Goal: Information Seeking & Learning: Learn about a topic

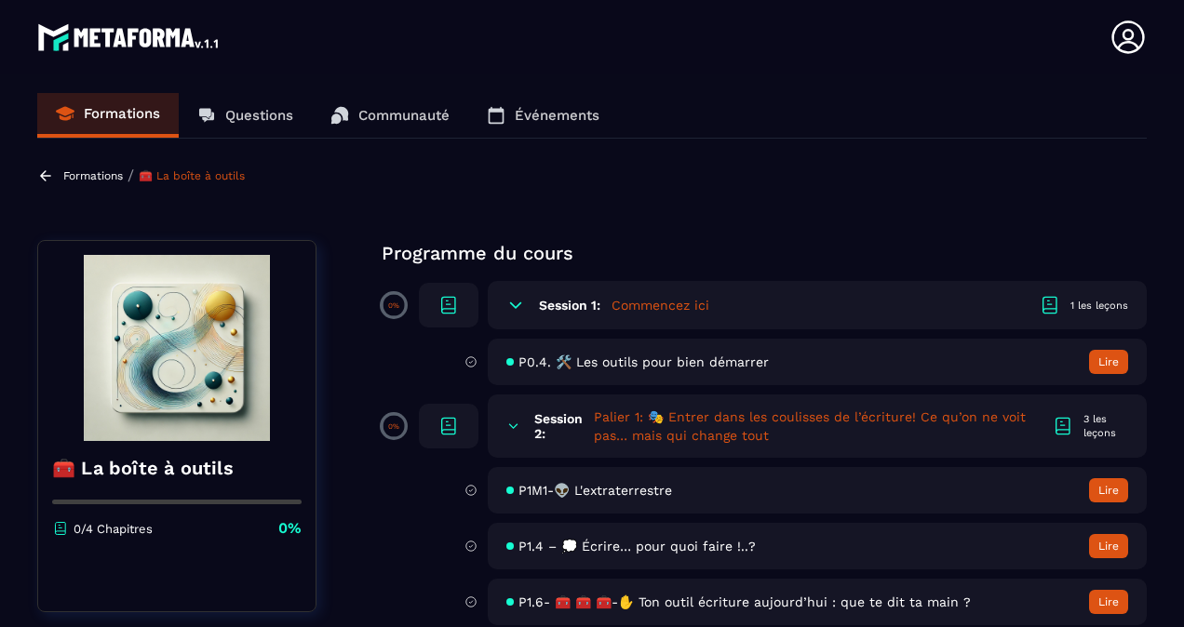
scroll to position [18, 0]
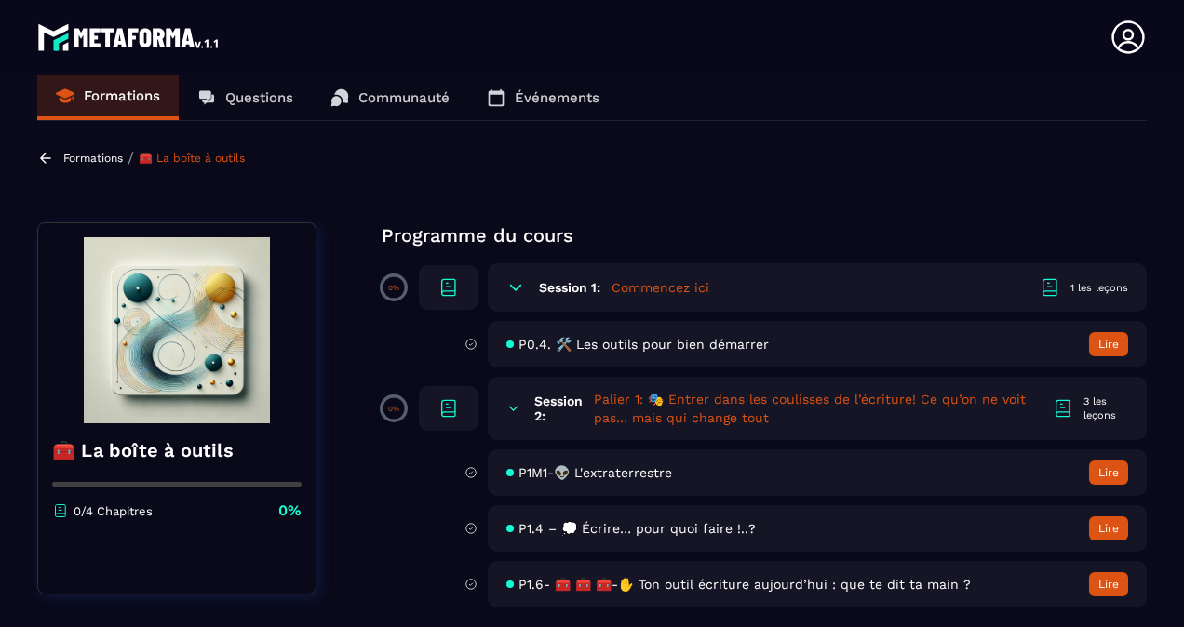
click at [1109, 478] on button "Lire" at bounding box center [1108, 473] width 39 height 24
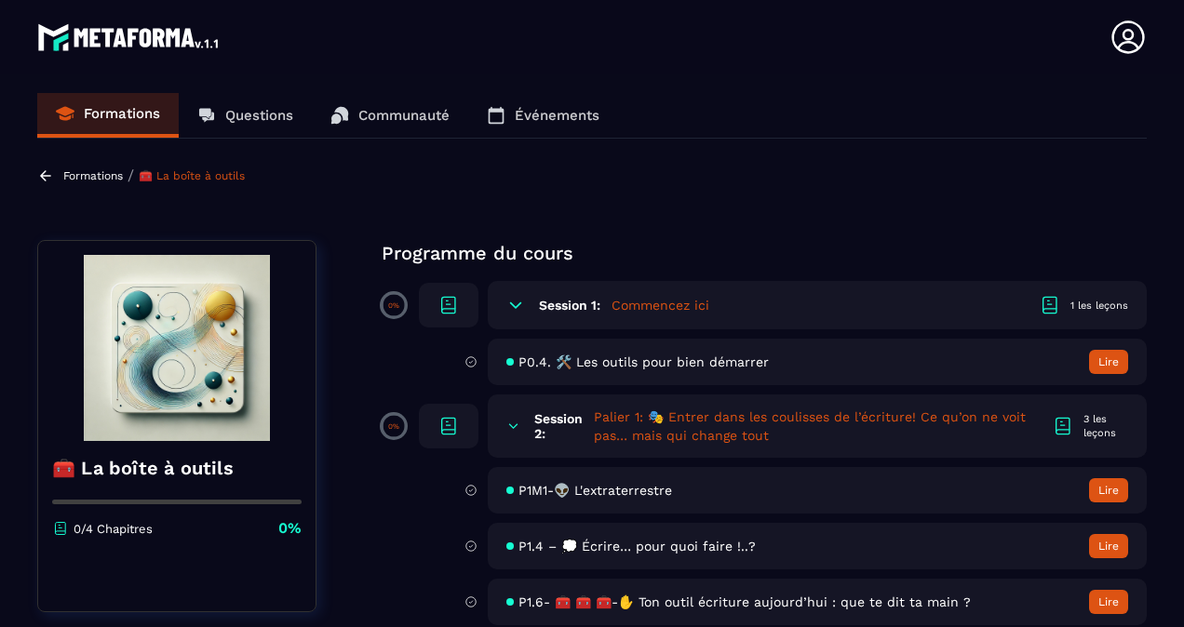
scroll to position [18, 0]
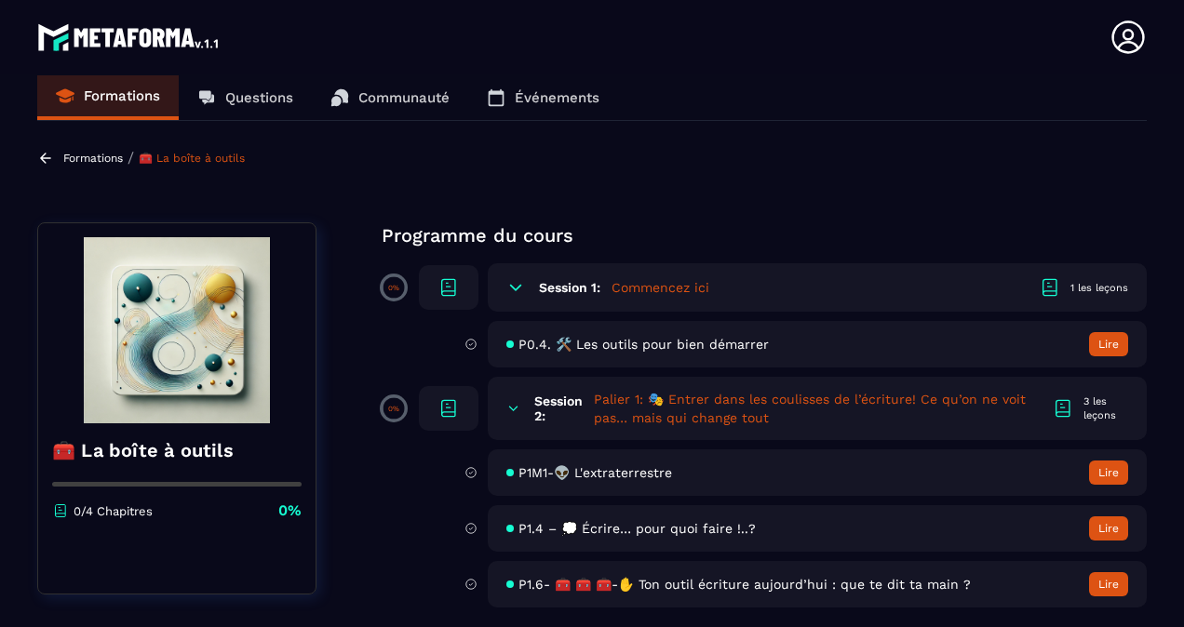
click at [1104, 527] on button "Lire" at bounding box center [1108, 528] width 39 height 24
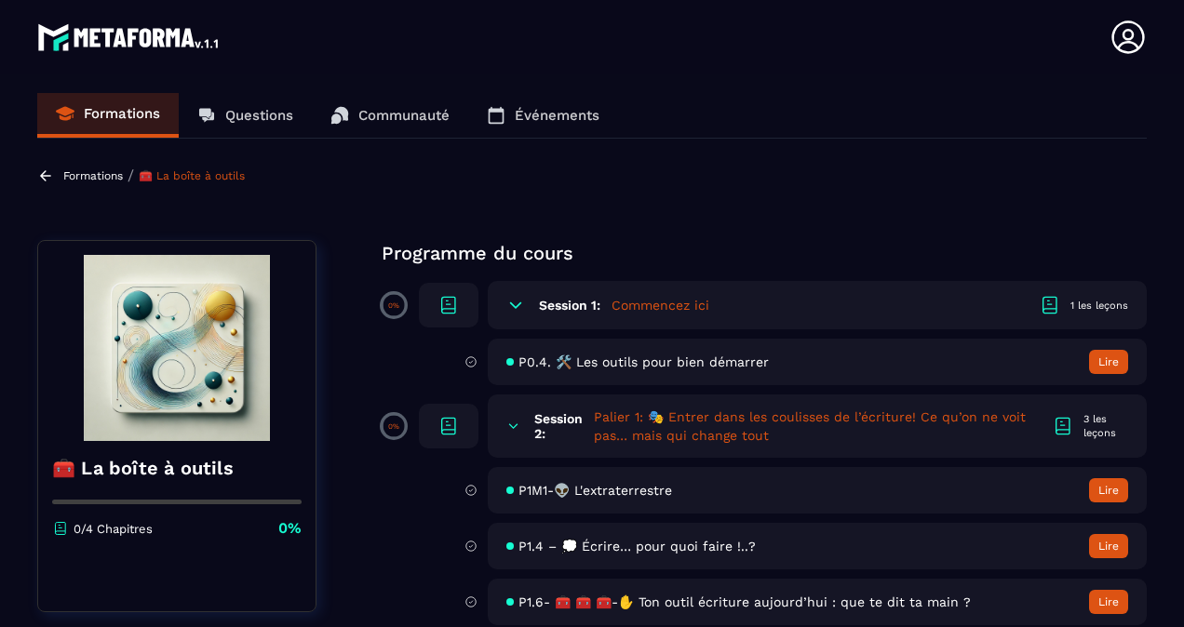
click at [661, 309] on h5 "Commencez ici" at bounding box center [660, 305] width 98 height 19
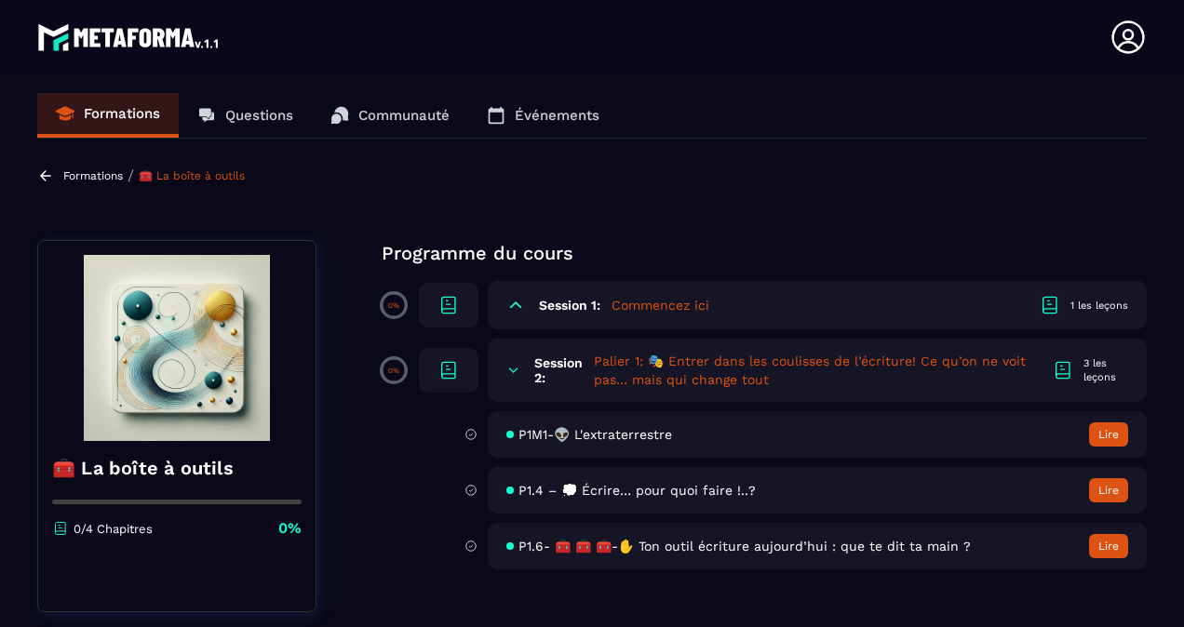
click at [661, 309] on h5 "Commencez ici" at bounding box center [660, 305] width 98 height 19
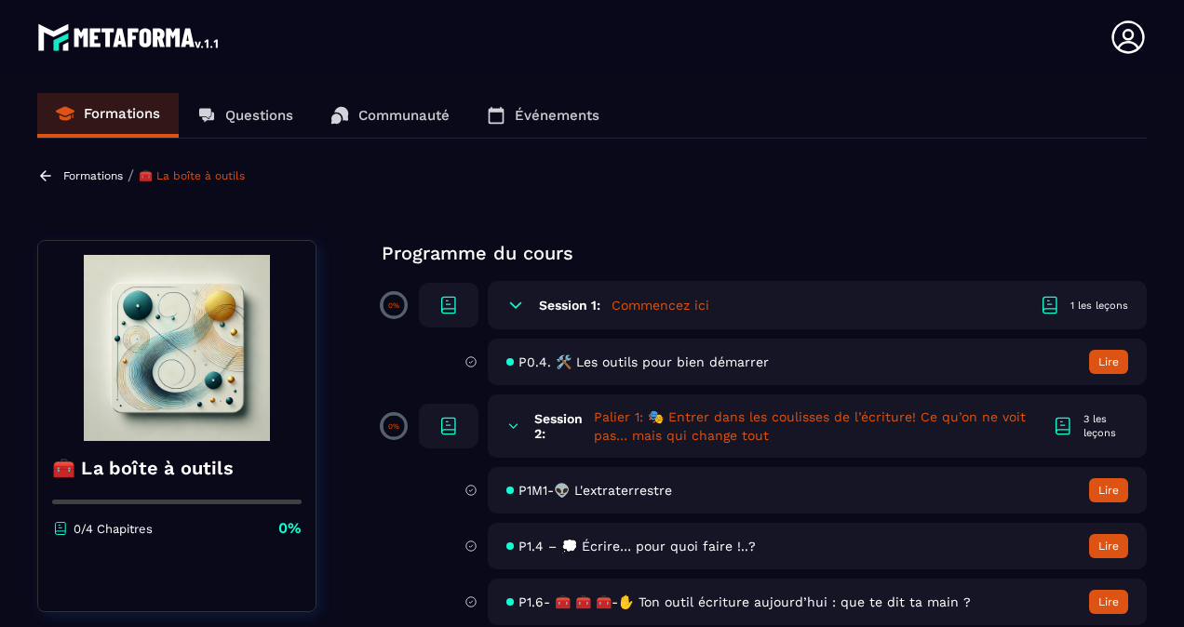
click at [1120, 361] on button "Lire" at bounding box center [1108, 362] width 39 height 24
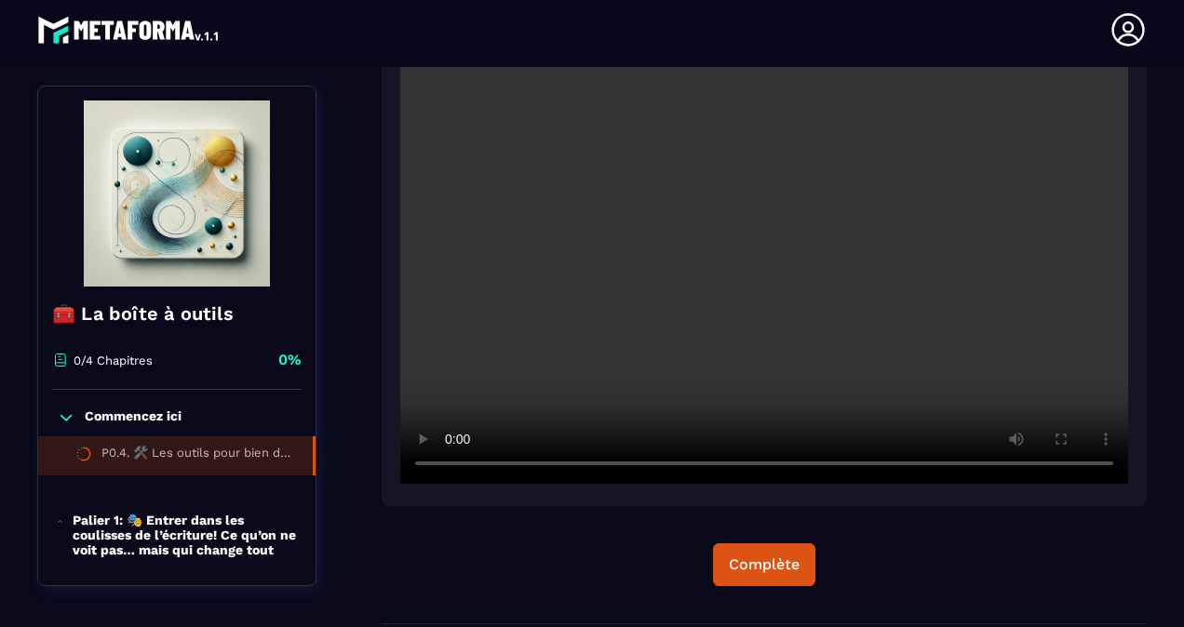
scroll to position [392, 0]
click at [221, 534] on p "Palier 1: 🎭 Entrer dans les coulisses de l’écriture! Ce qu’on ne voit pas… mais…" at bounding box center [185, 535] width 224 height 45
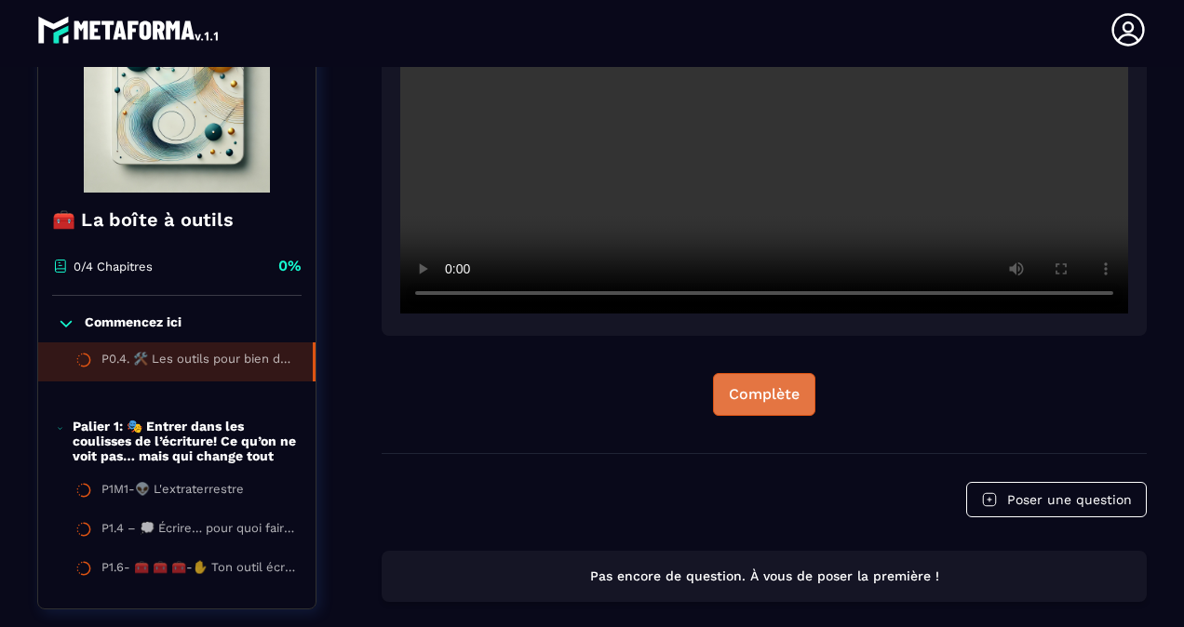
click at [757, 394] on div "Complète" at bounding box center [764, 394] width 71 height 19
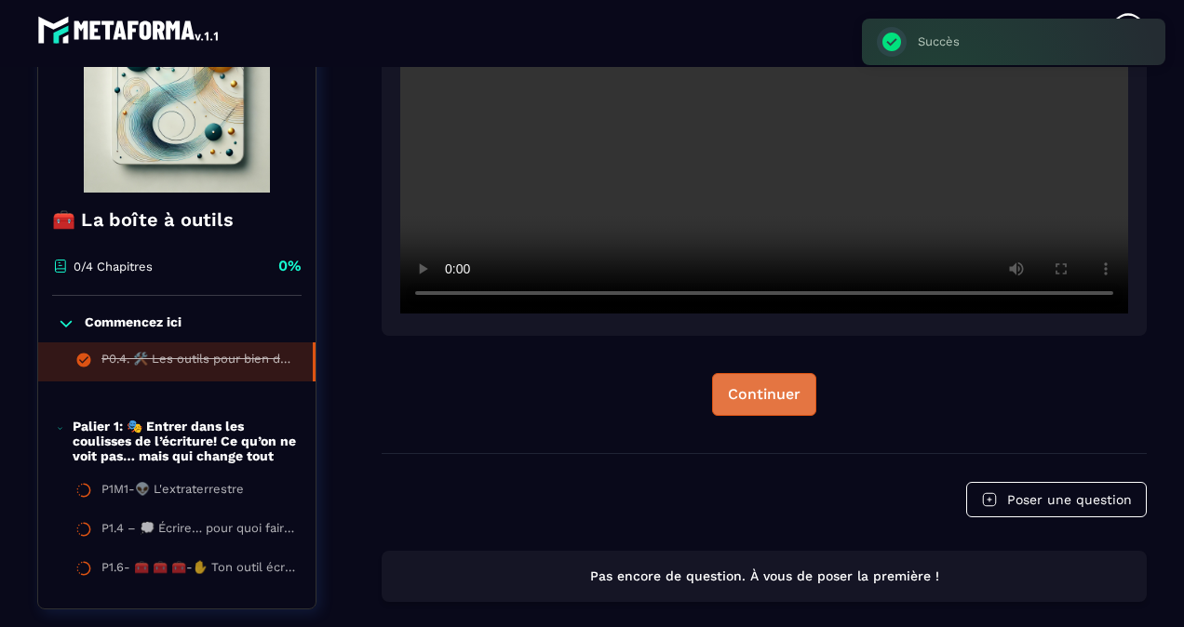
click at [777, 400] on div "Continuer" at bounding box center [764, 394] width 73 height 19
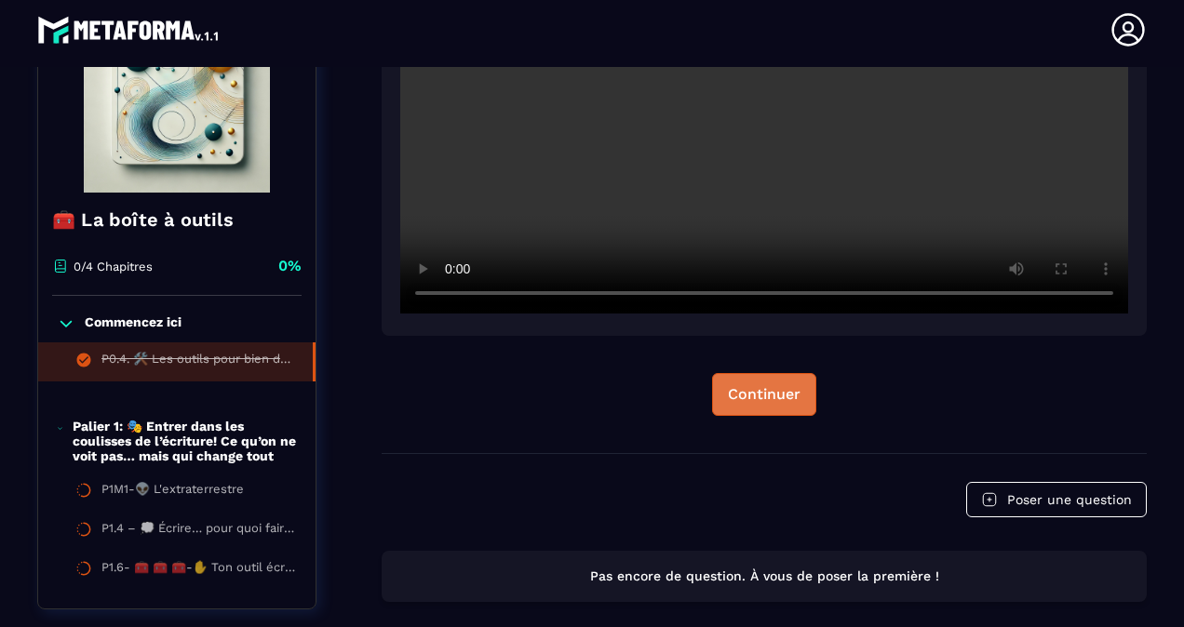
click at [756, 403] on div "Continuer" at bounding box center [764, 394] width 73 height 19
click at [768, 395] on div "Continuer" at bounding box center [764, 394] width 73 height 19
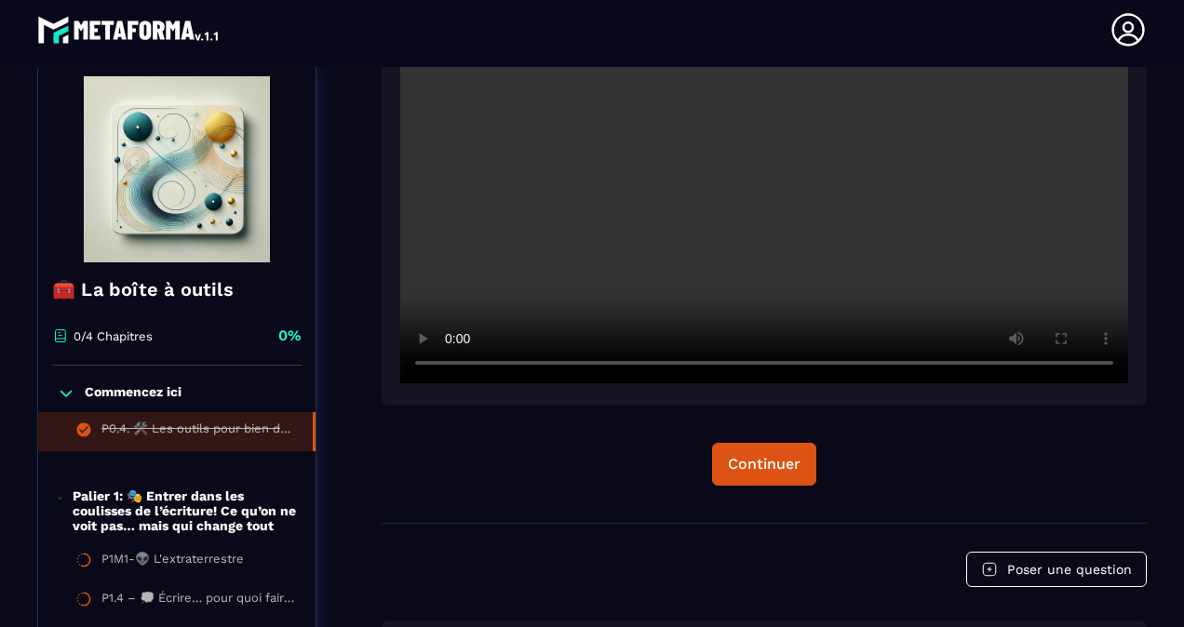
scroll to position [490, 0]
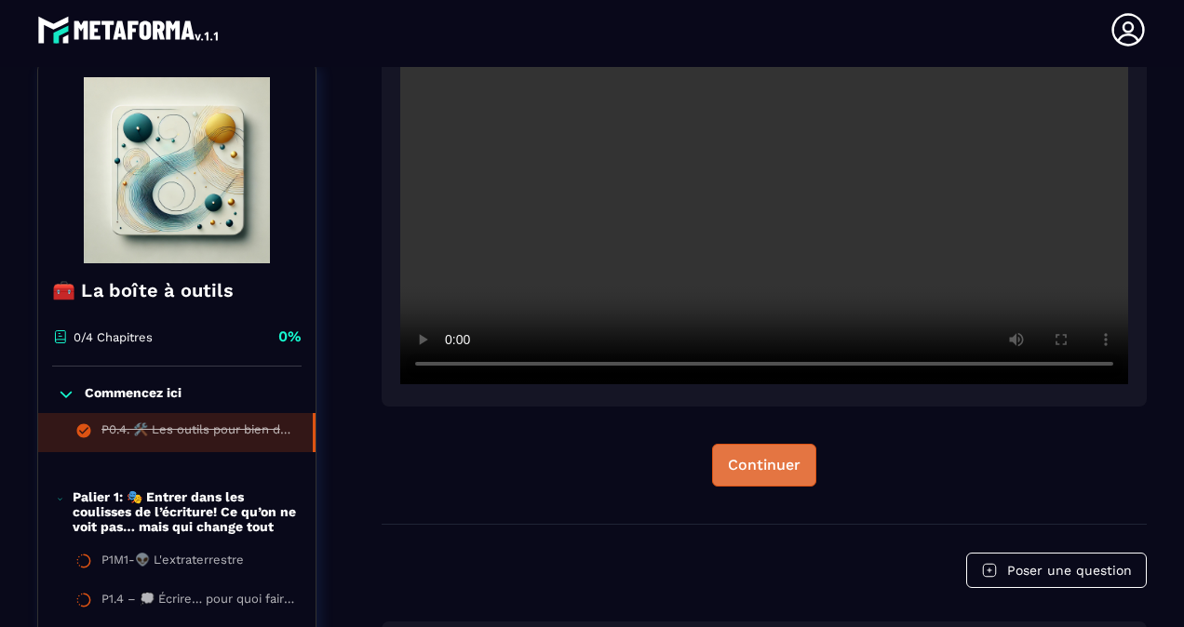
click at [750, 475] on button "Continuer" at bounding box center [764, 465] width 104 height 43
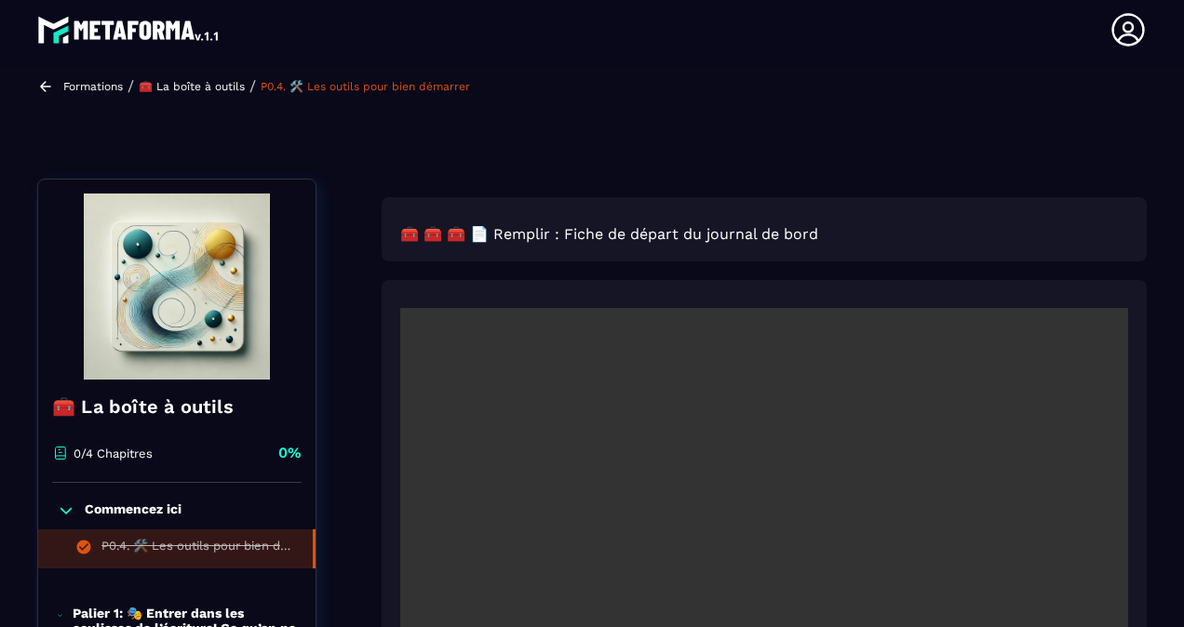
scroll to position [0, 0]
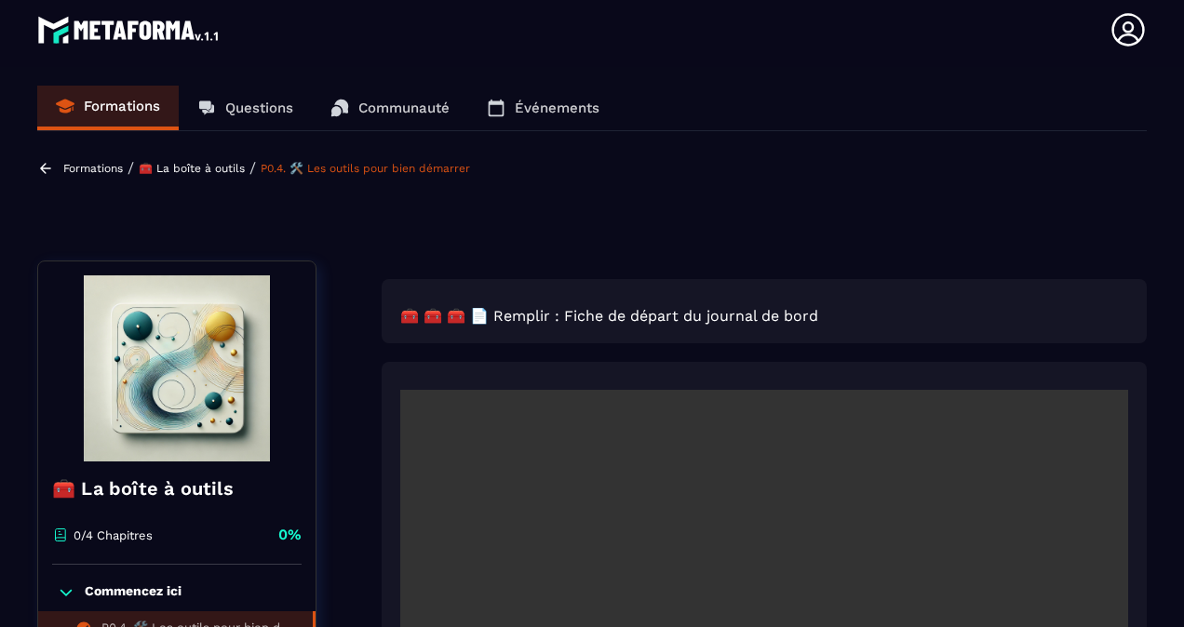
click at [378, 113] on p "Communauté" at bounding box center [403, 108] width 91 height 17
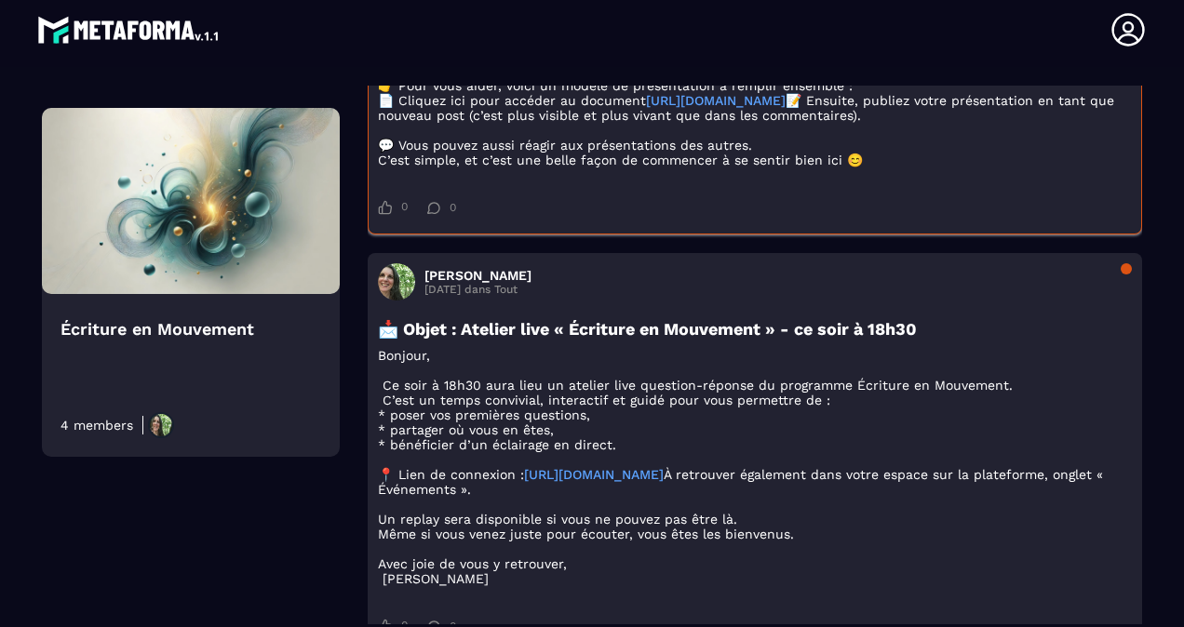
scroll to position [683, 0]
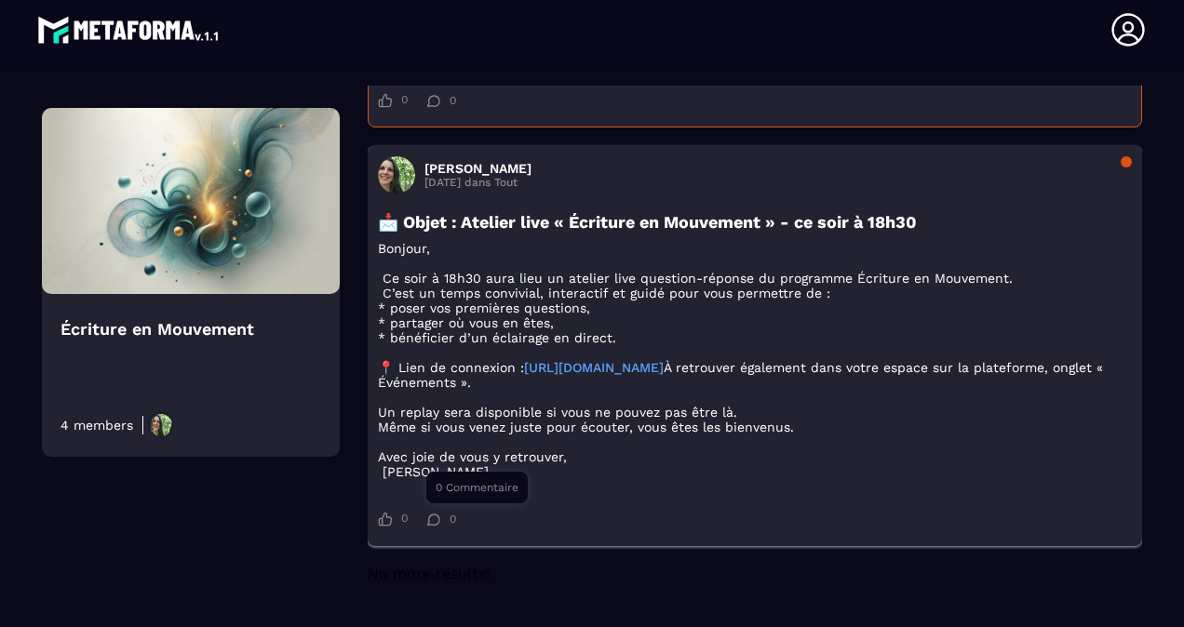
click at [434, 521] on icon at bounding box center [433, 520] width 14 height 12
click at [437, 536] on div "0 0 Comme 0 0 Commentaire" at bounding box center [755, 518] width 754 height 33
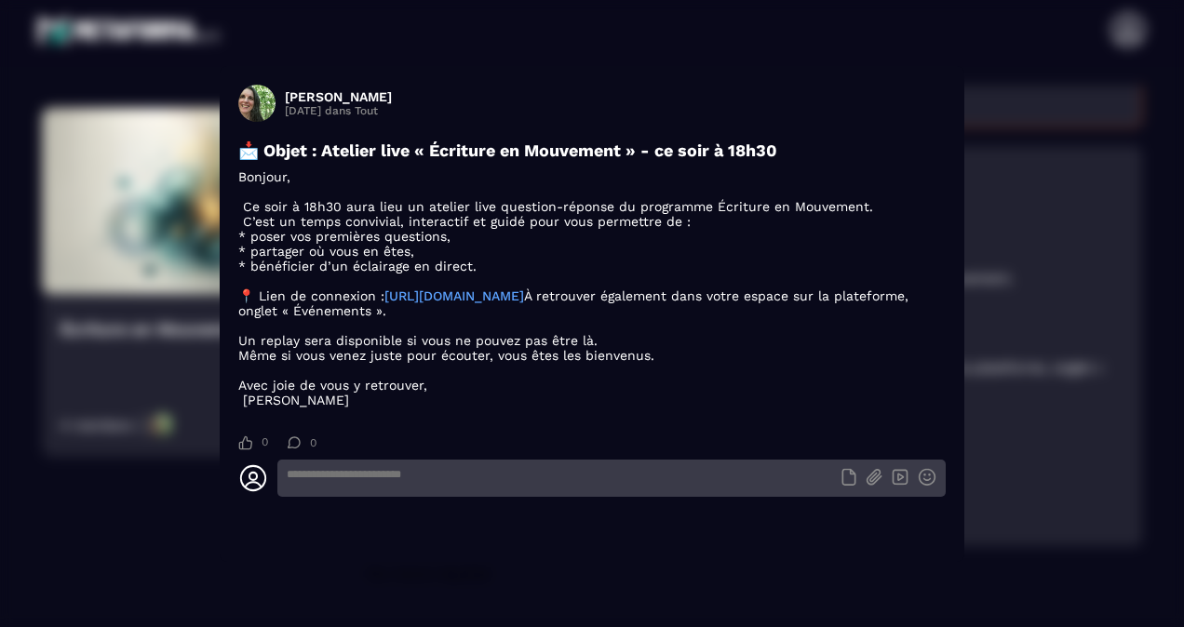
click at [349, 485] on textarea "Modal window" at bounding box center [611, 478] width 668 height 37
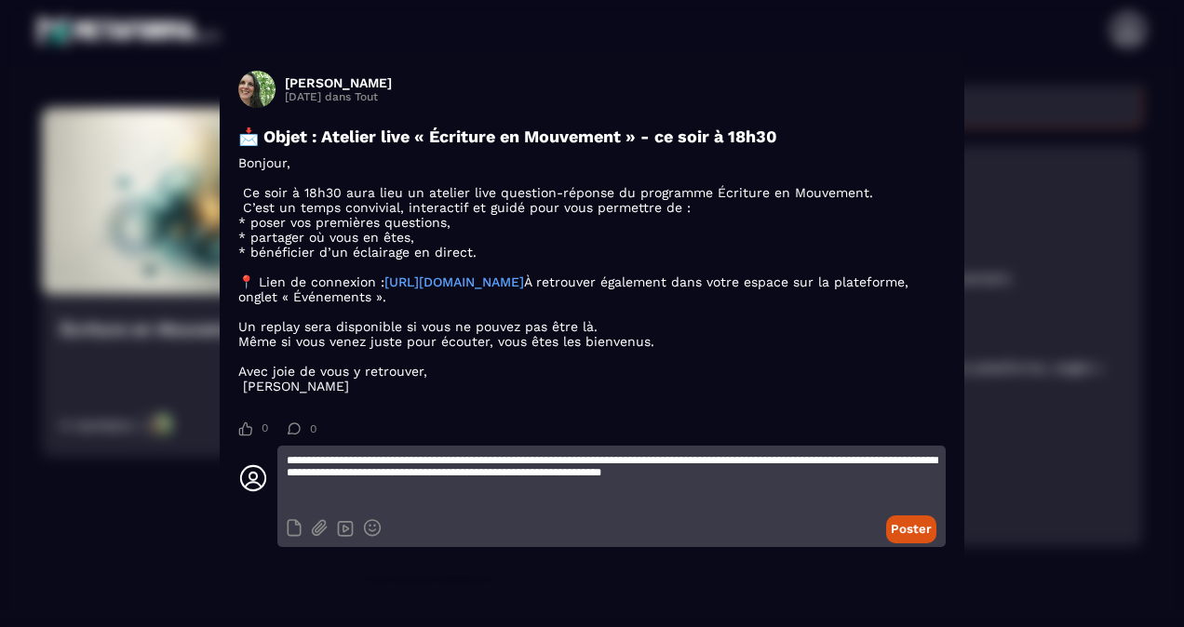
click at [496, 489] on textarea "**********" at bounding box center [611, 478] width 668 height 65
click at [906, 492] on textarea "**********" at bounding box center [611, 478] width 668 height 65
click at [287, 492] on textarea "**********" at bounding box center [611, 478] width 668 height 65
click at [459, 502] on textarea "**********" at bounding box center [611, 478] width 668 height 65
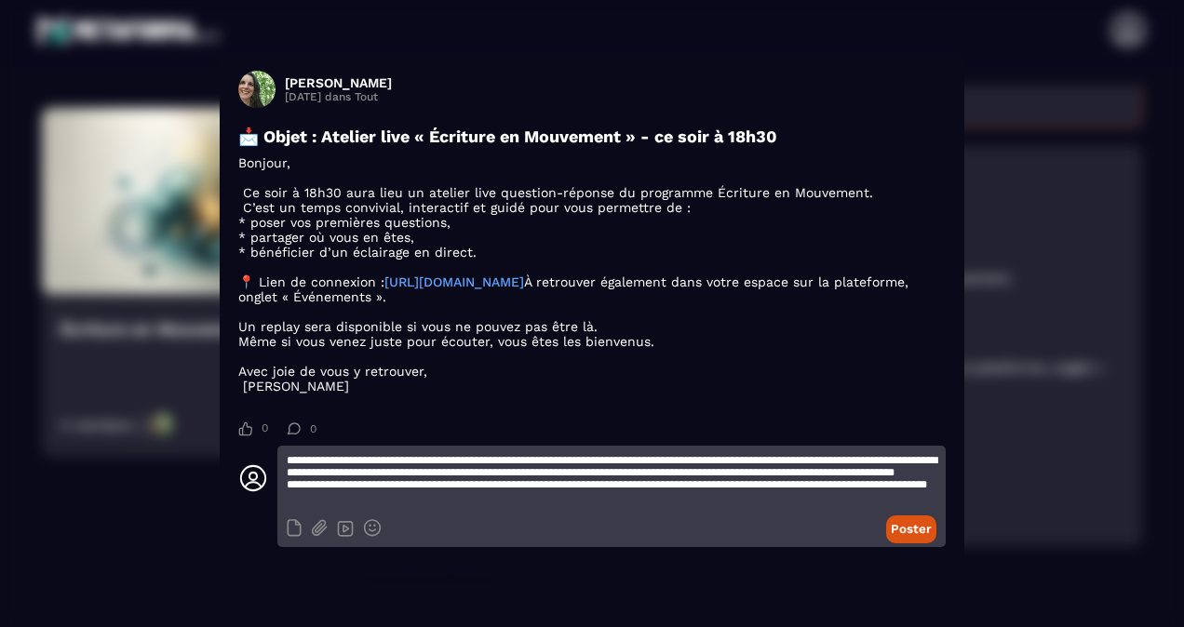
scroll to position [19, 0]
click at [653, 495] on textarea "**********" at bounding box center [611, 478] width 668 height 65
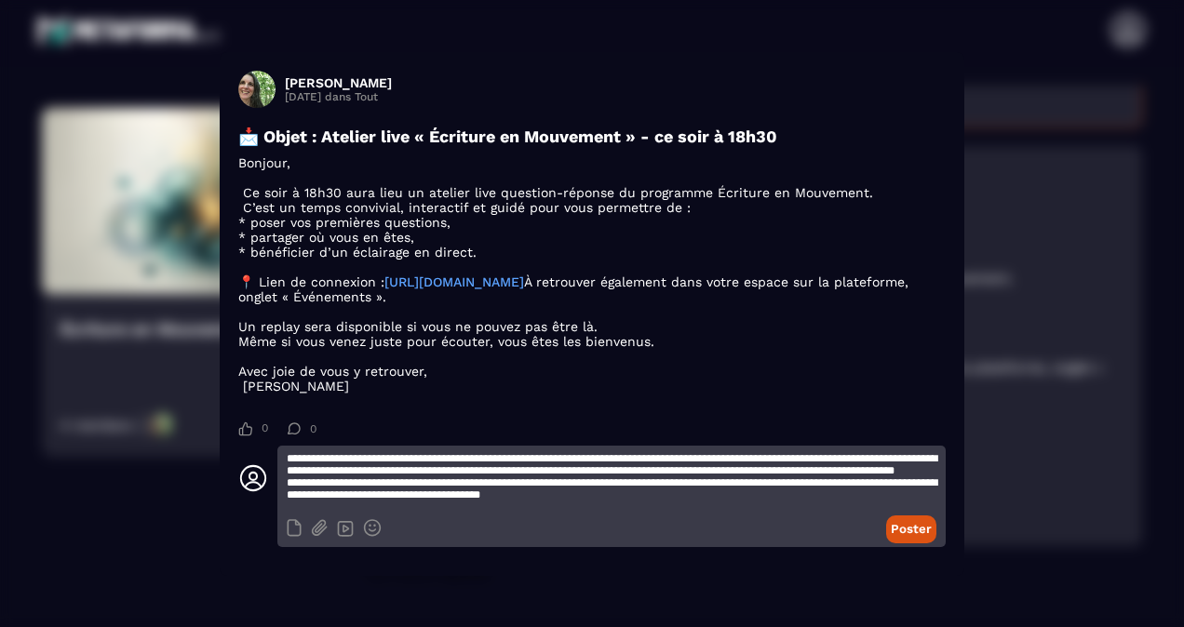
click at [594, 510] on textarea "**********" at bounding box center [611, 478] width 668 height 65
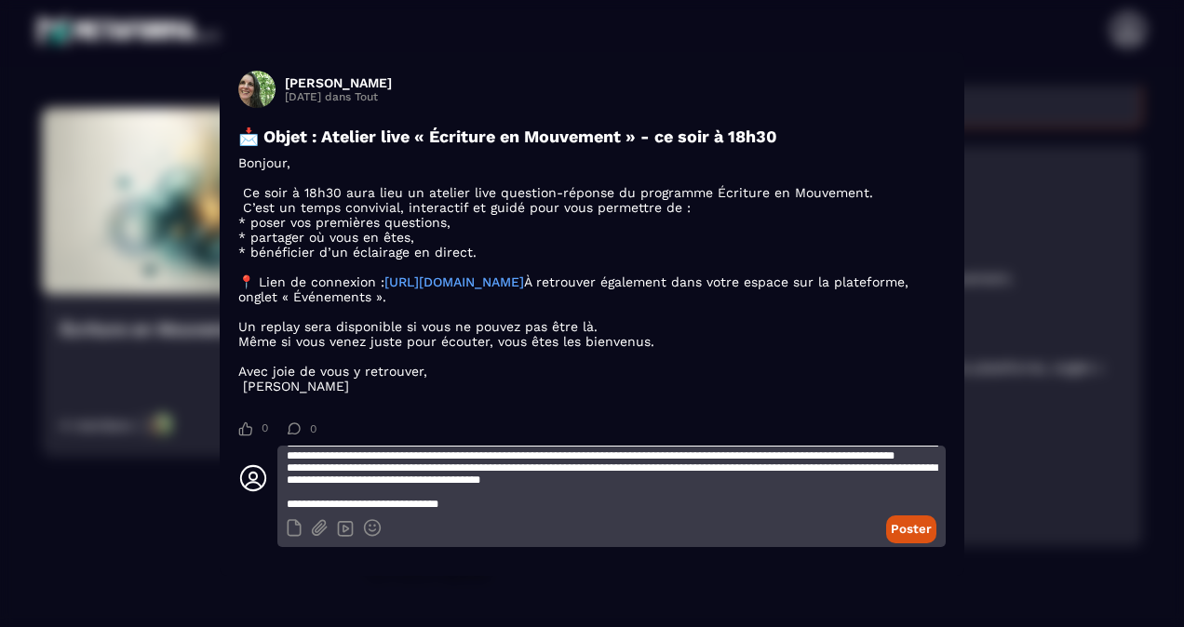
scroll to position [0, 0]
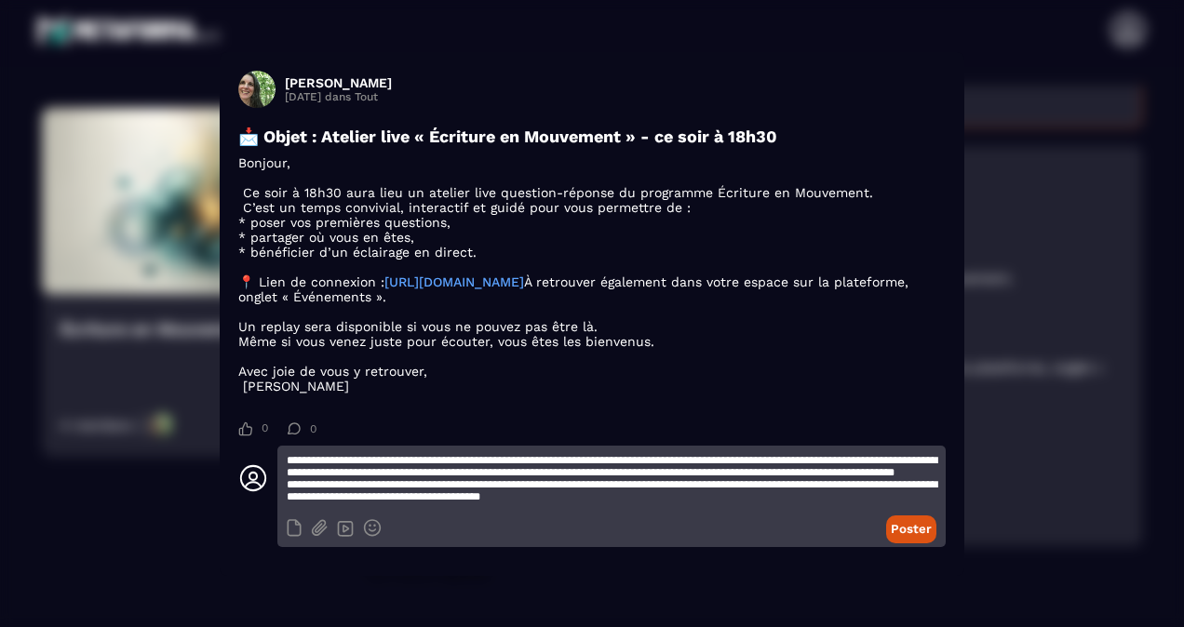
click at [445, 475] on textarea "**********" at bounding box center [611, 478] width 668 height 65
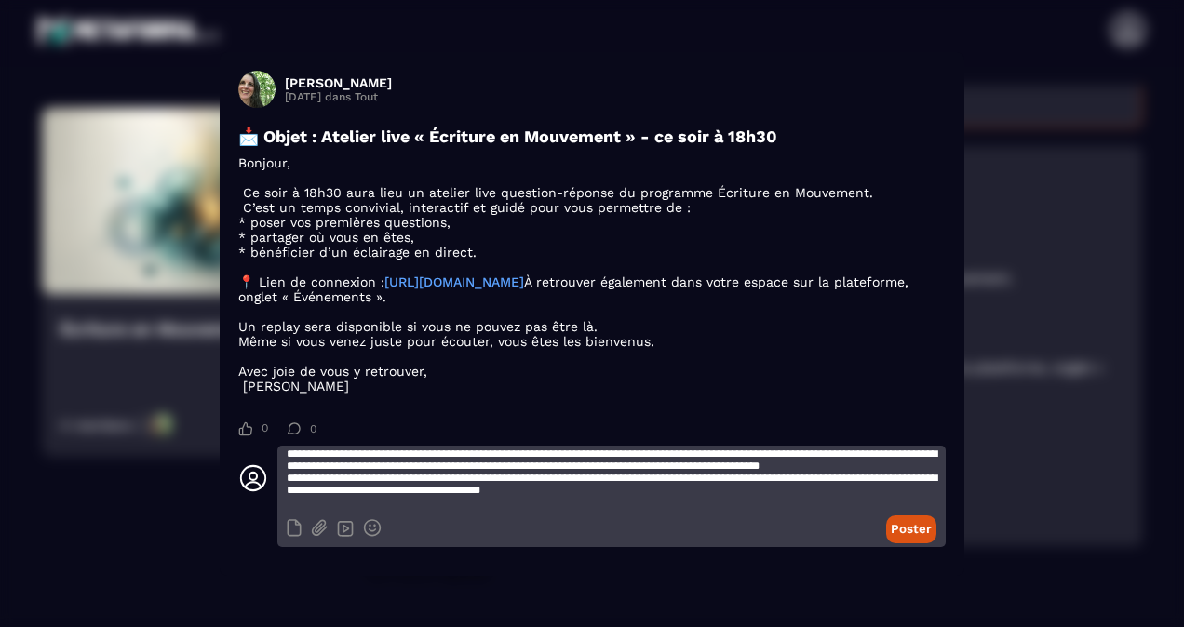
scroll to position [30, 0]
click at [774, 475] on textarea "**********" at bounding box center [611, 478] width 668 height 65
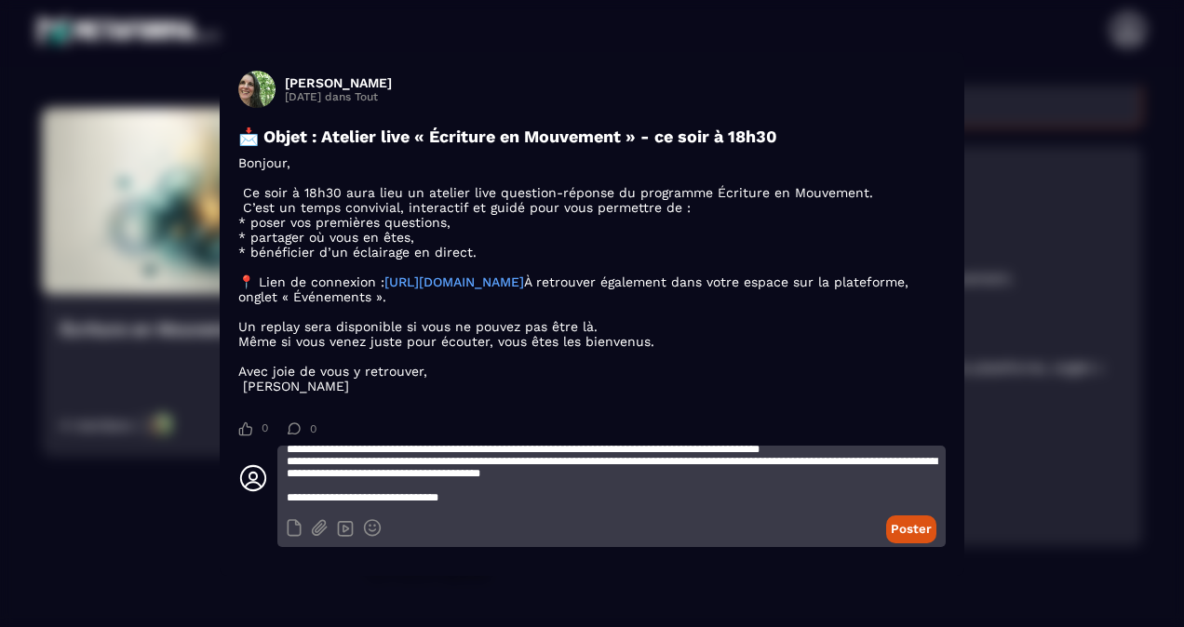
click at [392, 491] on textarea "**********" at bounding box center [611, 478] width 668 height 65
click at [634, 509] on textarea "**********" at bounding box center [611, 478] width 668 height 65
click at [671, 511] on textarea "**********" at bounding box center [611, 478] width 668 height 65
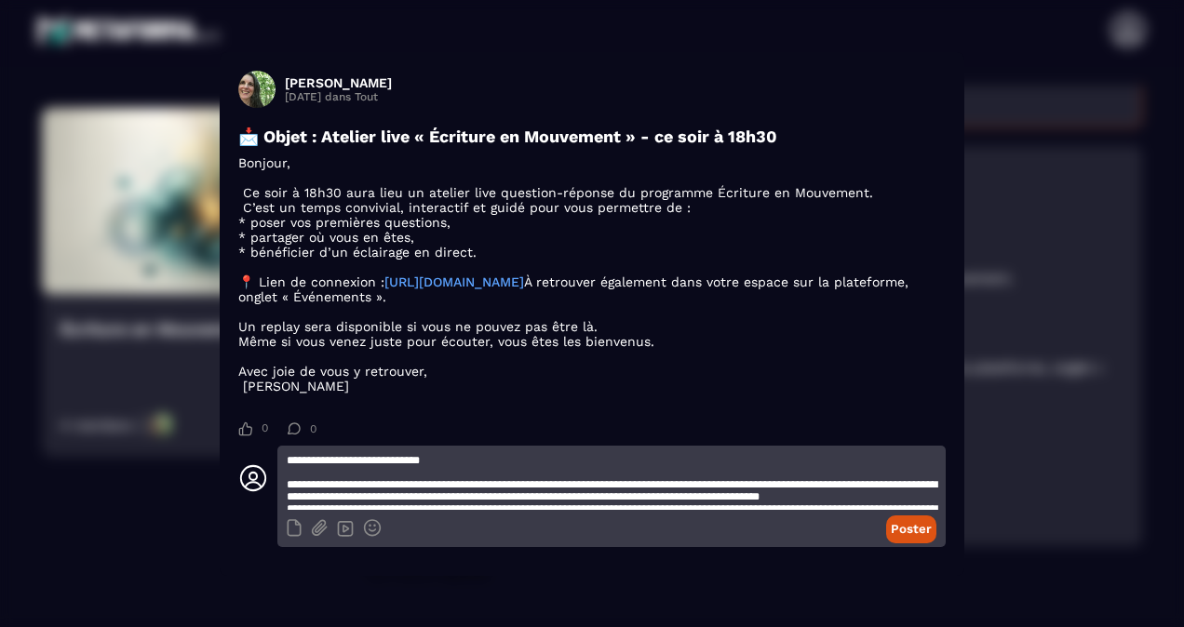
click at [470, 476] on textarea "**********" at bounding box center [611, 478] width 668 height 65
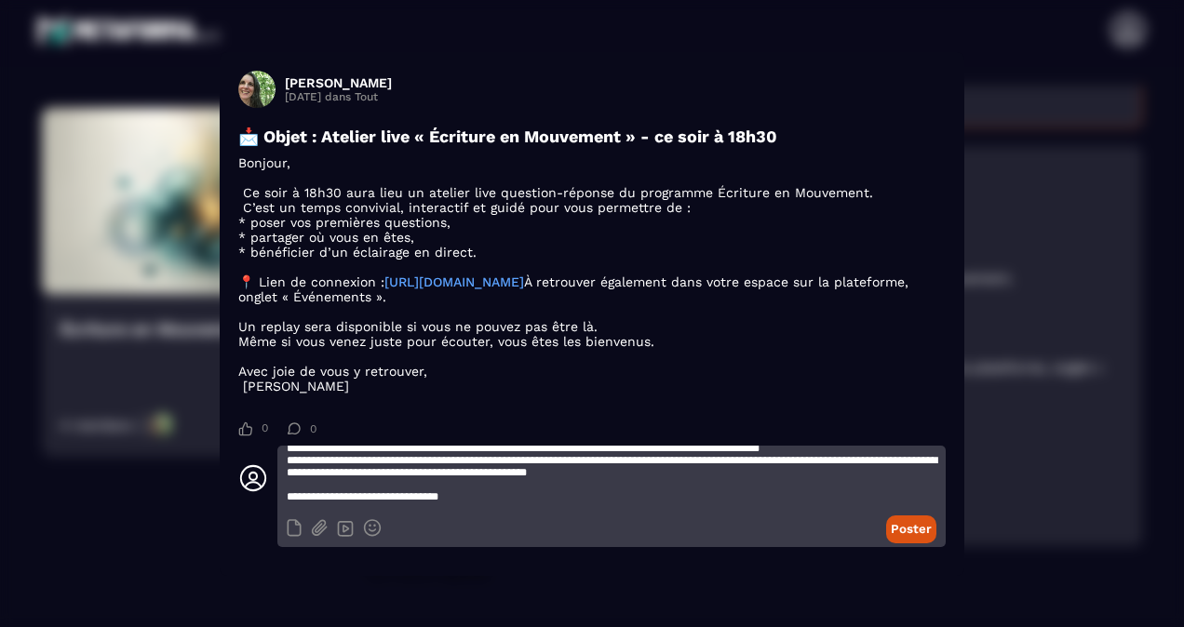
scroll to position [57, 0]
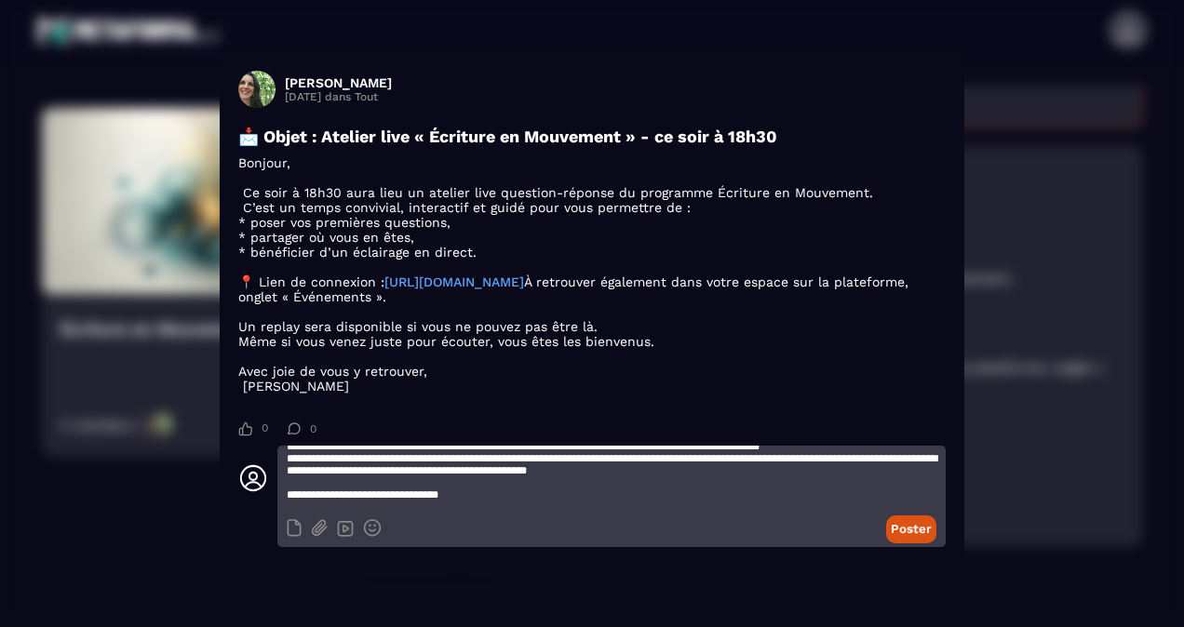
click at [364, 498] on textarea "**********" at bounding box center [611, 478] width 668 height 65
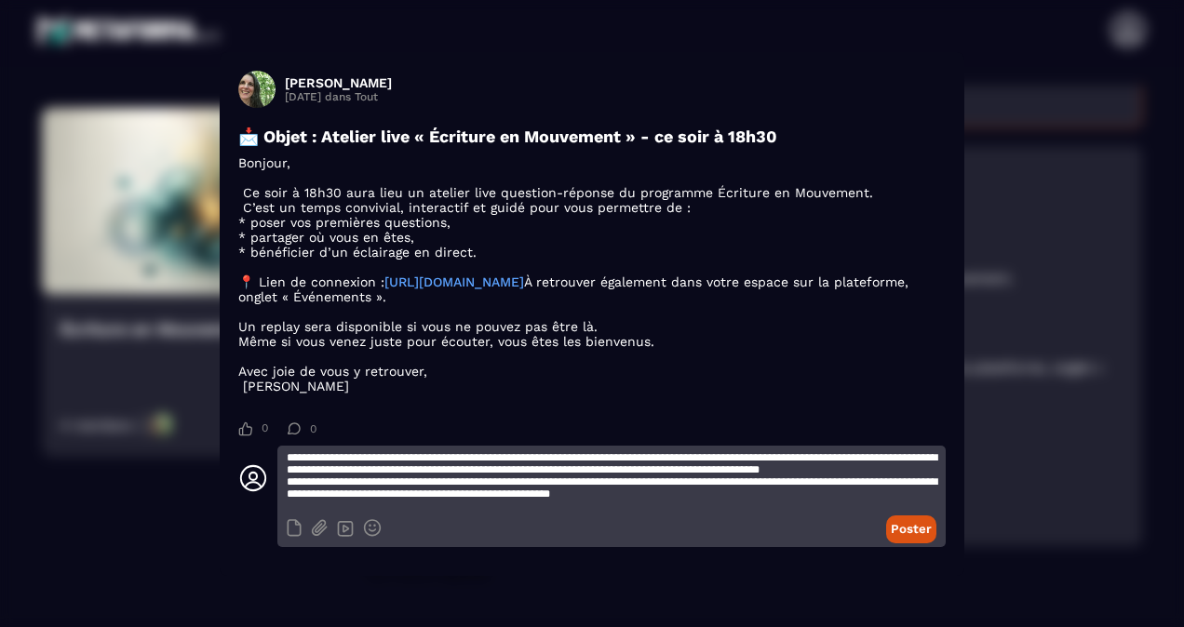
scroll to position [84, 0]
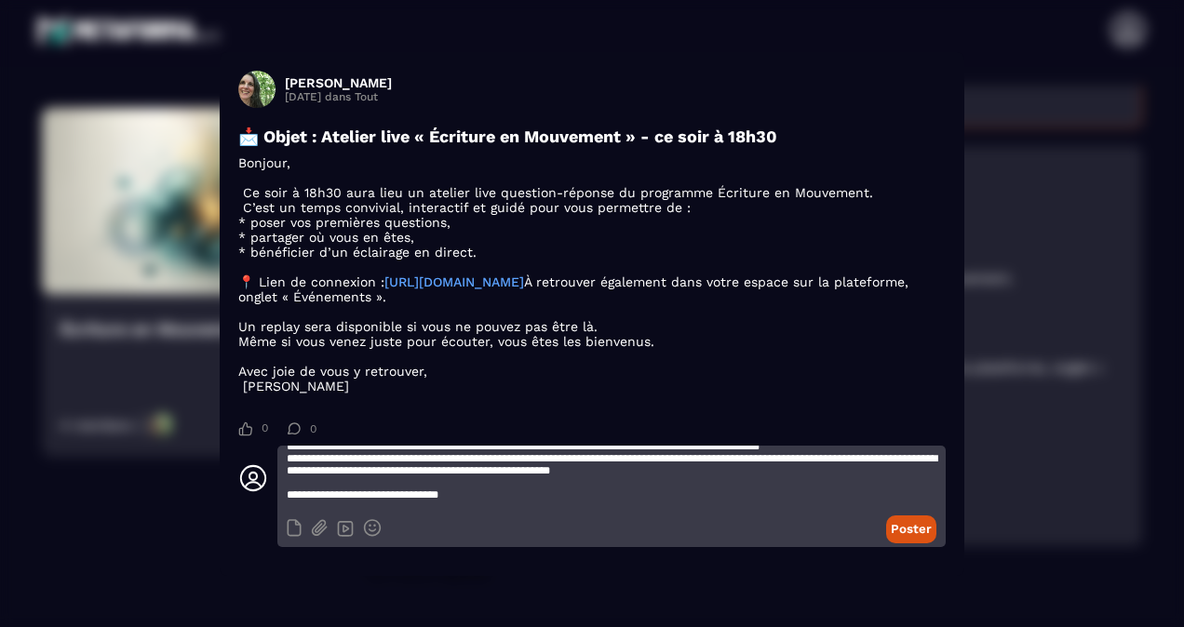
click at [652, 488] on textarea "**********" at bounding box center [611, 478] width 668 height 65
type textarea "**********"
click at [901, 543] on button "Poster" at bounding box center [911, 529] width 50 height 28
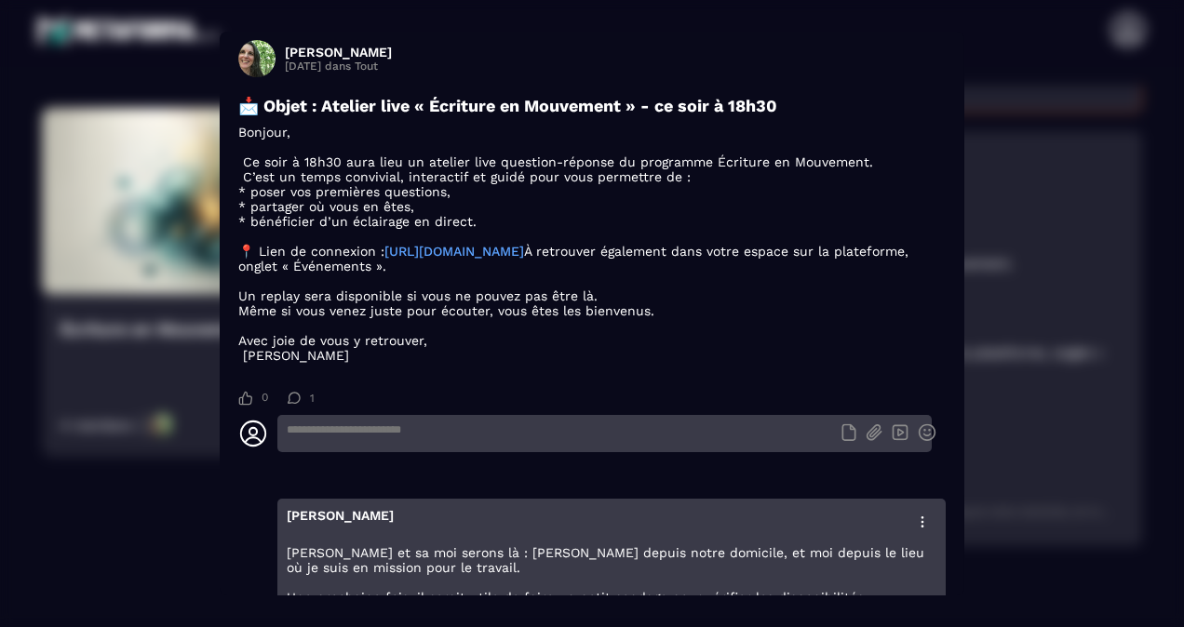
scroll to position [0, 0]
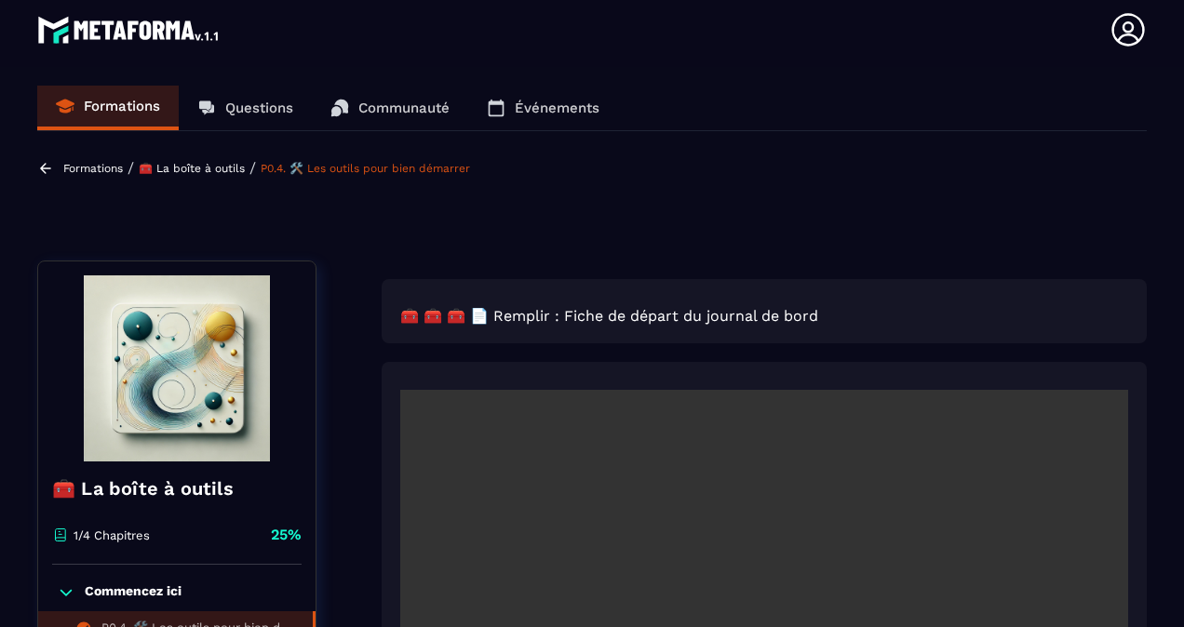
click at [249, 108] on p "Questions" at bounding box center [259, 108] width 68 height 17
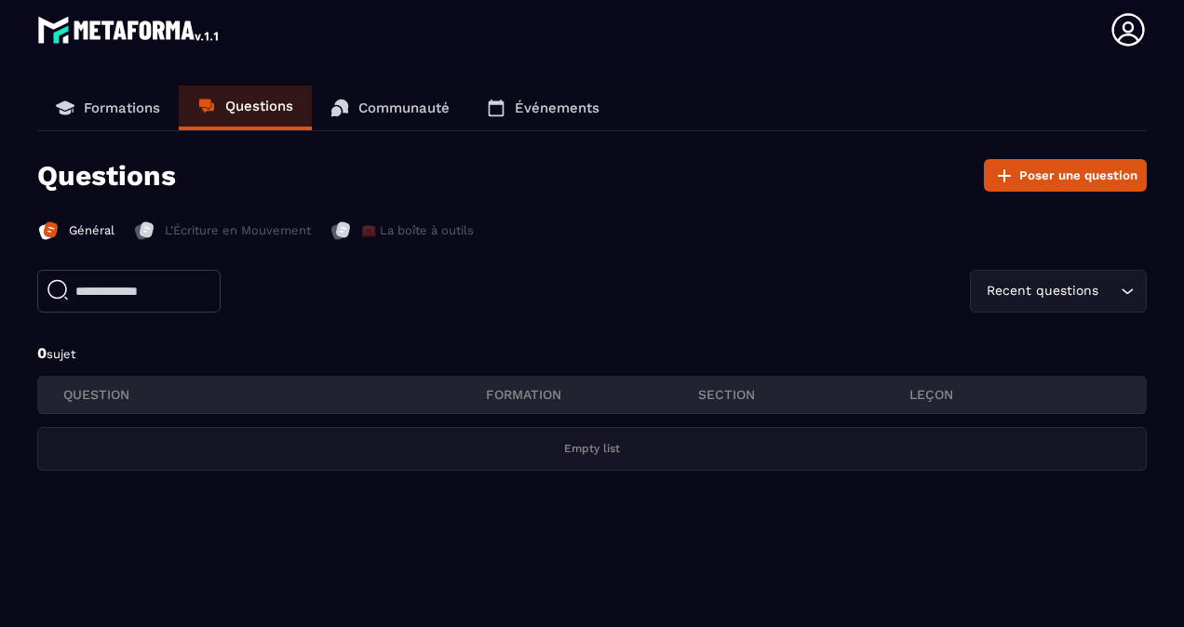
click at [133, 108] on p "Formations" at bounding box center [122, 108] width 76 height 17
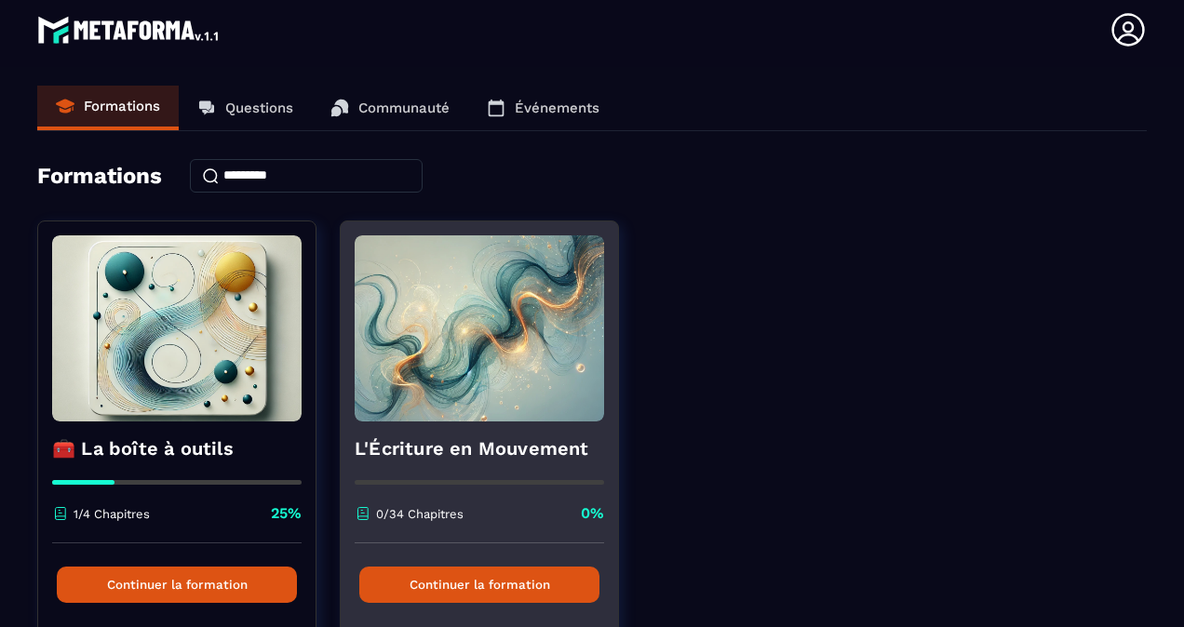
scroll to position [119, 0]
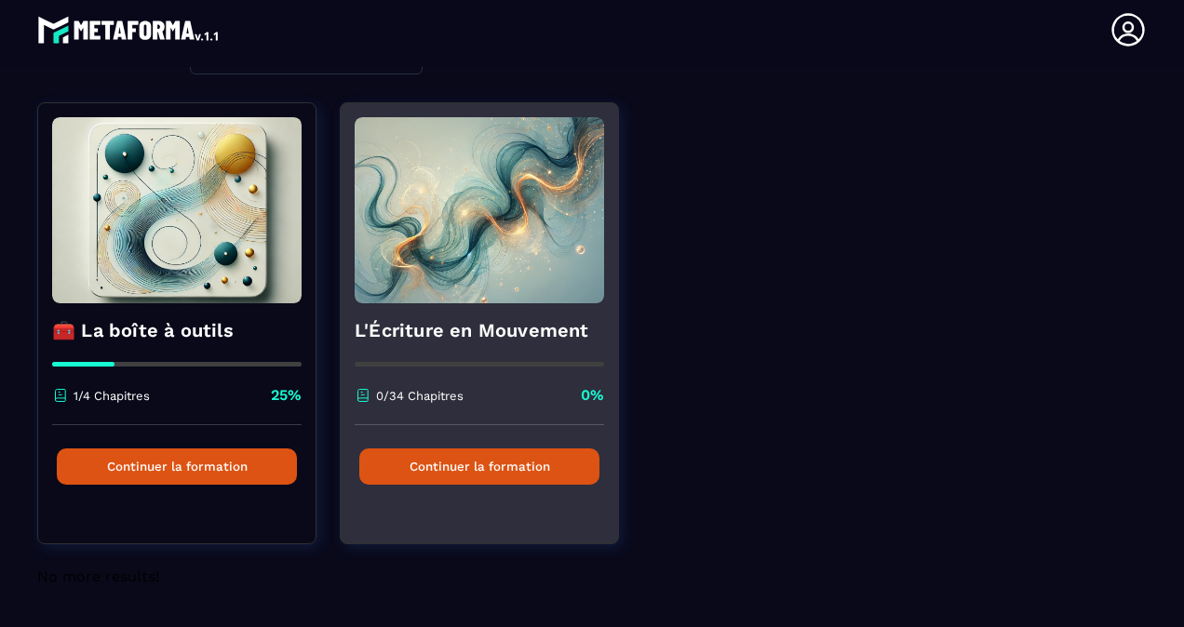
click at [421, 467] on button "Continuer la formation" at bounding box center [479, 466] width 240 height 36
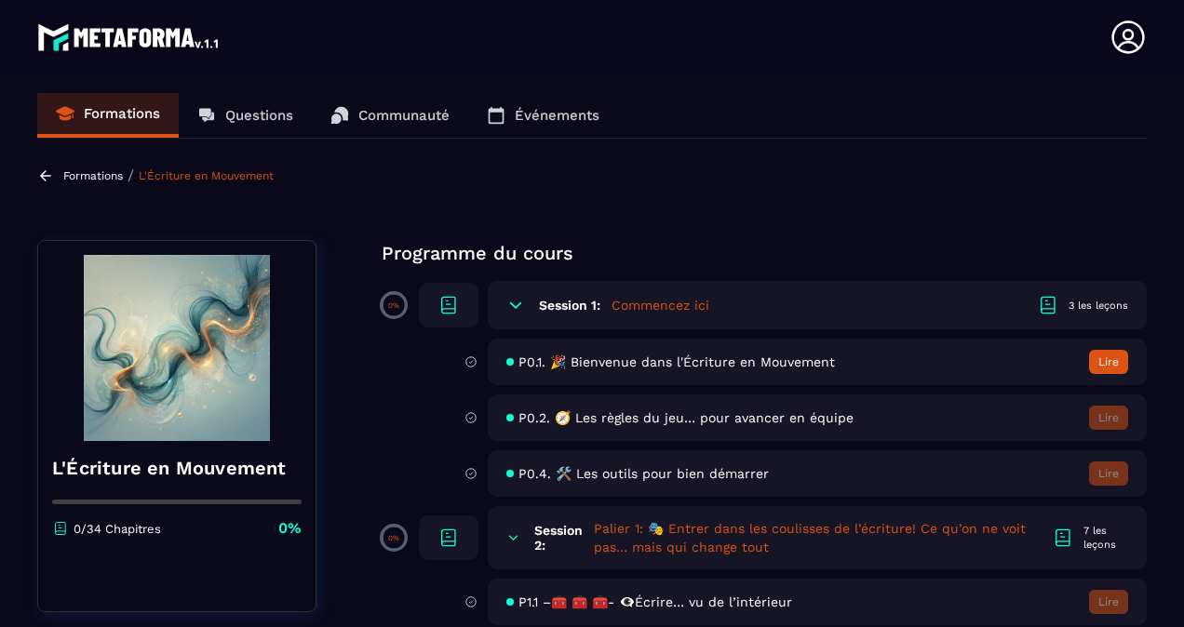
click at [1111, 365] on button "Lire" at bounding box center [1108, 362] width 39 height 24
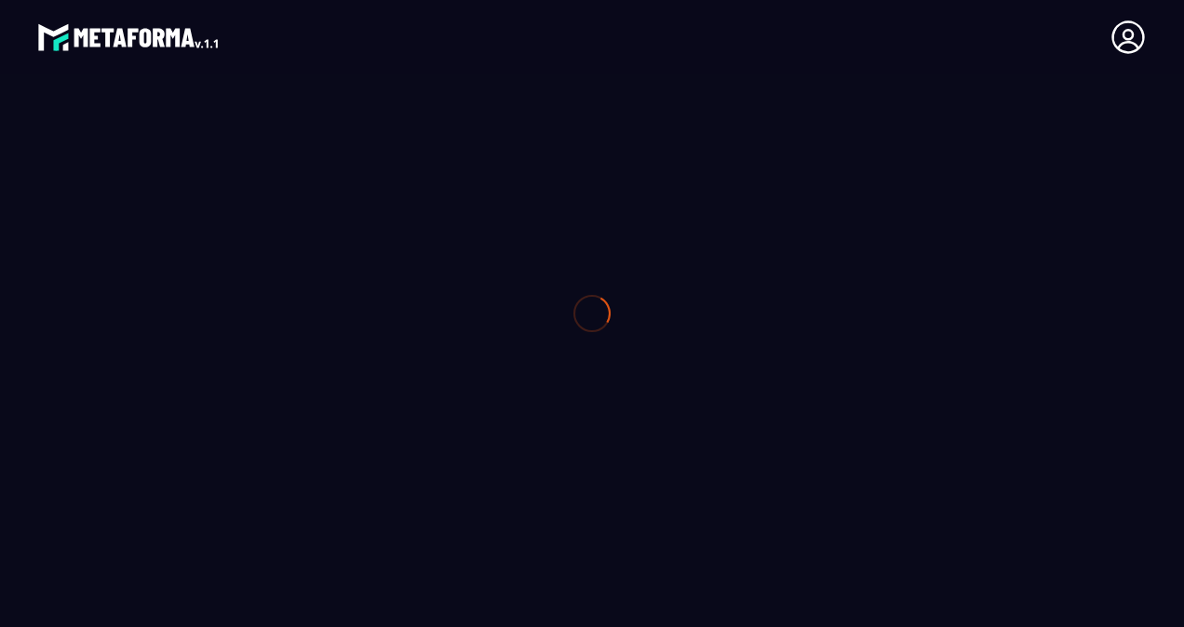
type textarea "**********"
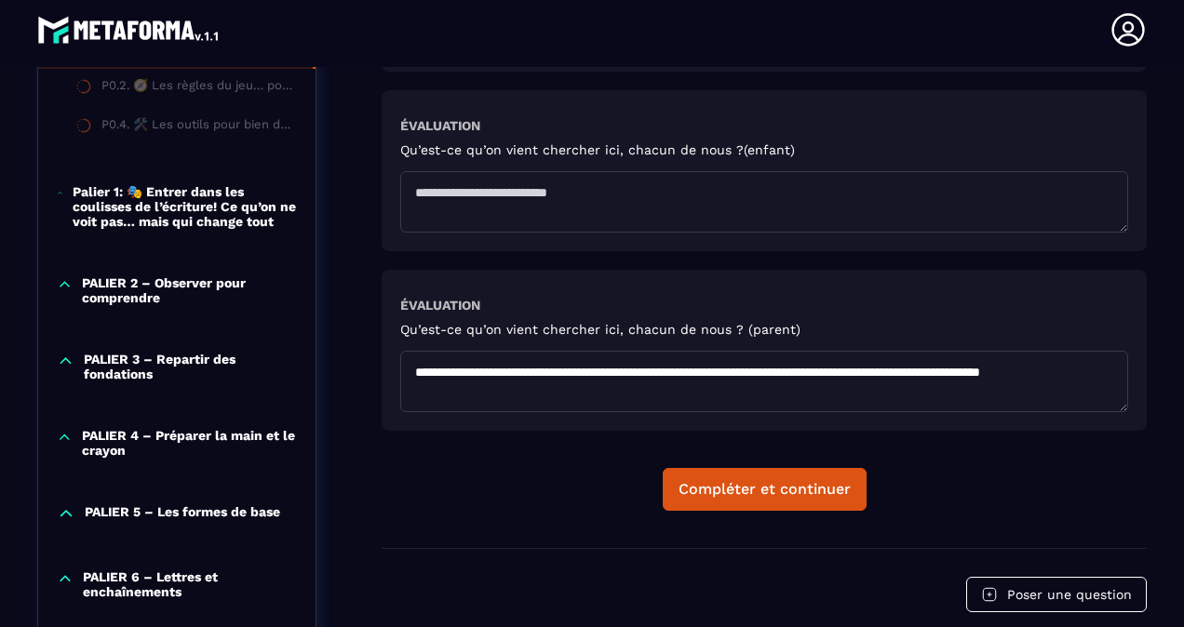
scroll to position [850, 0]
click at [524, 186] on textarea at bounding box center [764, 202] width 728 height 61
click at [530, 223] on textarea at bounding box center [764, 202] width 728 height 61
type textarea "**********"
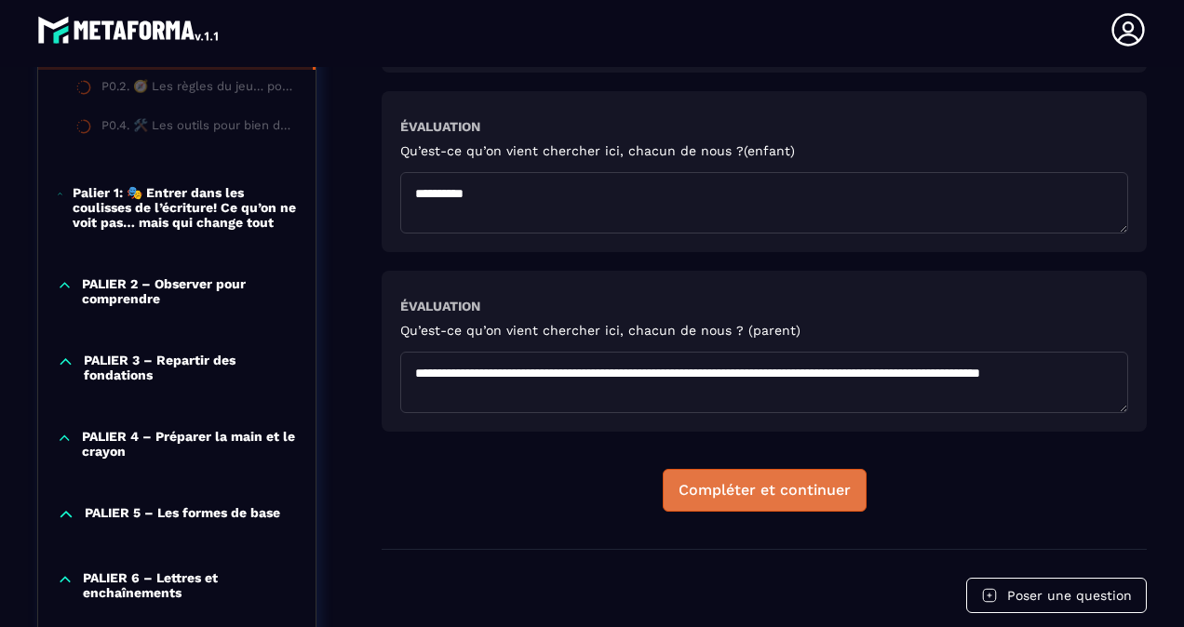
click at [736, 488] on div "Compléter et continuer" at bounding box center [764, 490] width 172 height 19
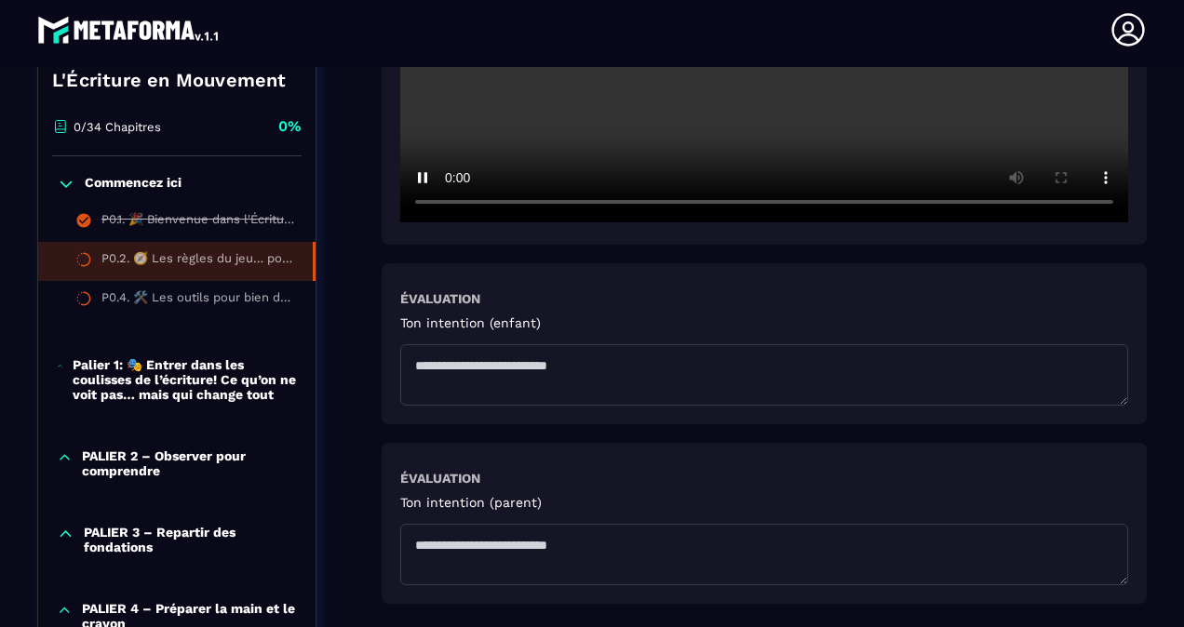
scroll to position [680, 0]
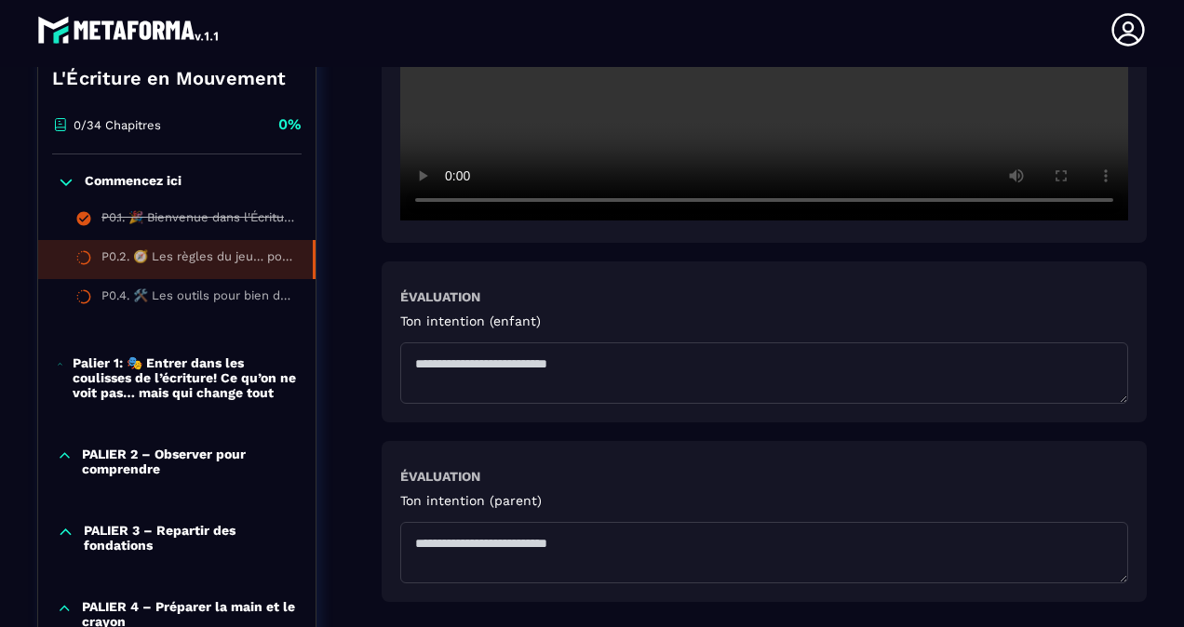
click at [452, 545] on textarea at bounding box center [764, 552] width 728 height 61
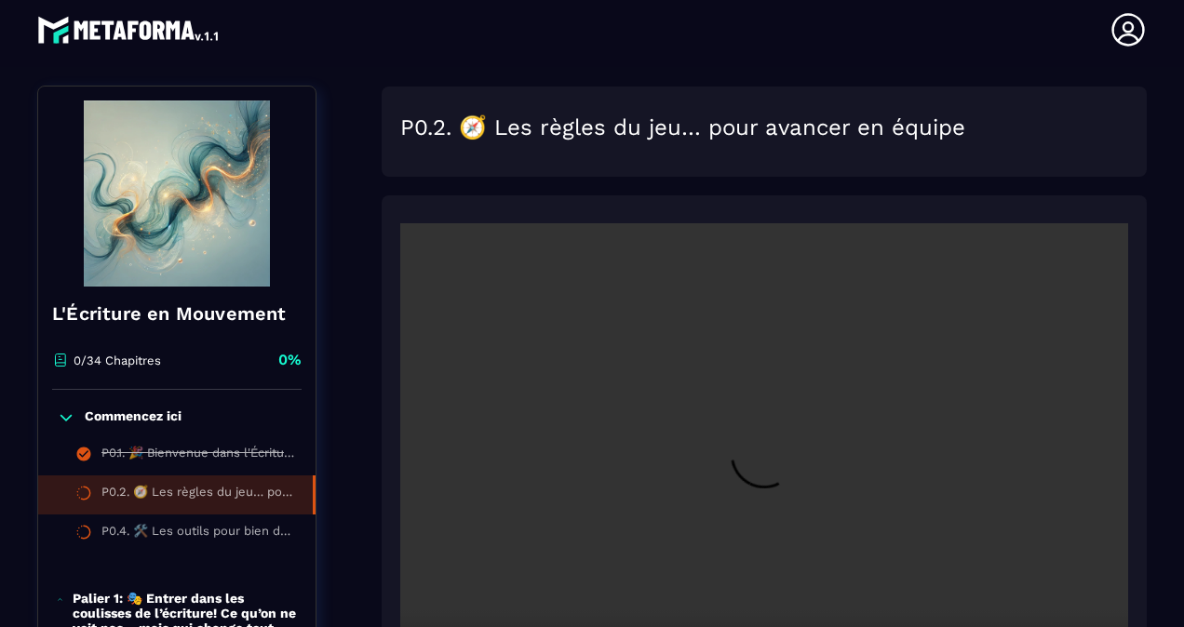
scroll to position [0, 0]
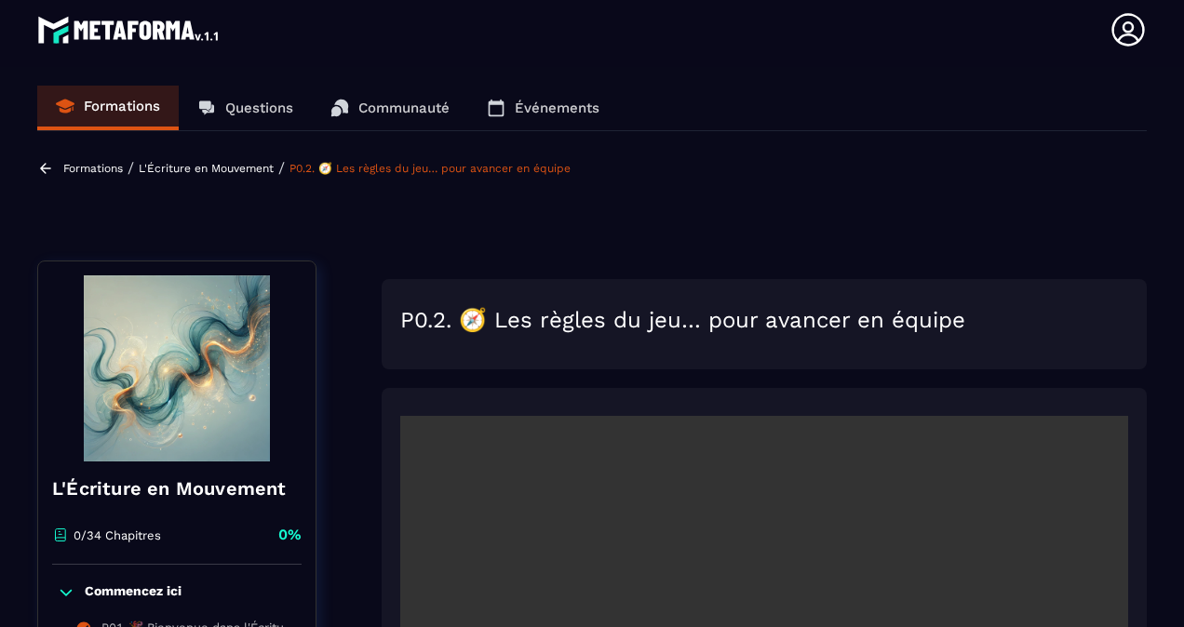
type textarea "**********"
click at [531, 102] on p "Événements" at bounding box center [557, 108] width 85 height 17
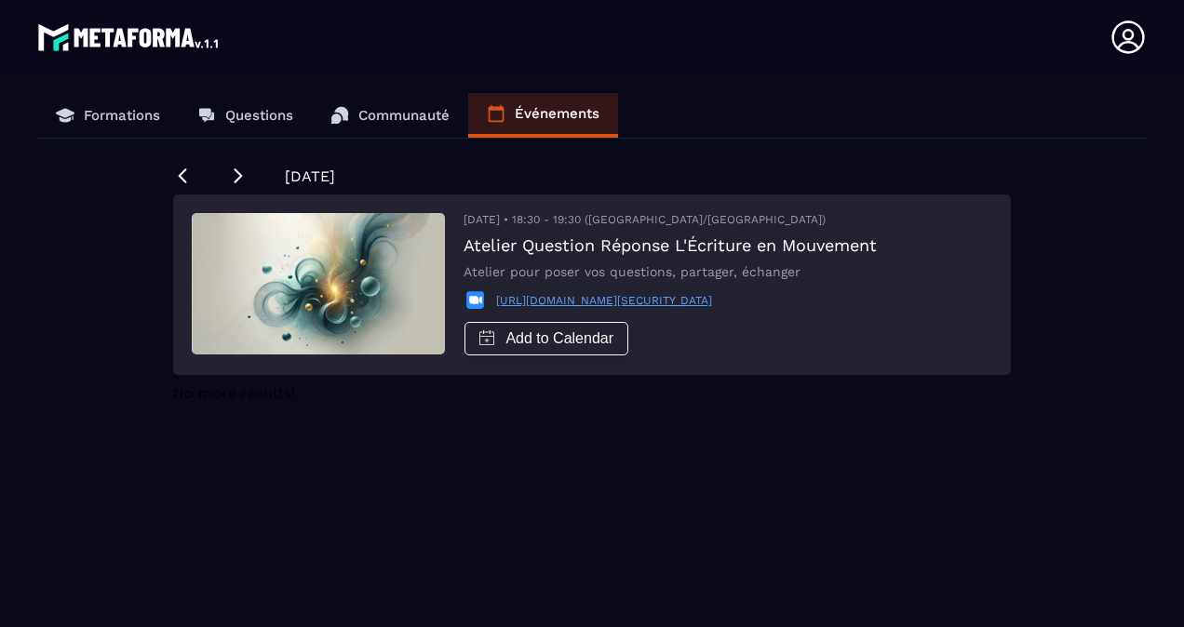
click at [560, 279] on div "[DATE] • 18:30 - 19:30 (Europe/[GEOGRAPHIC_DATA]) Atelier Question Réponse L'Éc…" at bounding box center [669, 284] width 413 height 143
click at [556, 304] on link "[URL][DOMAIN_NAME][SECURITY_DATA]" at bounding box center [604, 300] width 216 height 13
drag, startPoint x: 953, startPoint y: 301, endPoint x: 452, endPoint y: 294, distance: 500.7
click at [452, 294] on div "[DATE] • 18:30 - 19:30 (Europe/[GEOGRAPHIC_DATA]) Atelier Question Réponse L'Éc…" at bounding box center [591, 284] width 837 height 181
copy link "[URL][DOMAIN_NAME][SECURITY_DATA]"
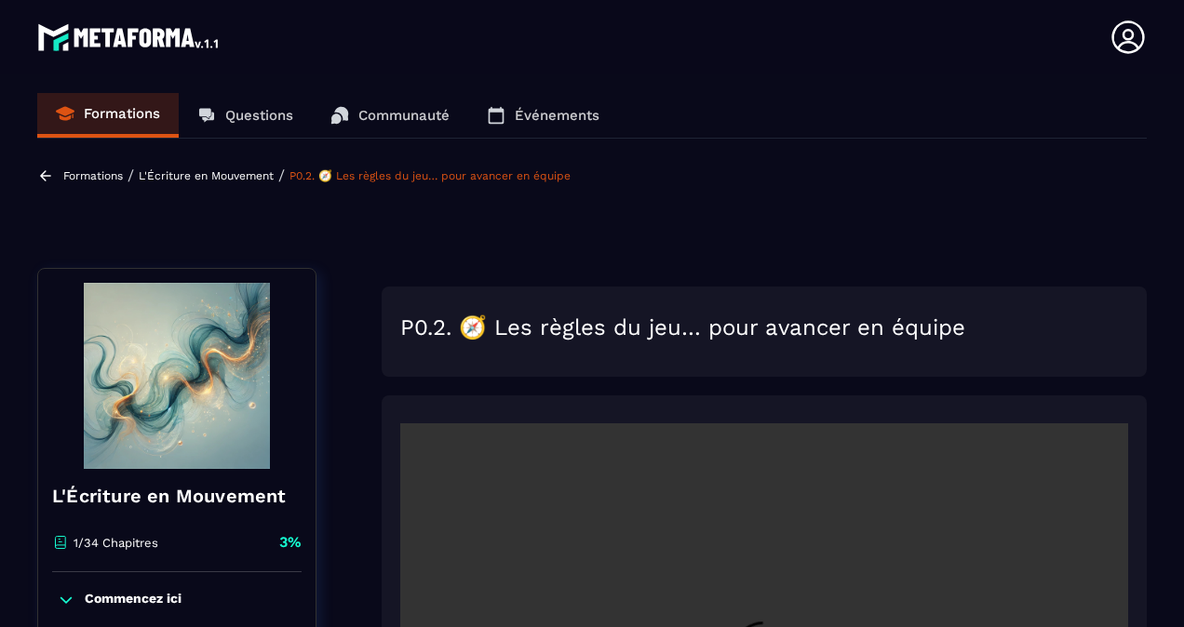
scroll to position [7, 0]
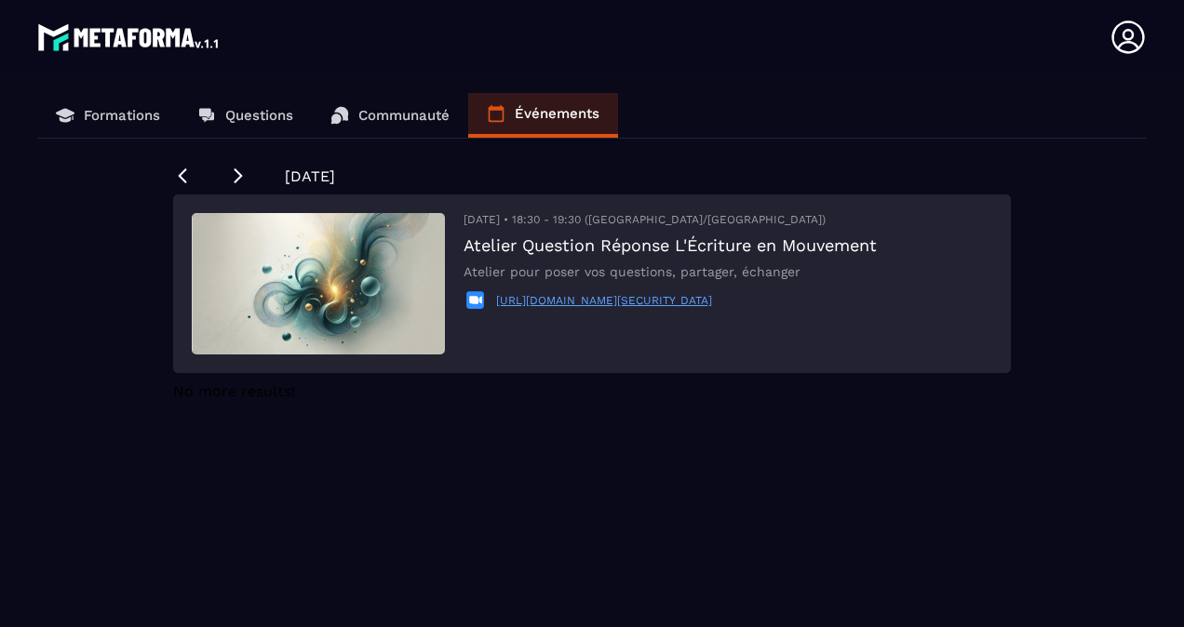
click at [511, 242] on h3 "Atelier Question Réponse L'Écriture en Mouvement" at bounding box center [669, 245] width 413 height 20
click at [383, 127] on link "Communauté" at bounding box center [390, 115] width 156 height 45
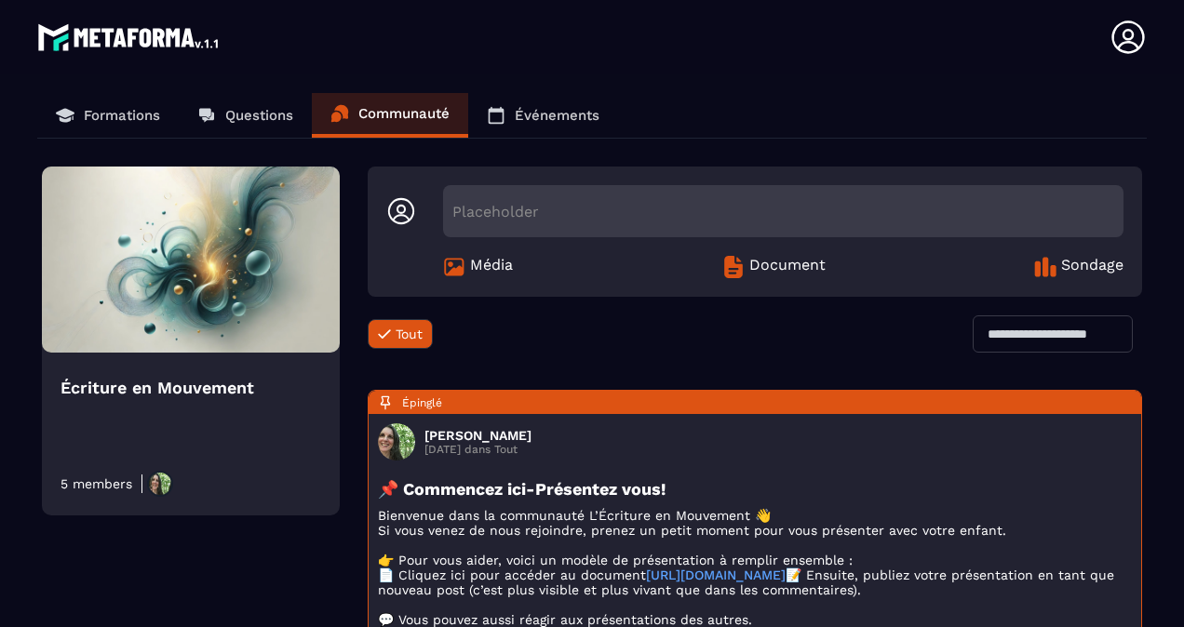
click at [96, 118] on p "Formations" at bounding box center [122, 115] width 76 height 17
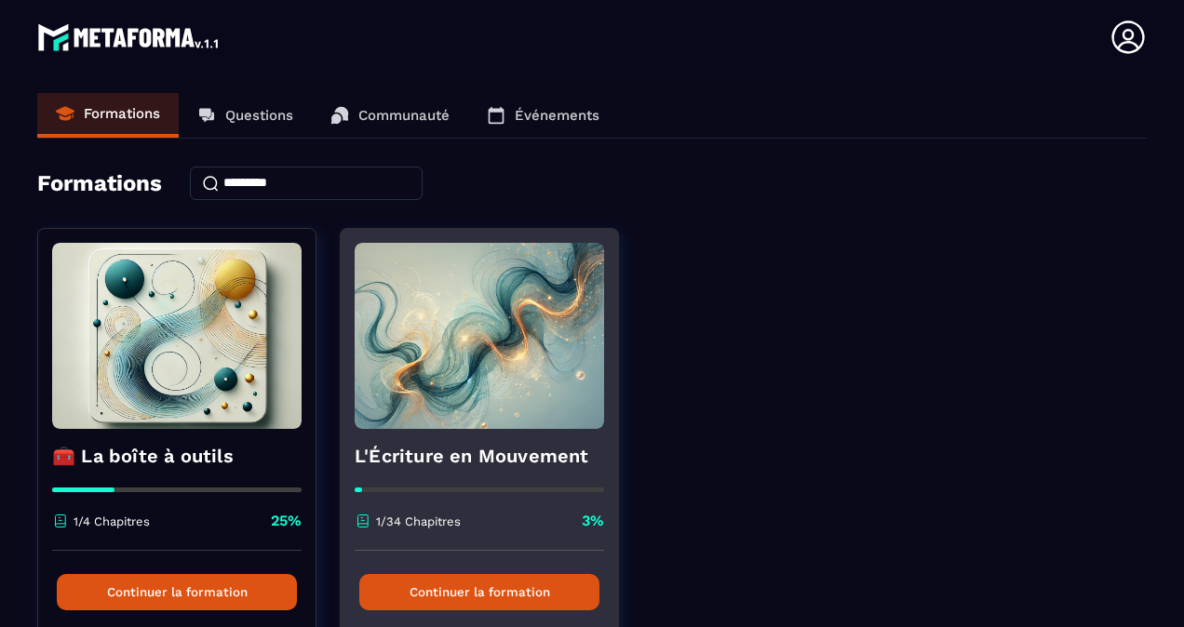
click at [508, 369] on img at bounding box center [479, 336] width 249 height 186
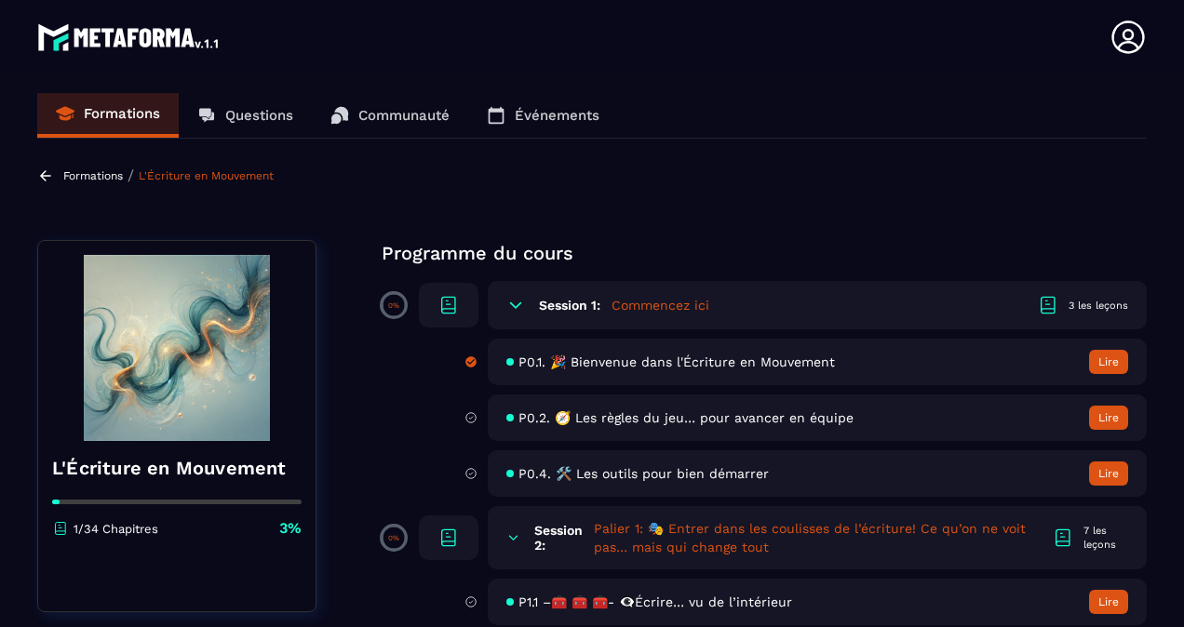
scroll to position [48, 0]
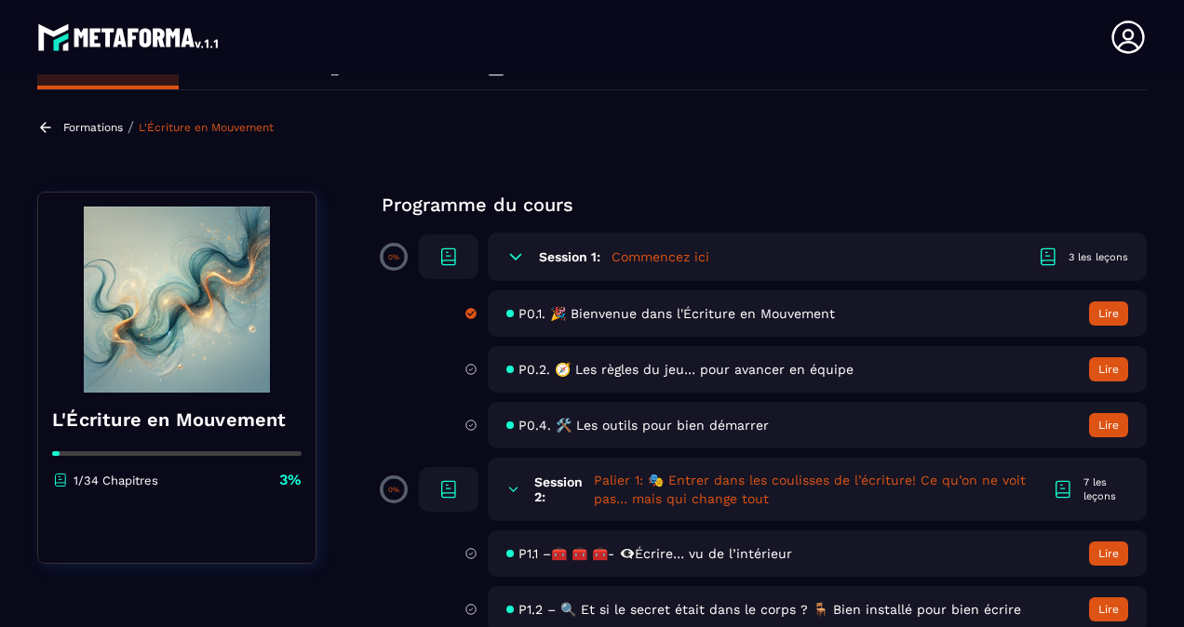
click at [628, 323] on div "P0.1. 🎉 Bienvenue dans l'Écriture en Mouvement Lire" at bounding box center [817, 313] width 659 height 47
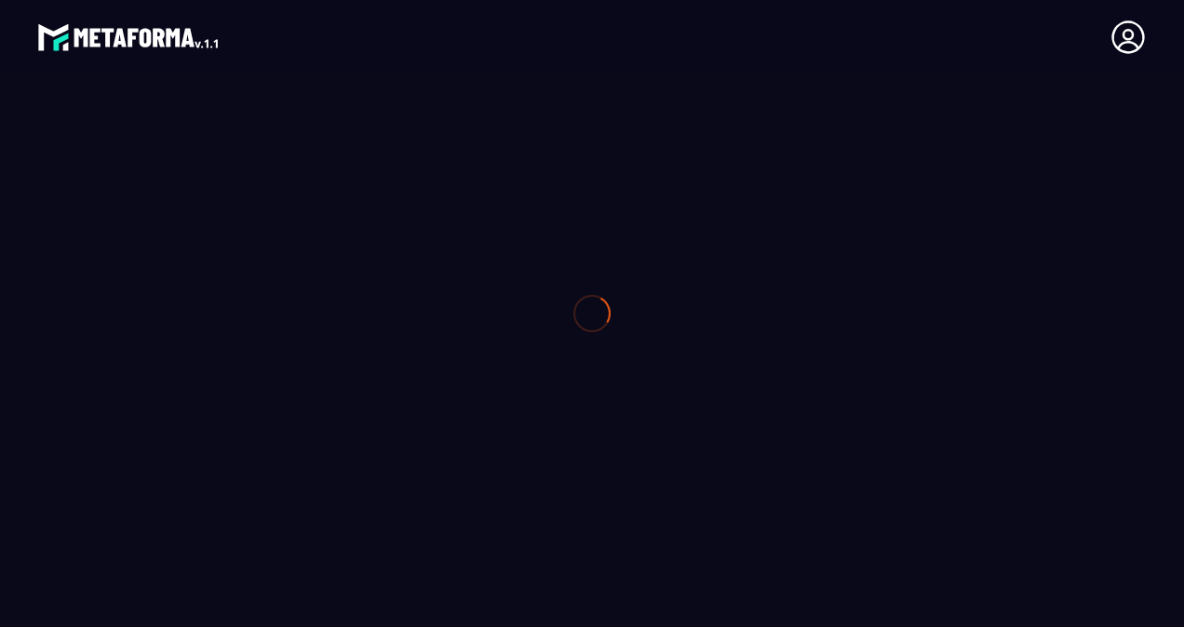
type textarea "**********"
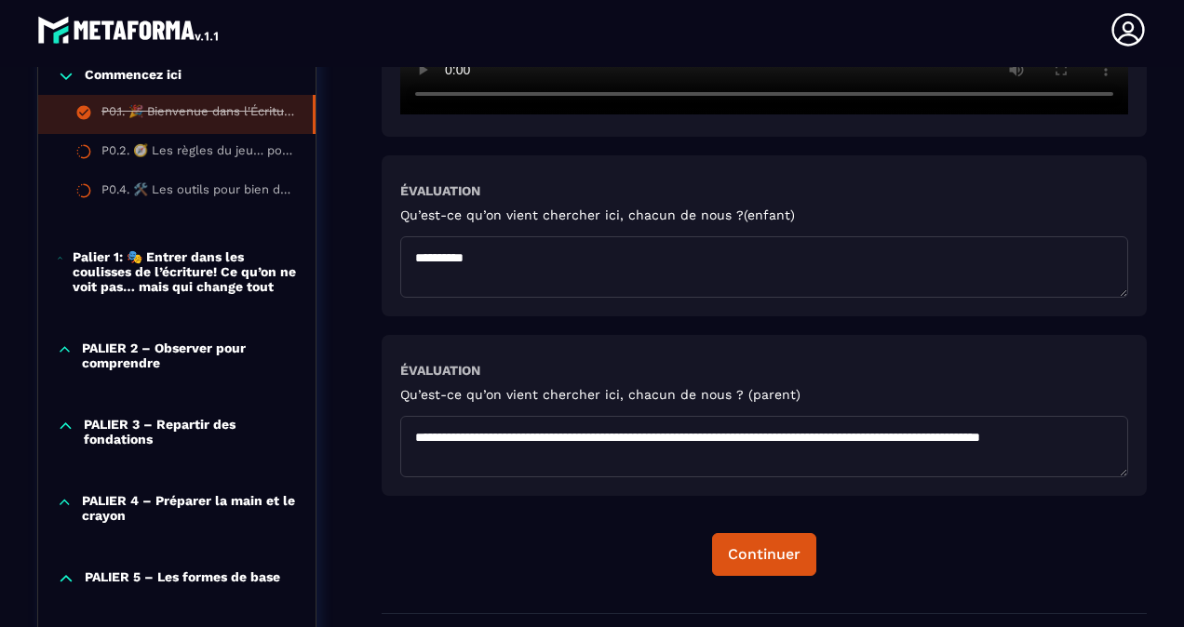
scroll to position [805, 0]
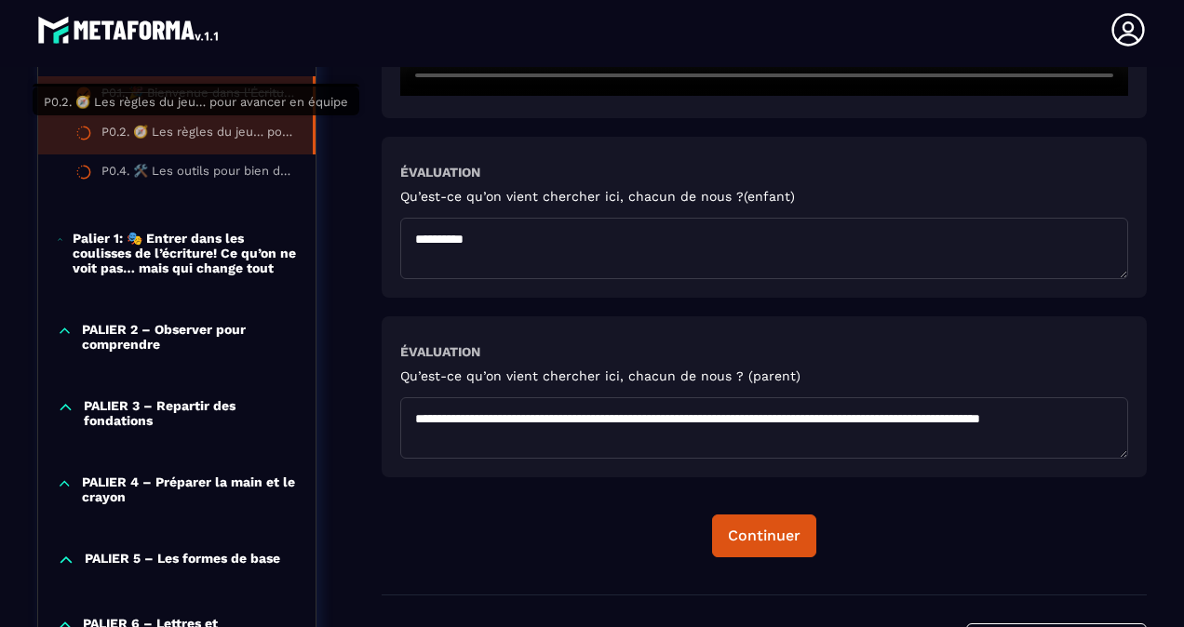
click at [182, 134] on div "P0.2. 🧭 Les règles du jeu… pour avancer en équipe" at bounding box center [197, 135] width 193 height 20
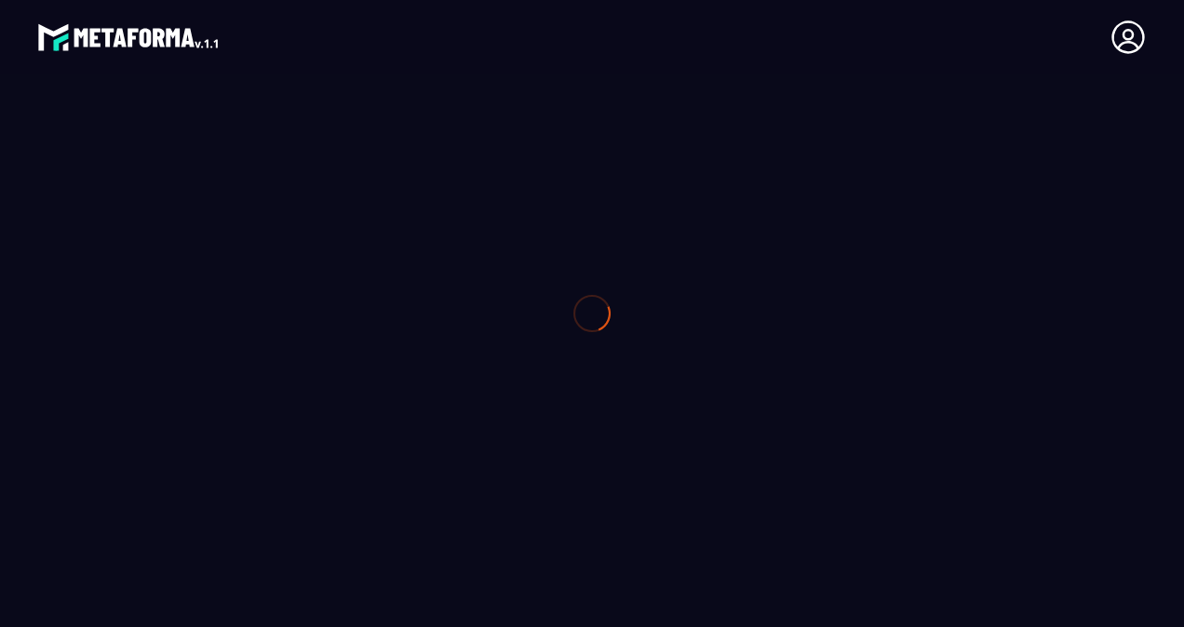
type textarea "**********"
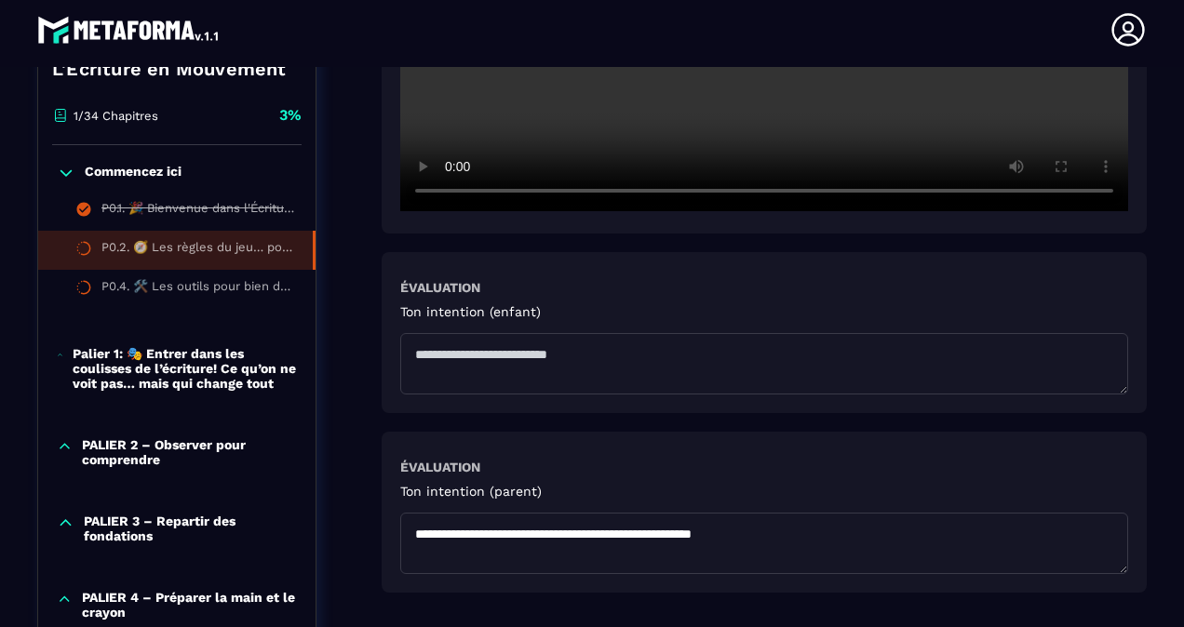
scroll to position [685, 0]
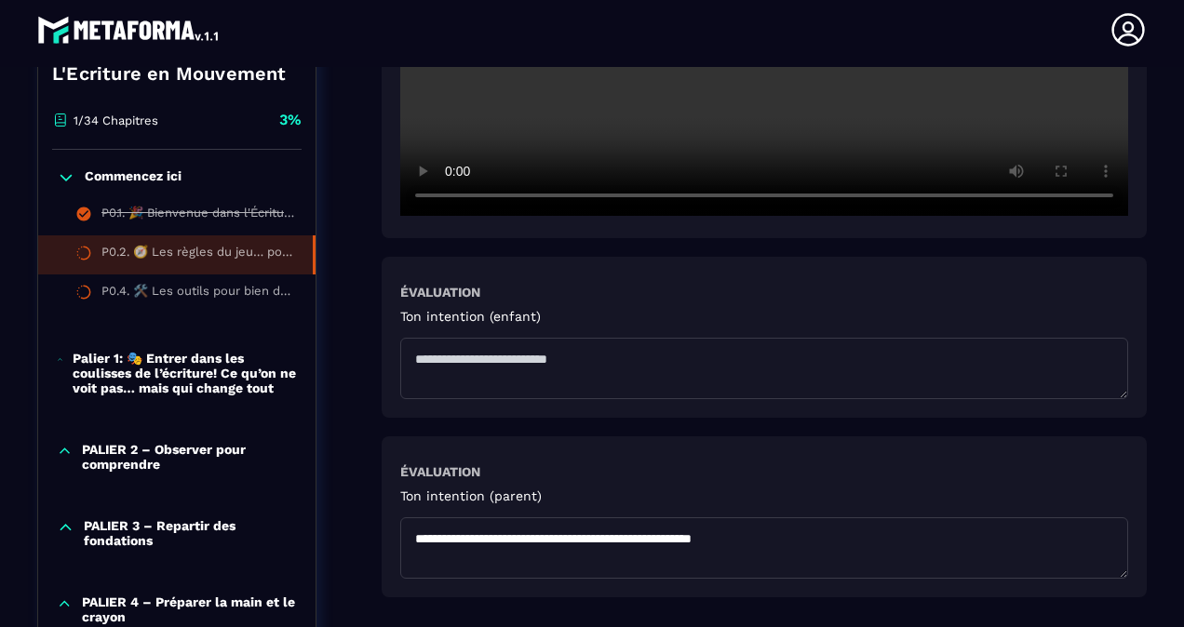
click at [578, 359] on textarea at bounding box center [764, 368] width 728 height 61
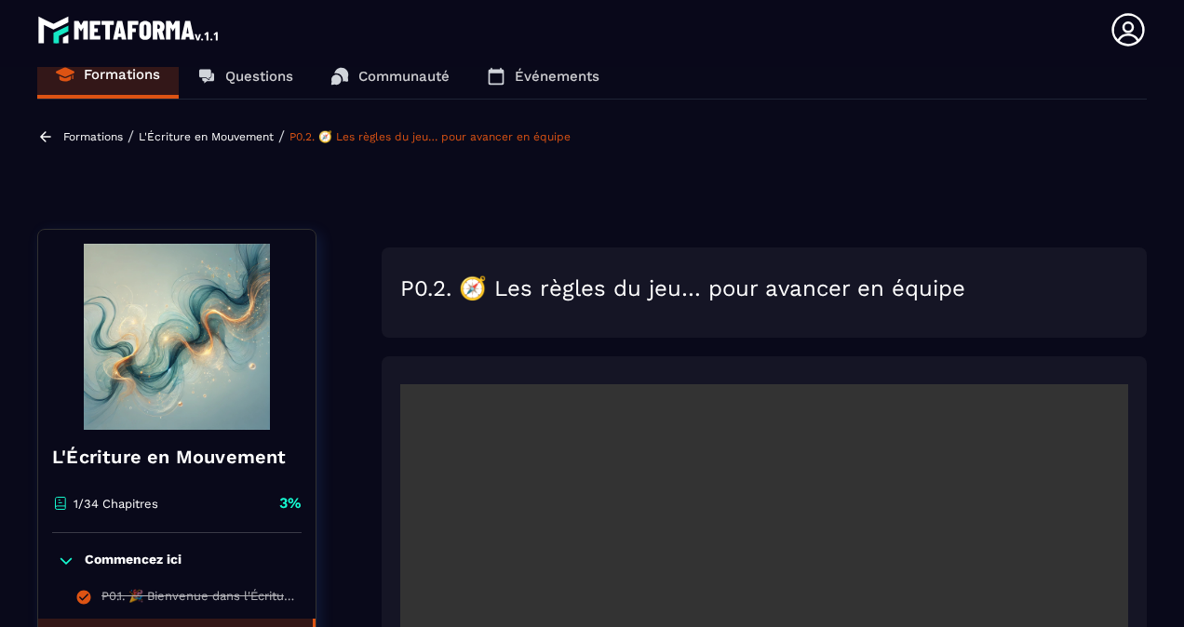
scroll to position [0, 0]
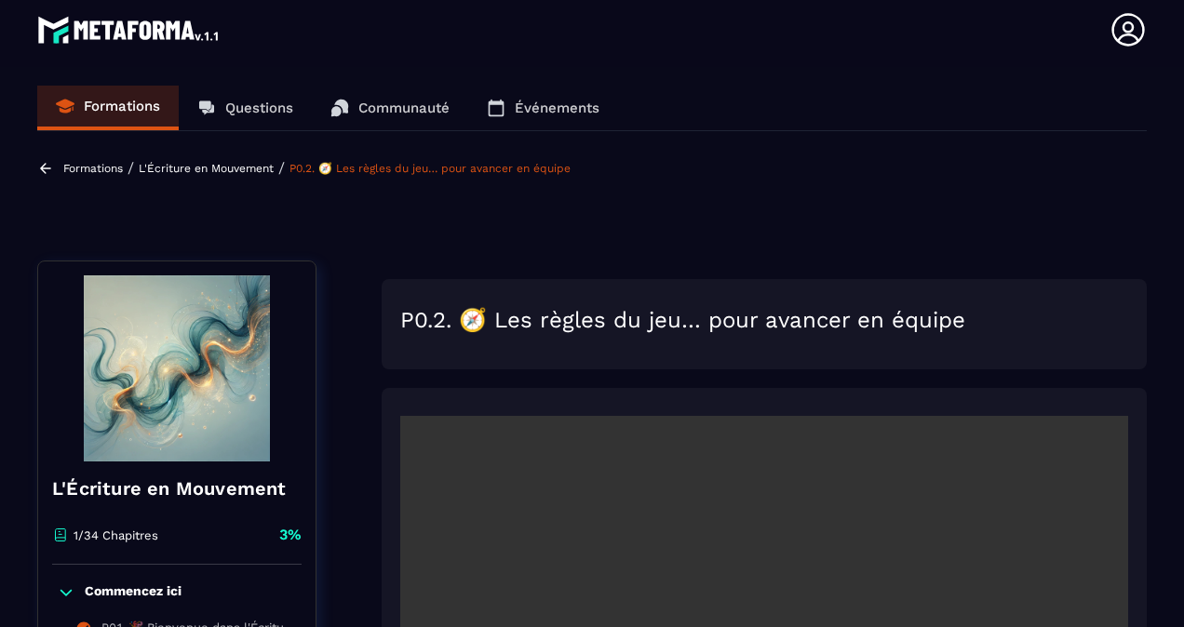
click at [78, 167] on p "Formations" at bounding box center [93, 168] width 60 height 13
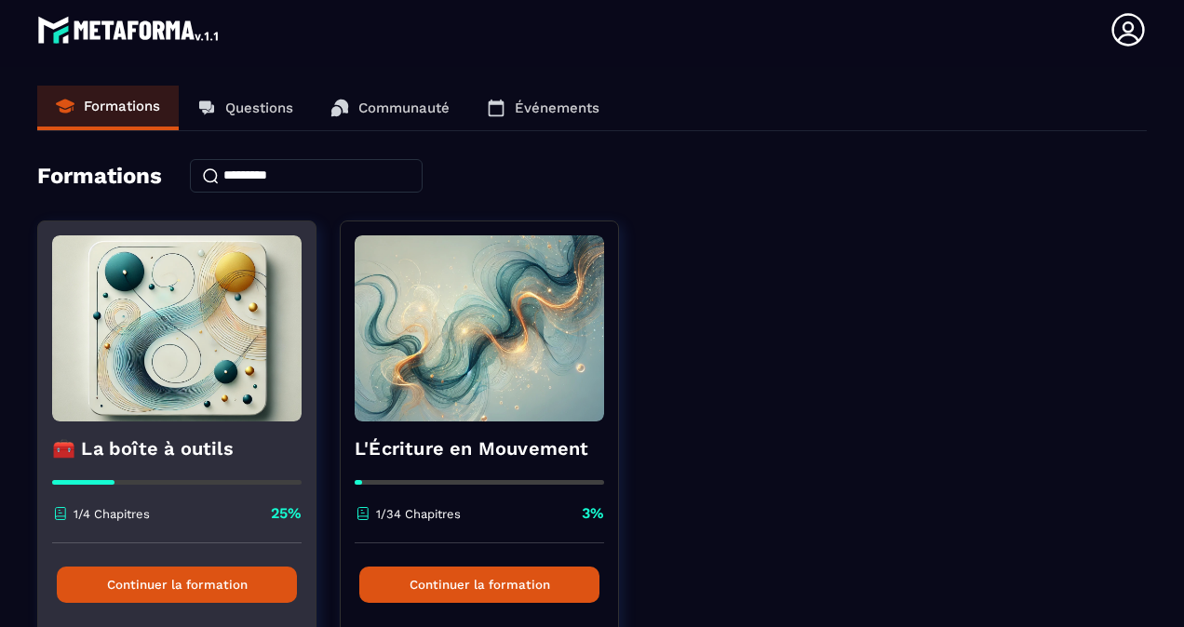
click at [143, 354] on img at bounding box center [176, 328] width 249 height 186
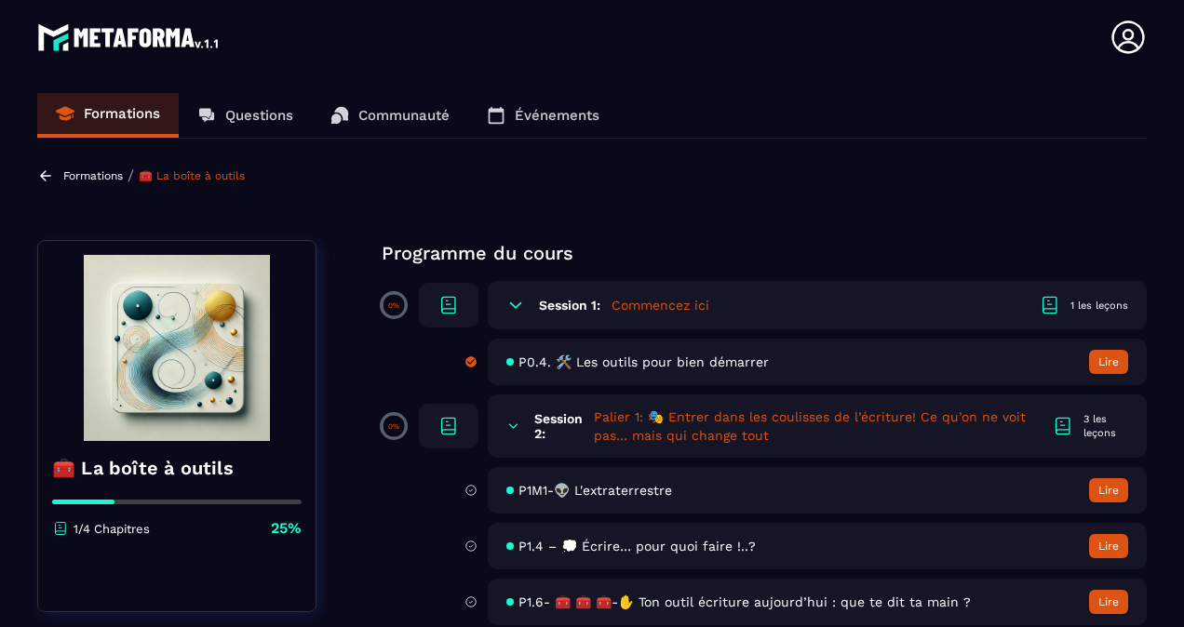
scroll to position [18, 0]
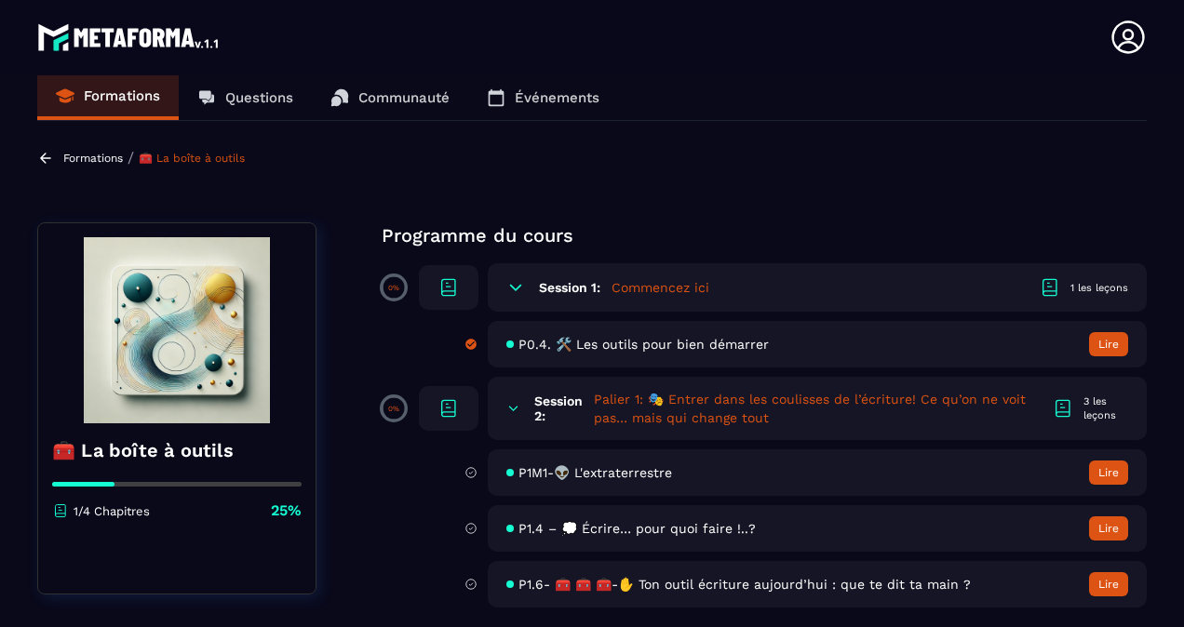
click at [91, 160] on p "Formations" at bounding box center [93, 158] width 60 height 13
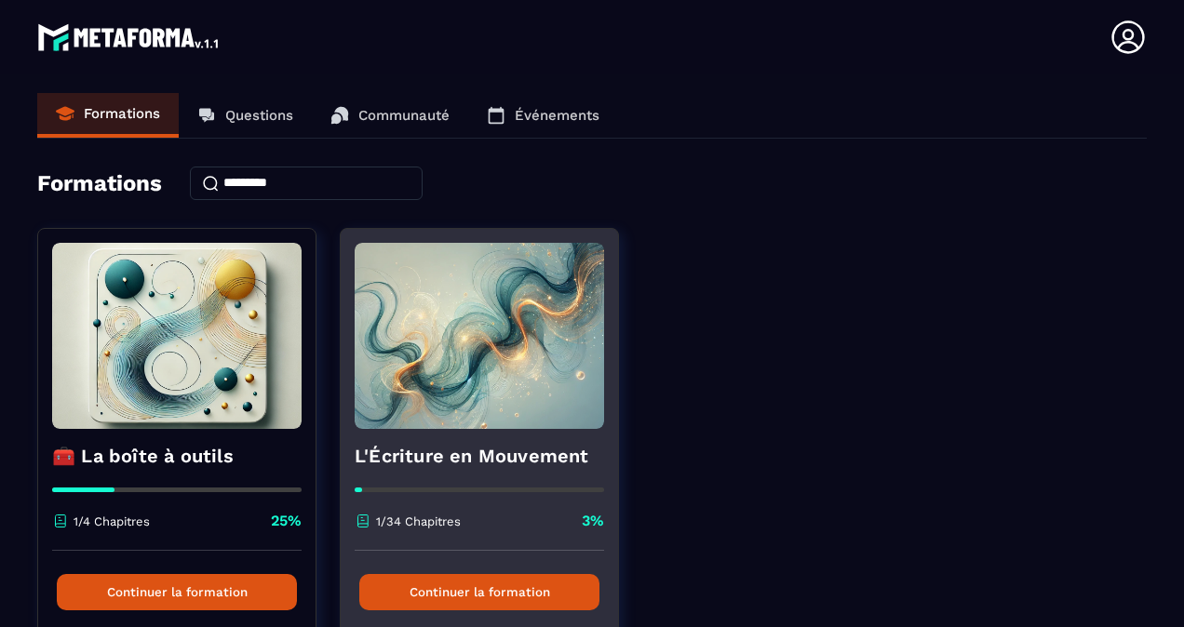
click at [493, 347] on img at bounding box center [479, 336] width 249 height 186
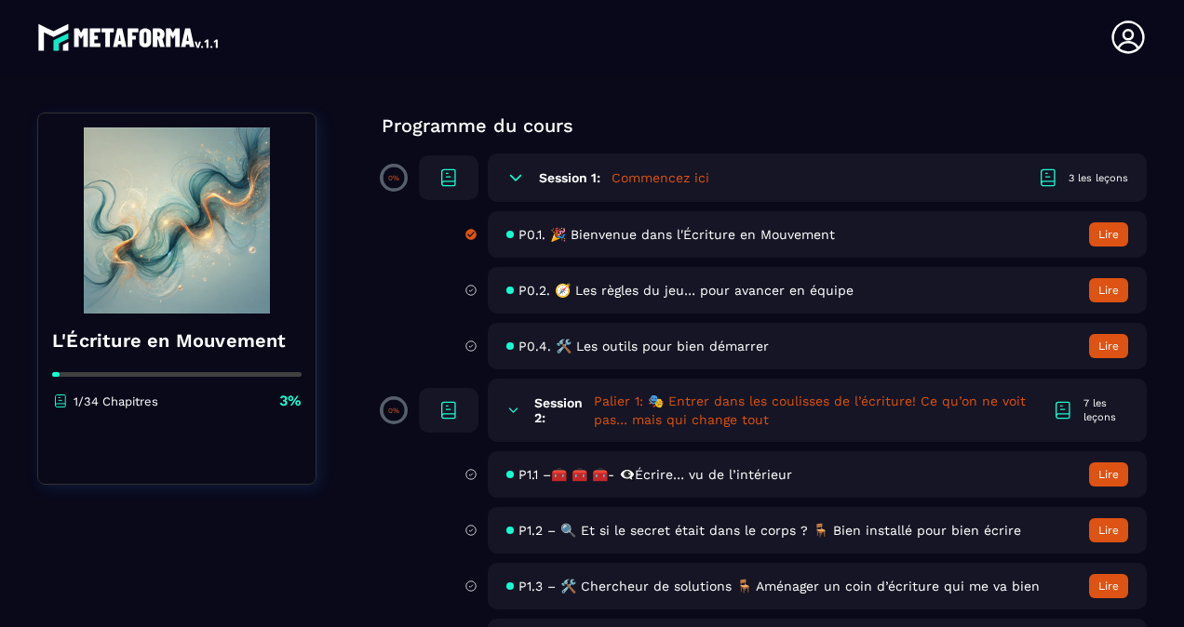
scroll to position [39, 0]
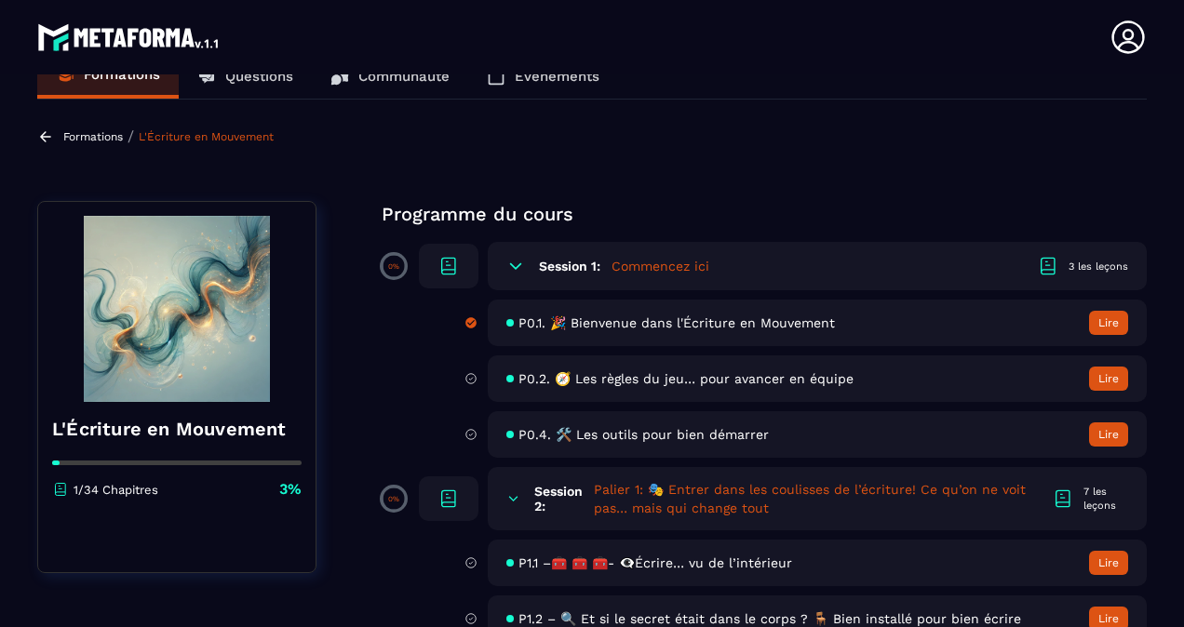
click at [85, 134] on p "Formations" at bounding box center [93, 136] width 60 height 13
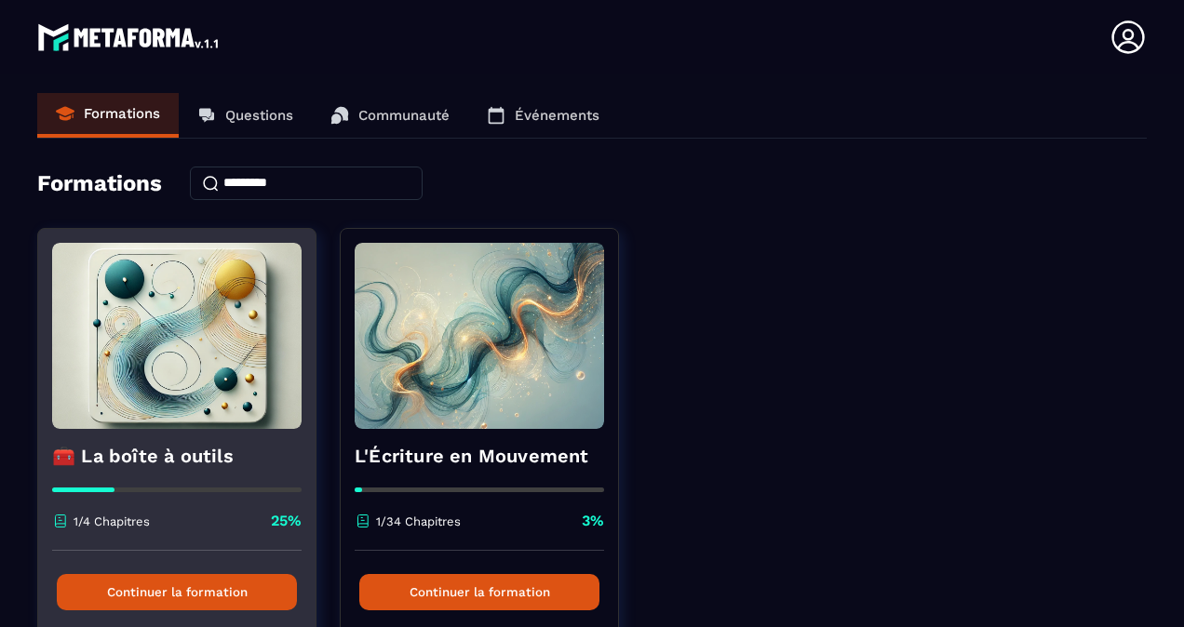
click at [157, 387] on img at bounding box center [176, 336] width 249 height 186
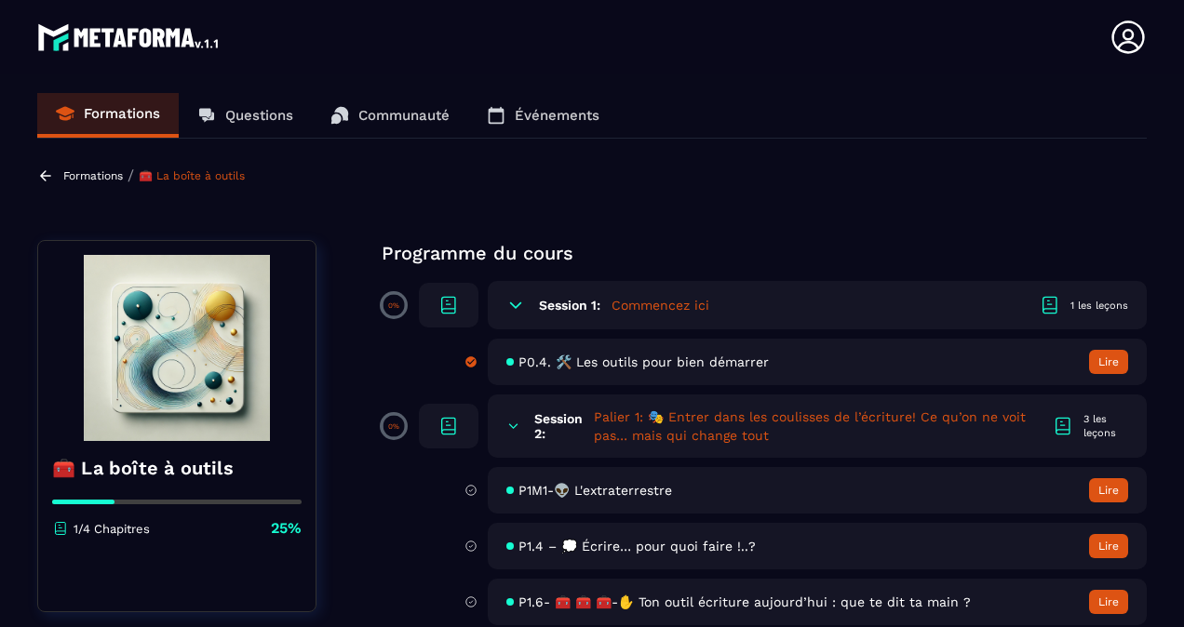
click at [104, 179] on p "Formations" at bounding box center [93, 175] width 60 height 13
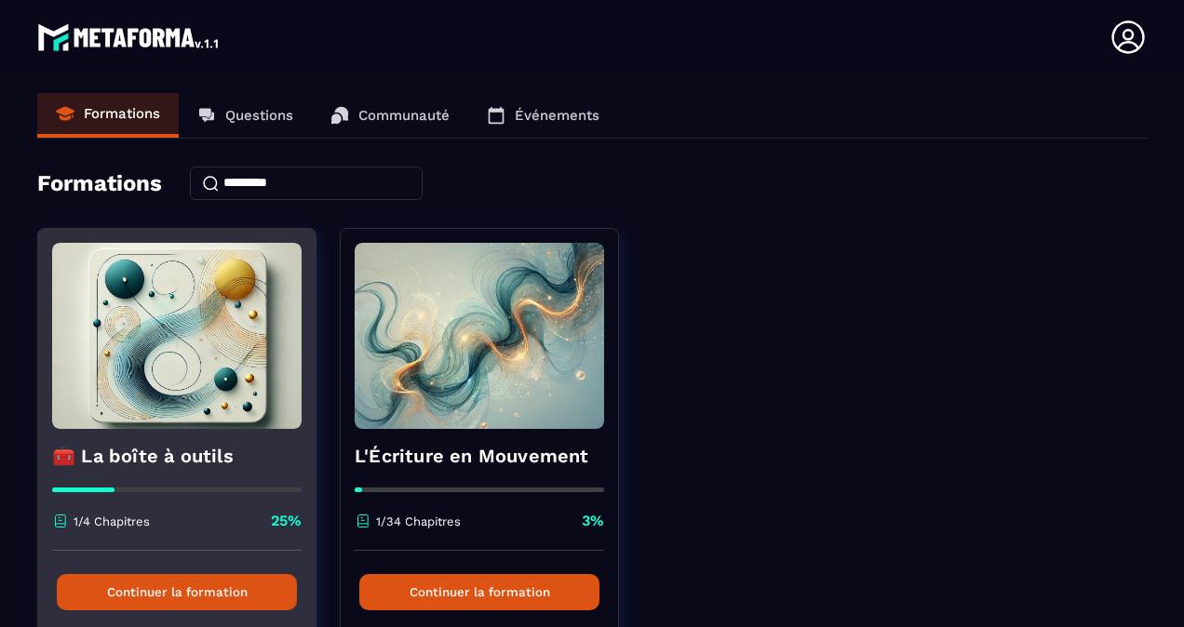
click at [188, 322] on img at bounding box center [176, 336] width 249 height 186
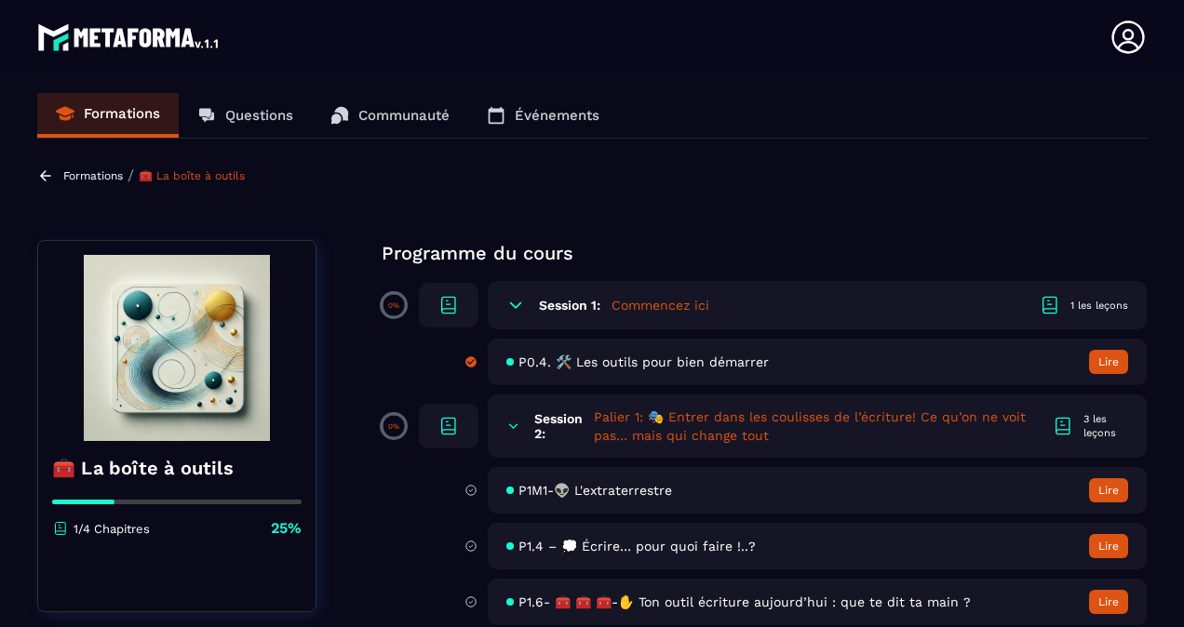
scroll to position [18, 0]
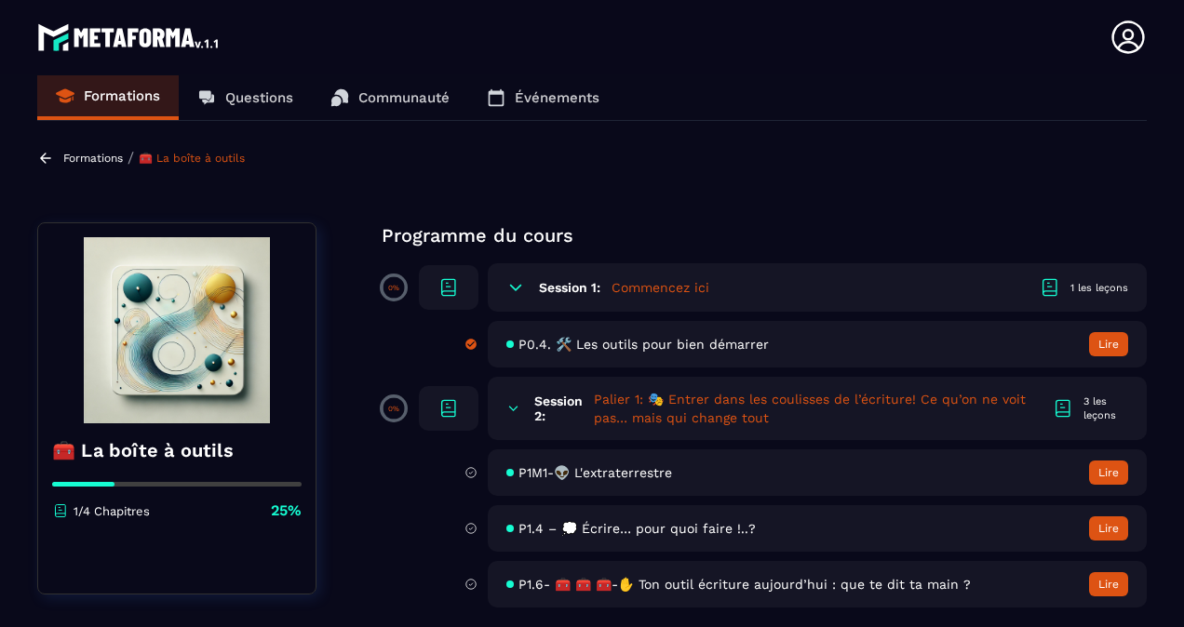
click at [76, 157] on p "Formations" at bounding box center [93, 158] width 60 height 13
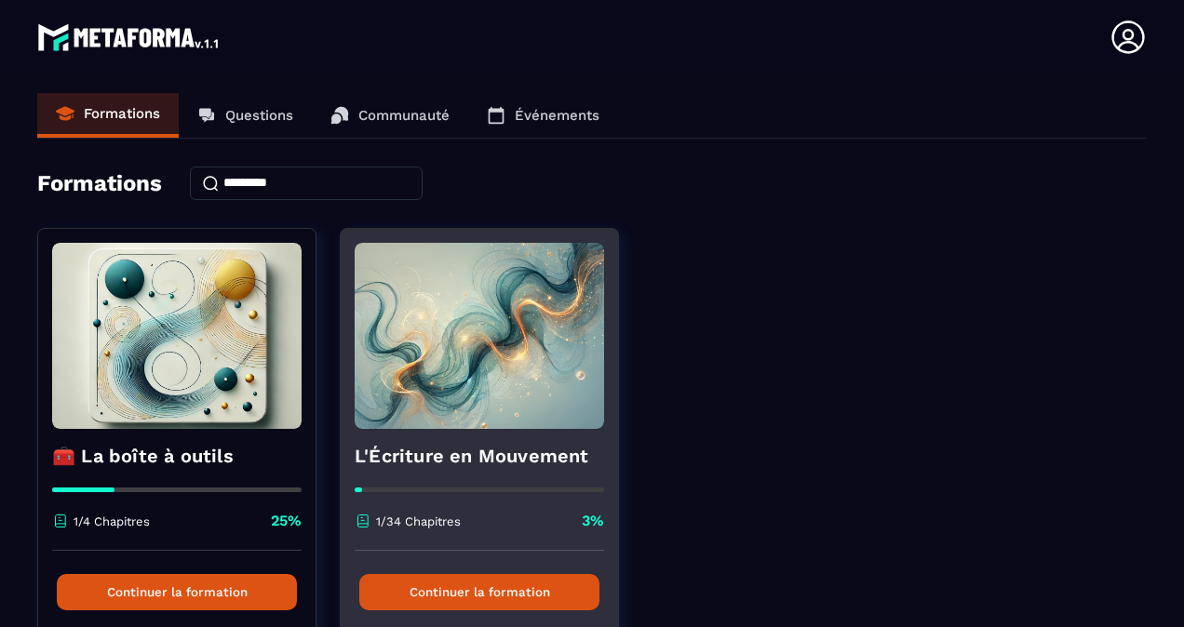
click at [490, 320] on img at bounding box center [479, 336] width 249 height 186
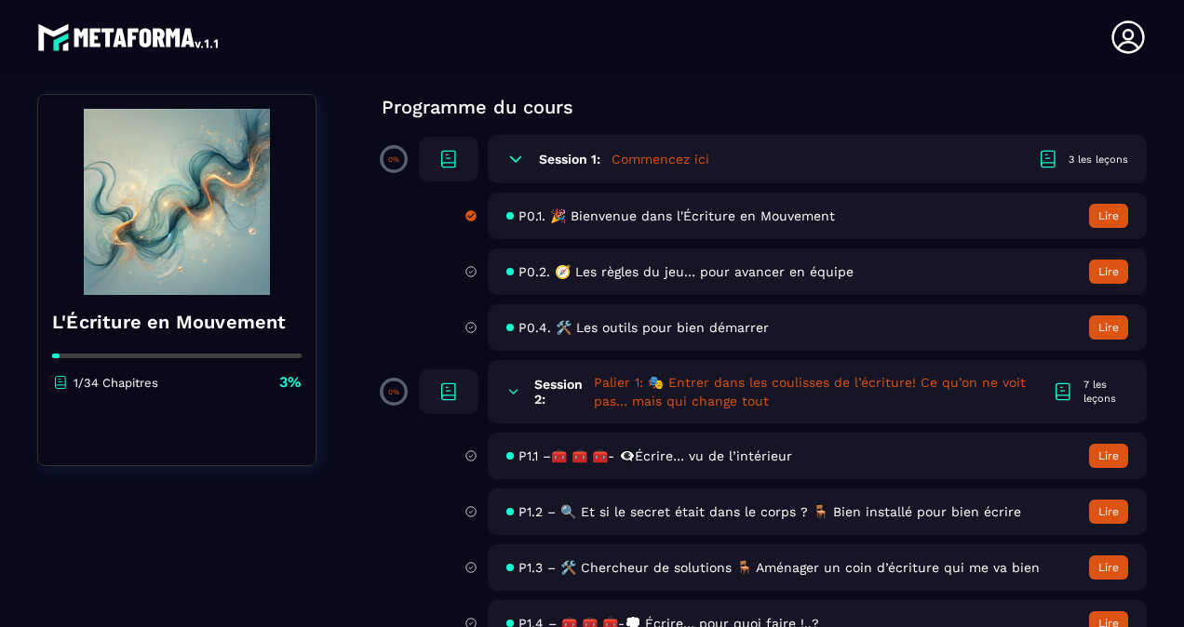
scroll to position [153, 0]
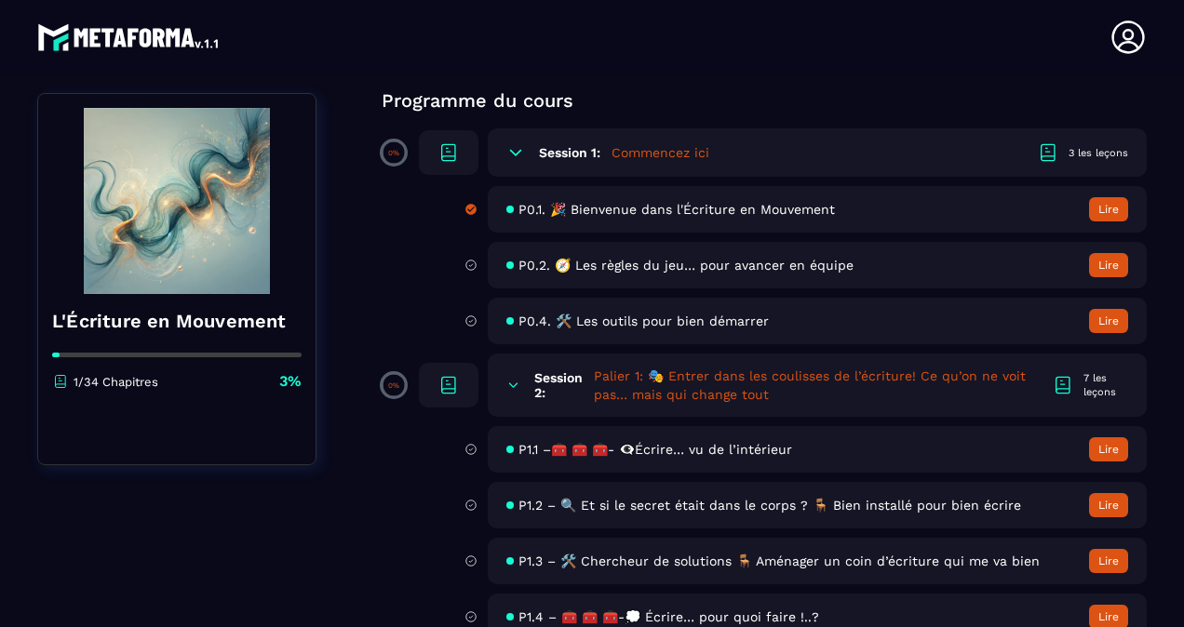
click at [682, 444] on span "P1.1 –🧰 🧰 🧰- 👁️‍🗨️Écrire… vu de l’intérieur" at bounding box center [655, 449] width 274 height 15
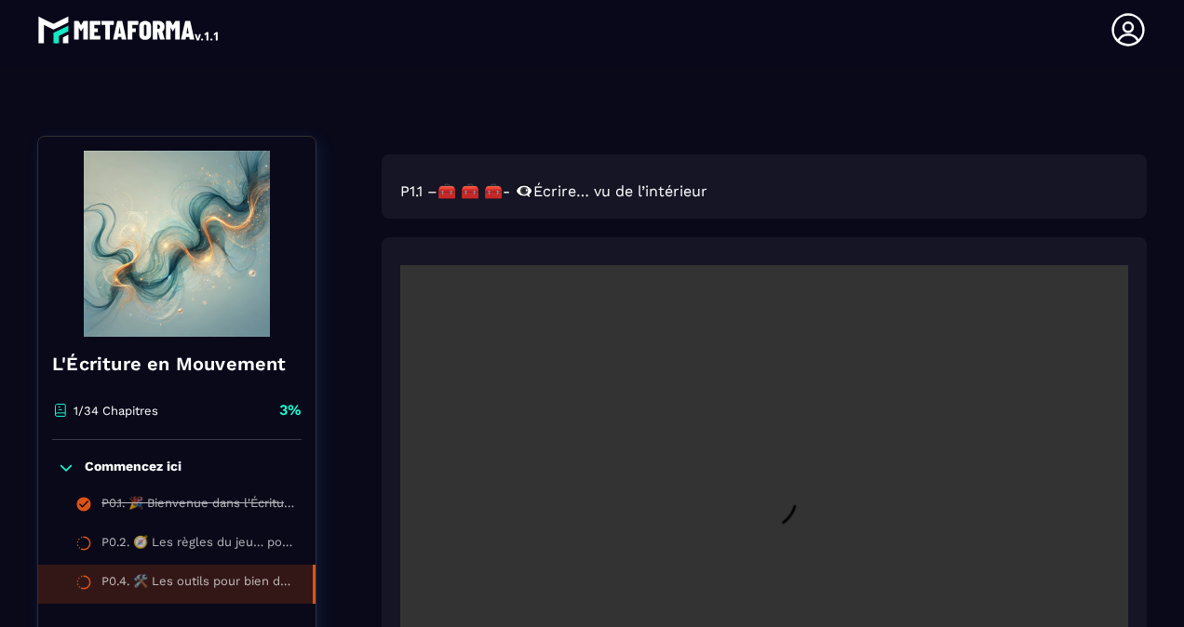
scroll to position [107, 0]
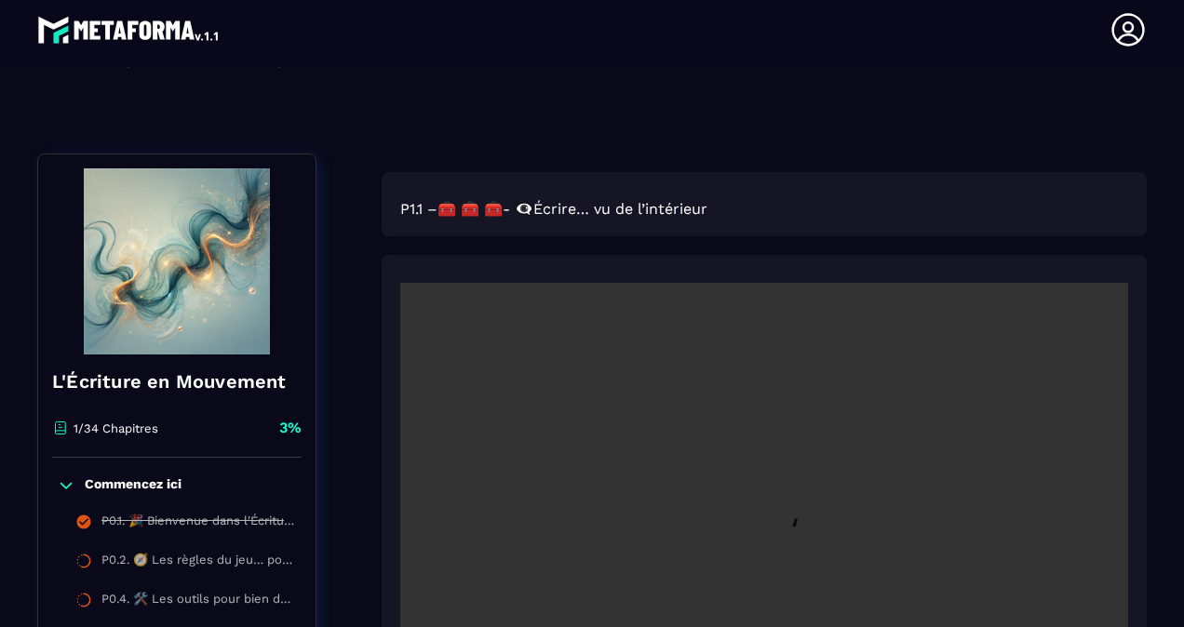
click at [173, 86] on div "Formations / L'Écriture en Mouvement / P1.1 –🧰 🧰 🧰- 👁️‍🗨️Écrire… vu de l’intéri…" at bounding box center [591, 79] width 1109 height 55
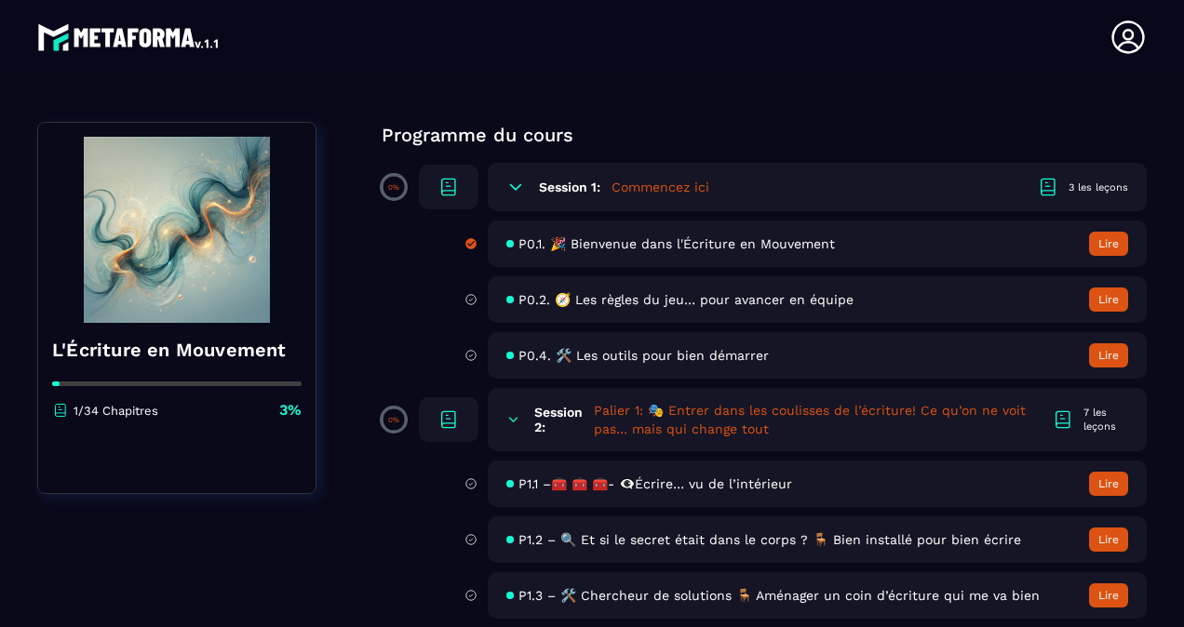
scroll to position [101, 0]
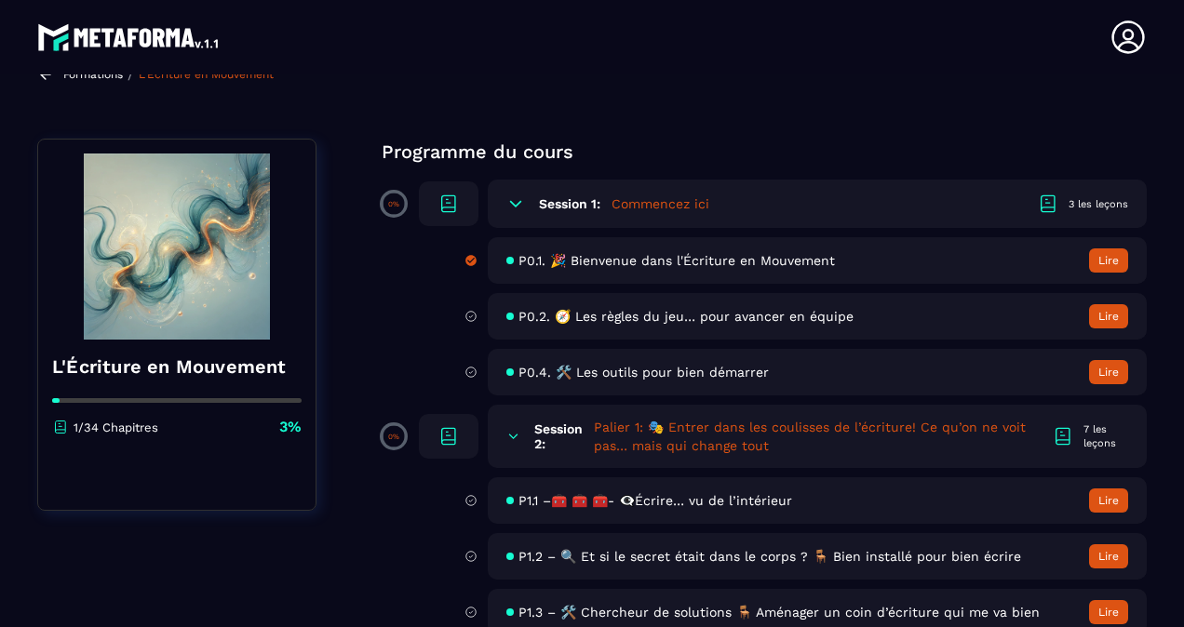
click at [688, 506] on span "P1.1 –🧰 🧰 🧰- 👁️‍🗨️Écrire… vu de l’intérieur" at bounding box center [655, 500] width 274 height 15
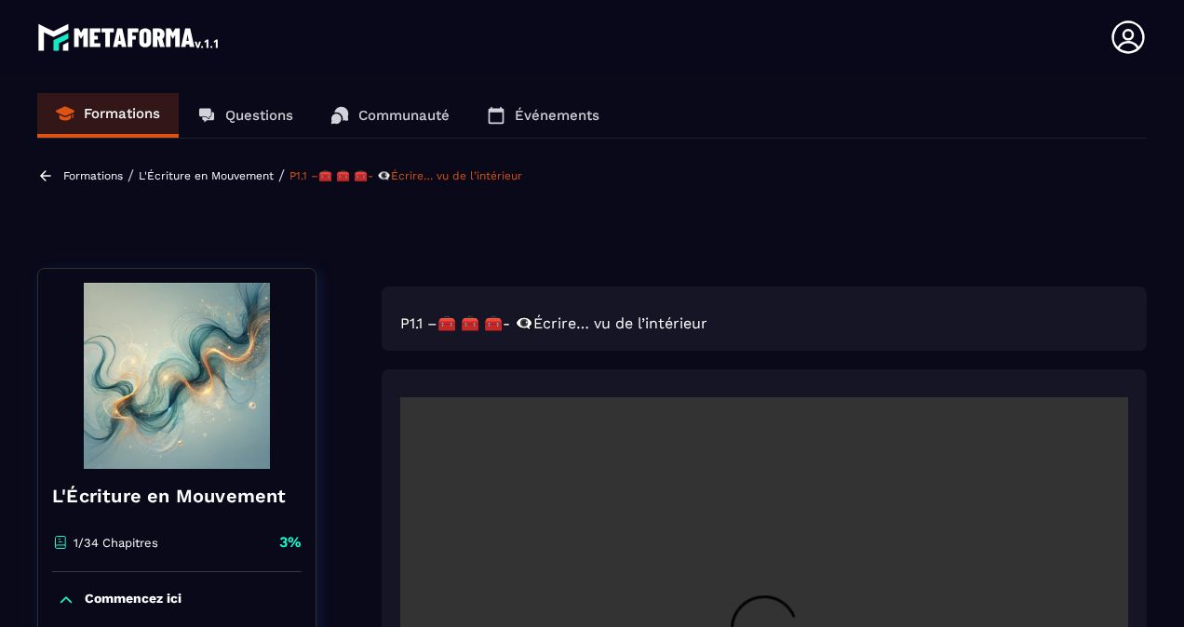
scroll to position [7, 0]
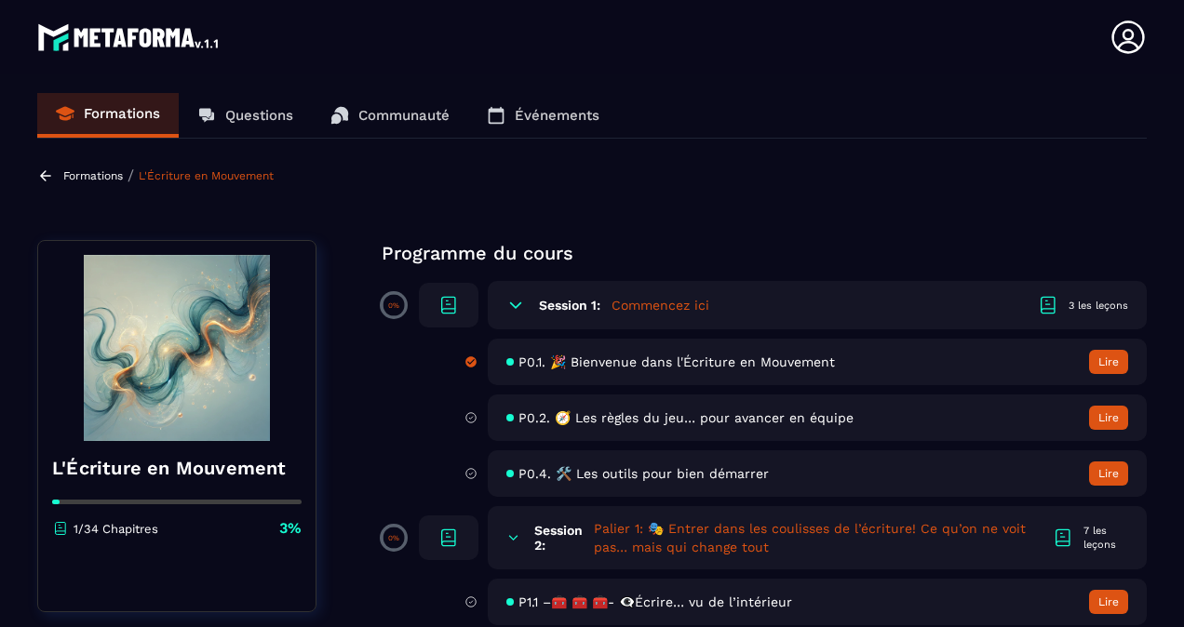
click at [93, 177] on p "Formations" at bounding box center [93, 175] width 60 height 13
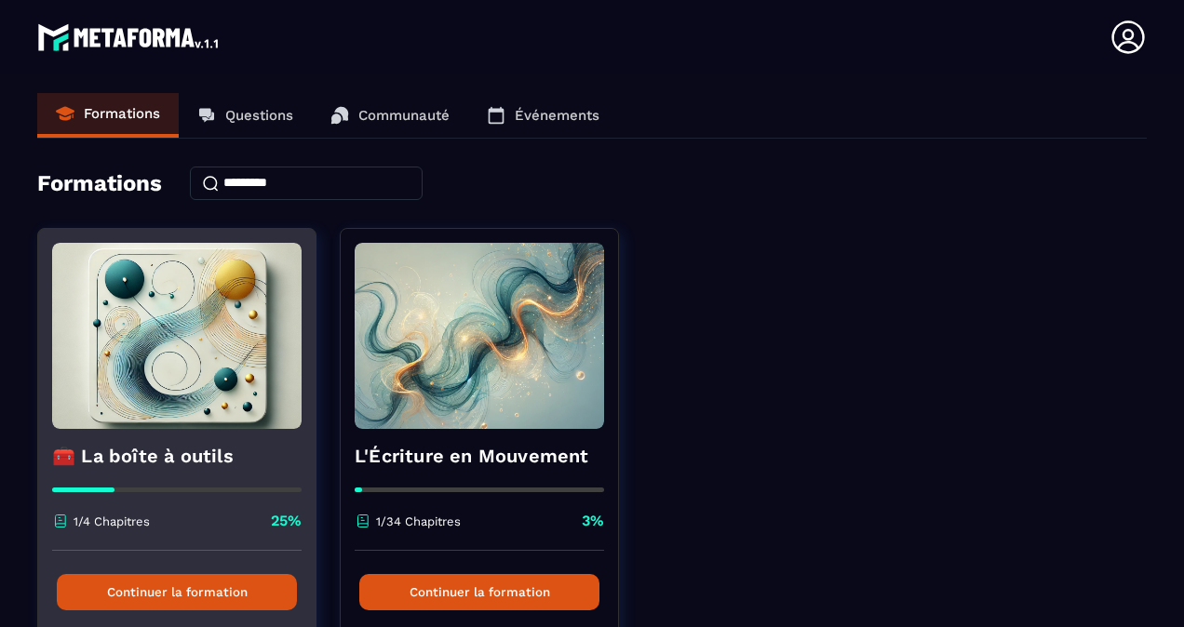
click at [154, 351] on img at bounding box center [176, 336] width 249 height 186
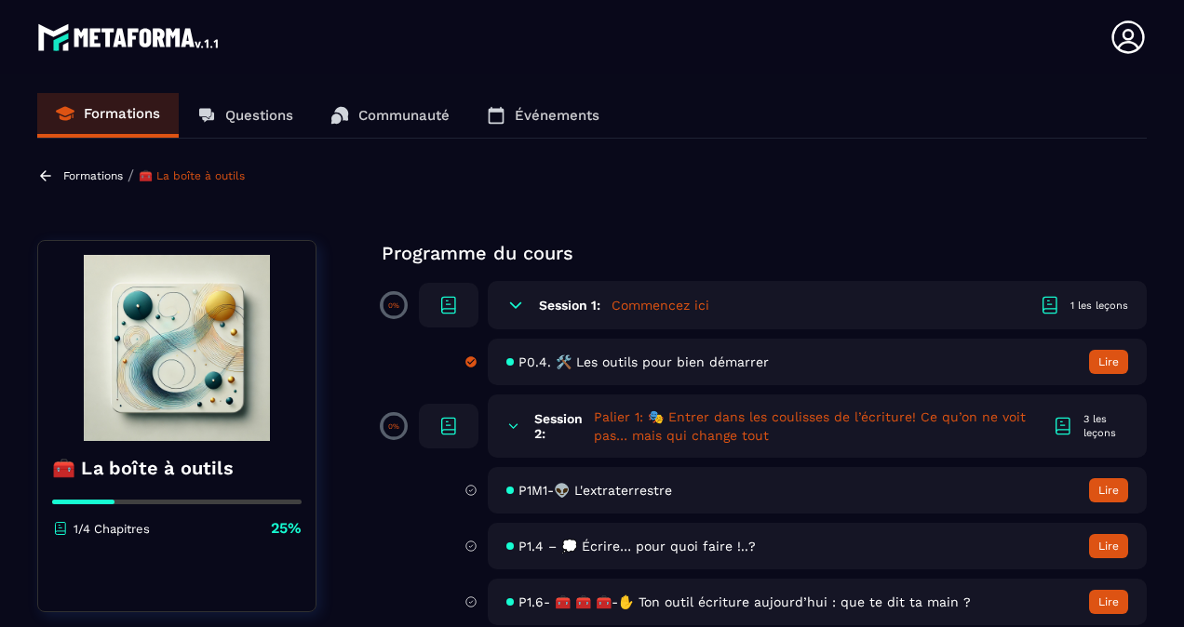
scroll to position [18, 0]
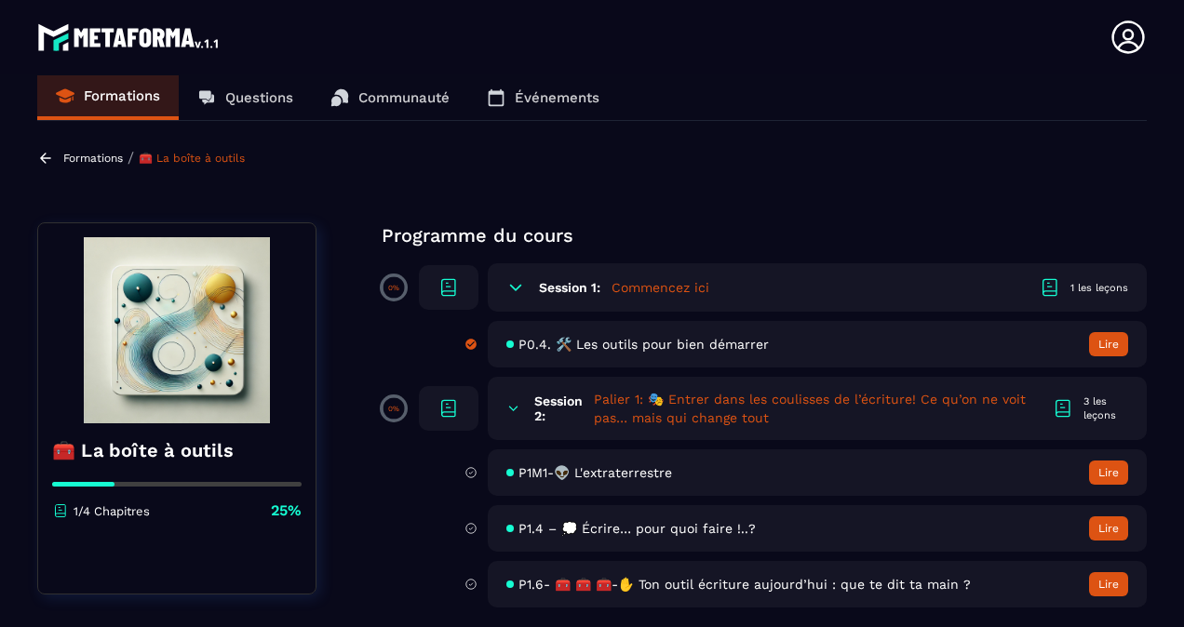
click at [560, 477] on span "P1M1-👽 L'extraterrestre" at bounding box center [595, 472] width 154 height 15
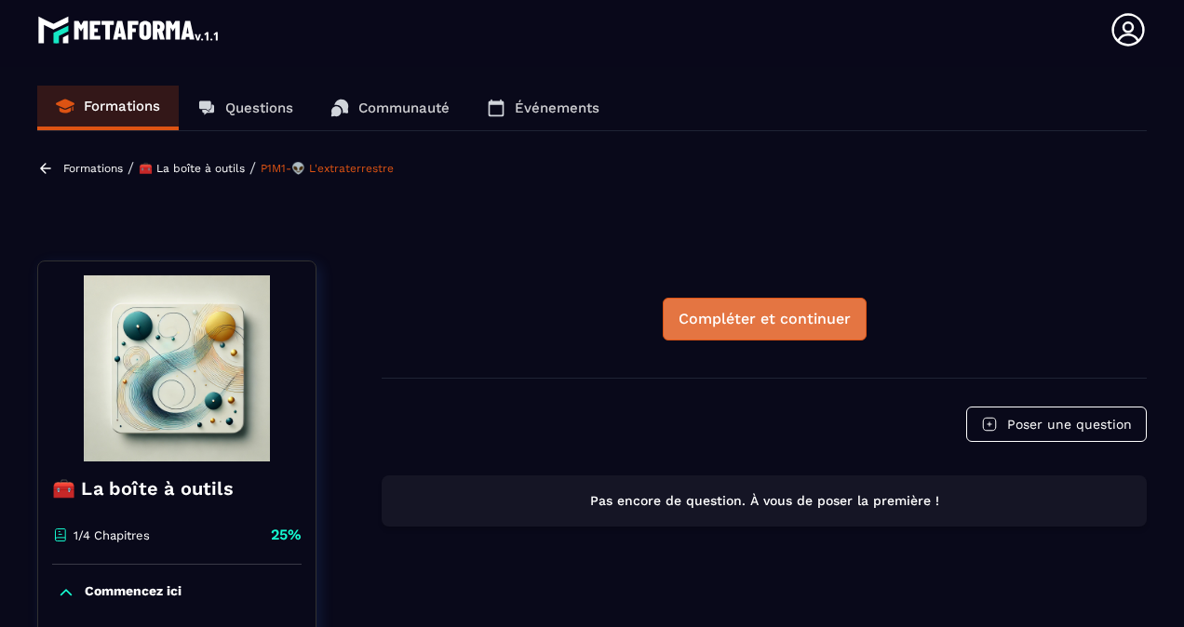
click at [736, 313] on div "Compléter et continuer" at bounding box center [764, 319] width 172 height 19
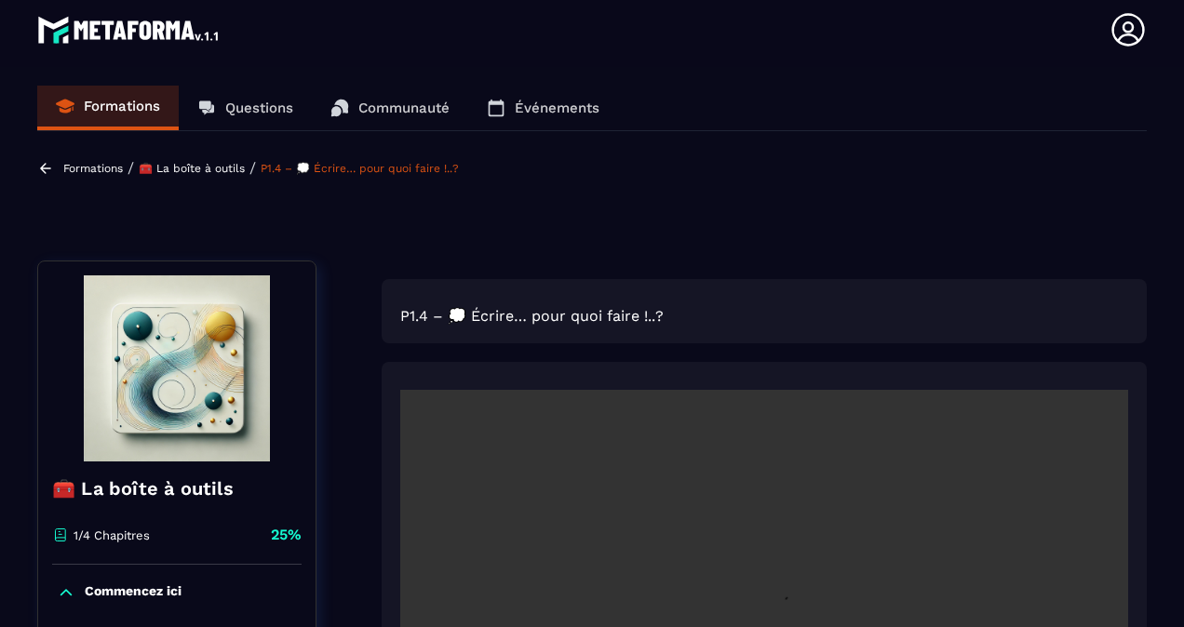
click at [54, 165] on div at bounding box center [47, 168] width 21 height 17
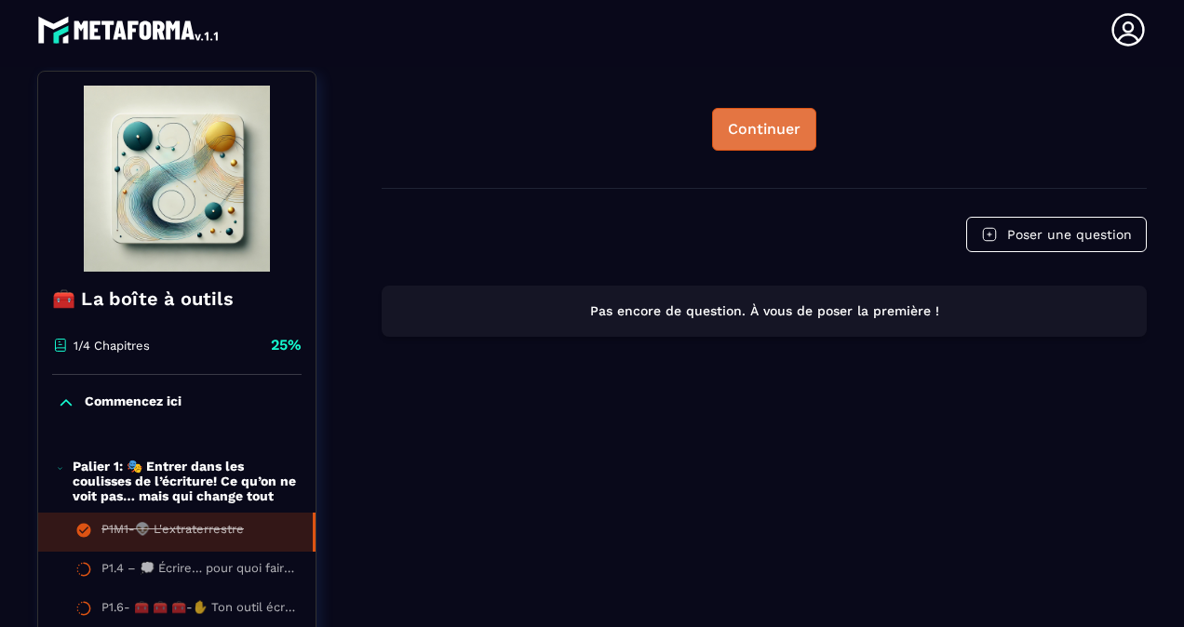
scroll to position [196, 0]
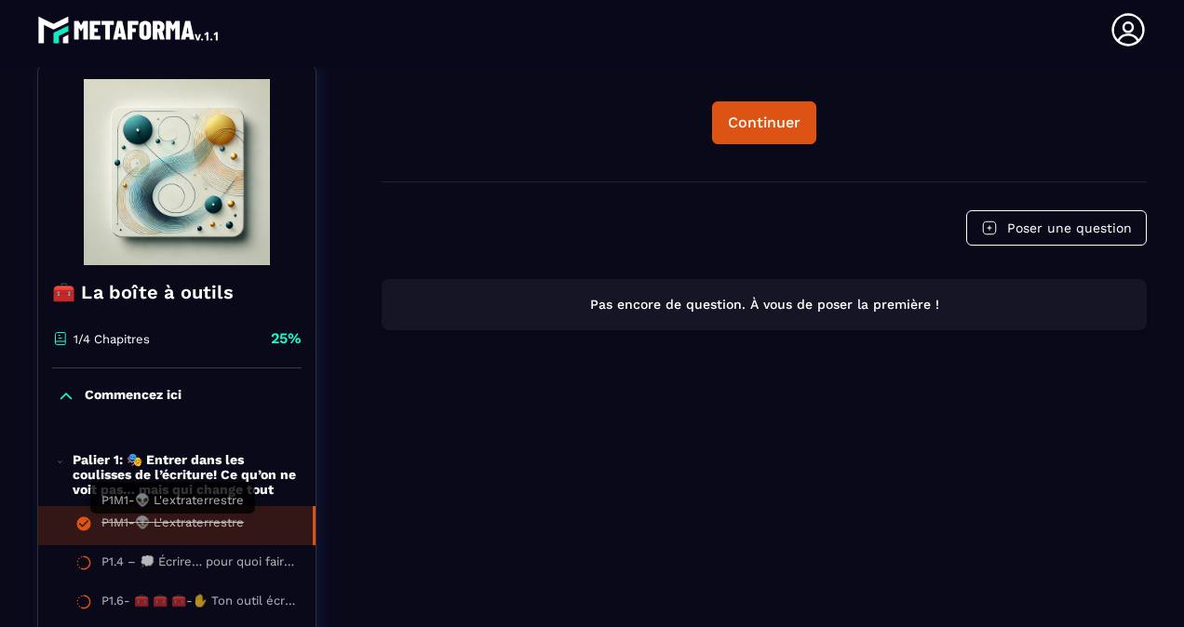
click at [167, 528] on div "P1M1-👽 L'extraterrestre" at bounding box center [172, 525] width 142 height 20
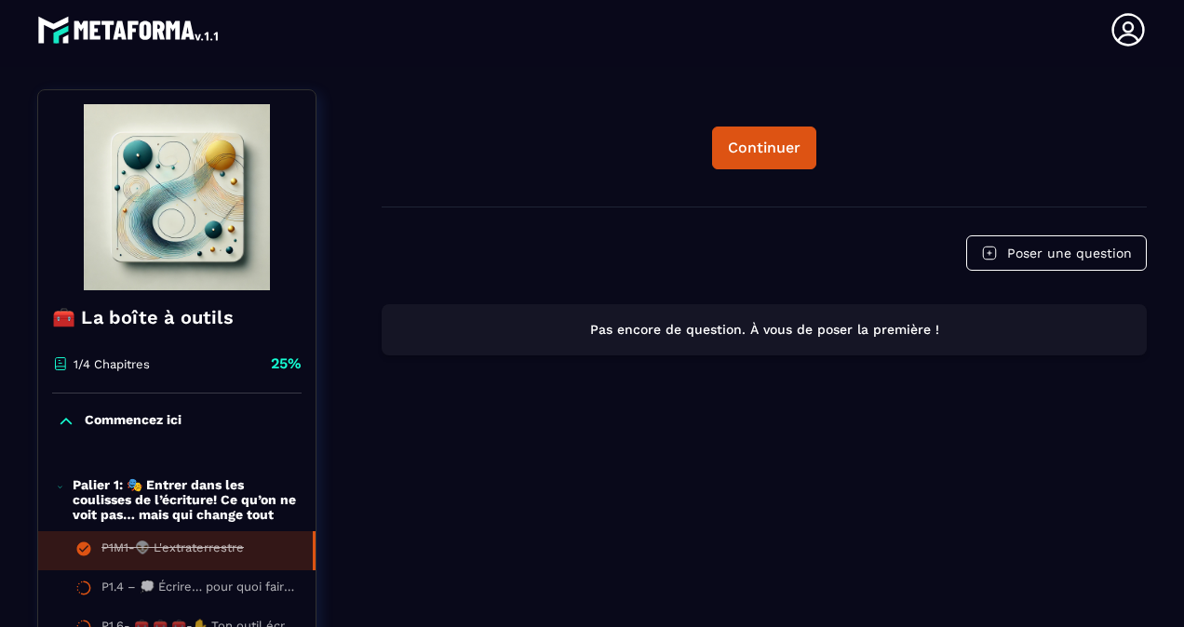
scroll to position [170, 0]
click at [109, 417] on p "Commencez ici" at bounding box center [133, 422] width 97 height 19
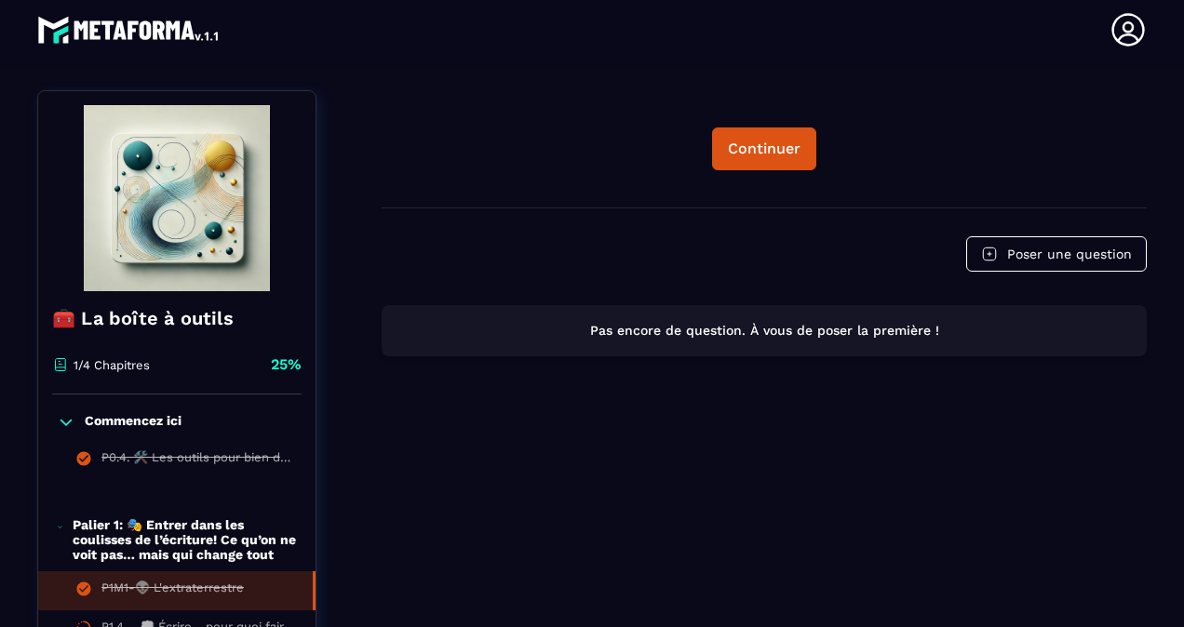
scroll to position [231, 0]
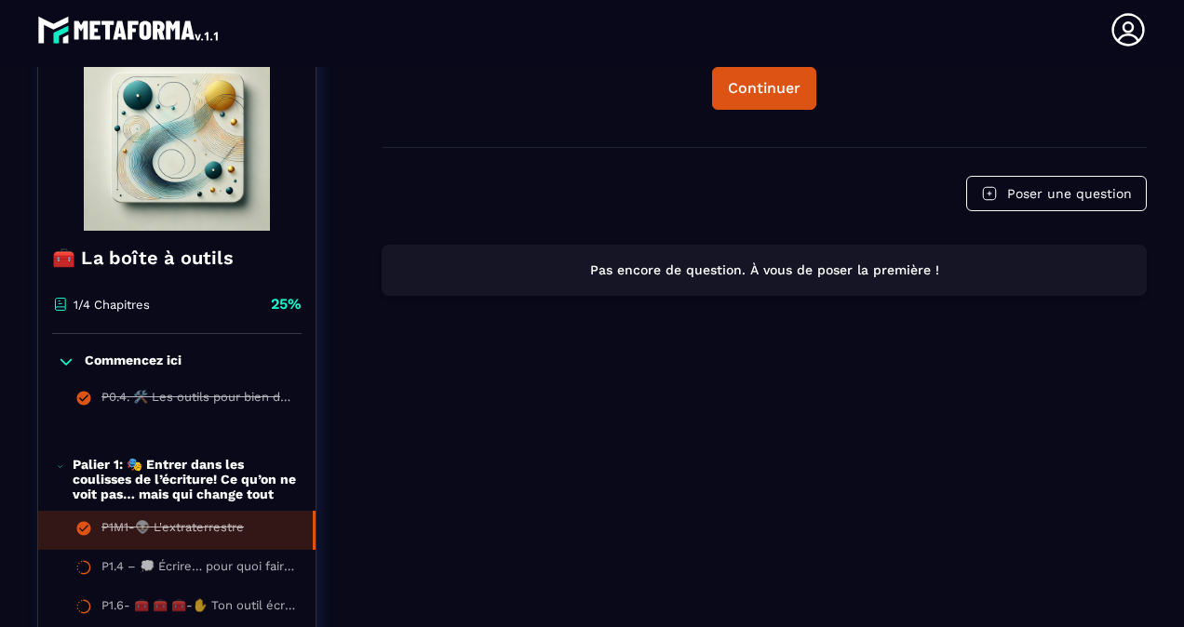
click at [127, 474] on p "Palier 1: 🎭 Entrer dans les coulisses de l’écriture! Ce qu’on ne voit pas… mais…" at bounding box center [185, 479] width 224 height 45
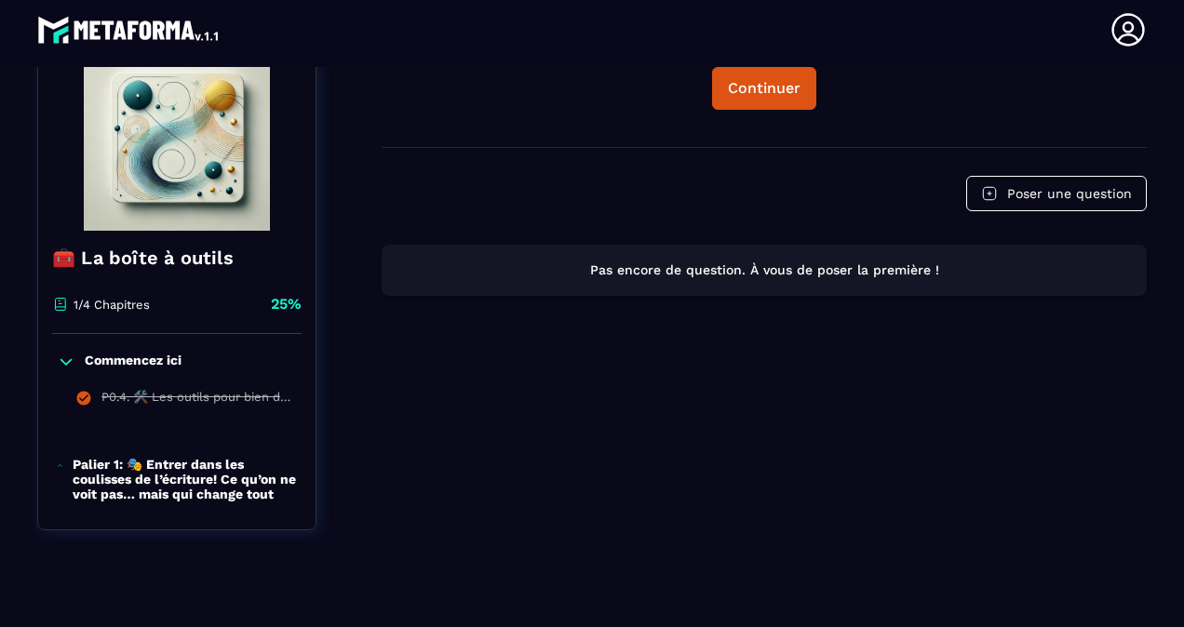
click at [127, 474] on p "Palier 1: 🎭 Entrer dans les coulisses de l’écriture! Ce qu’on ne voit pas… mais…" at bounding box center [185, 479] width 224 height 45
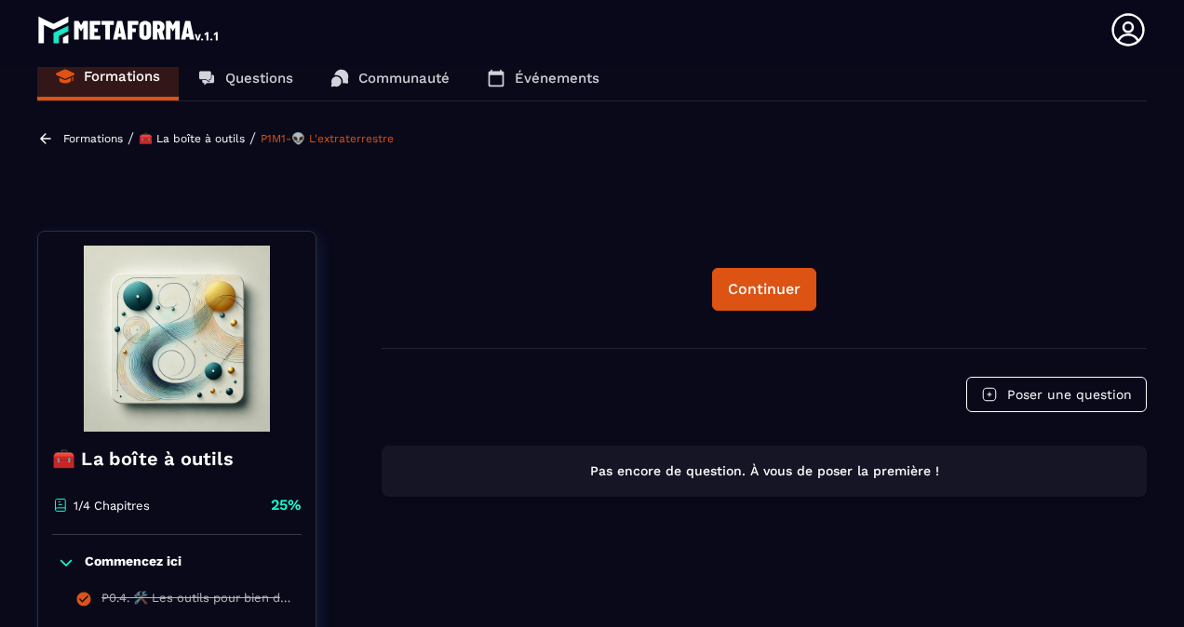
scroll to position [29, 0]
click at [162, 140] on p "🧰 La boîte à outils" at bounding box center [192, 139] width 106 height 13
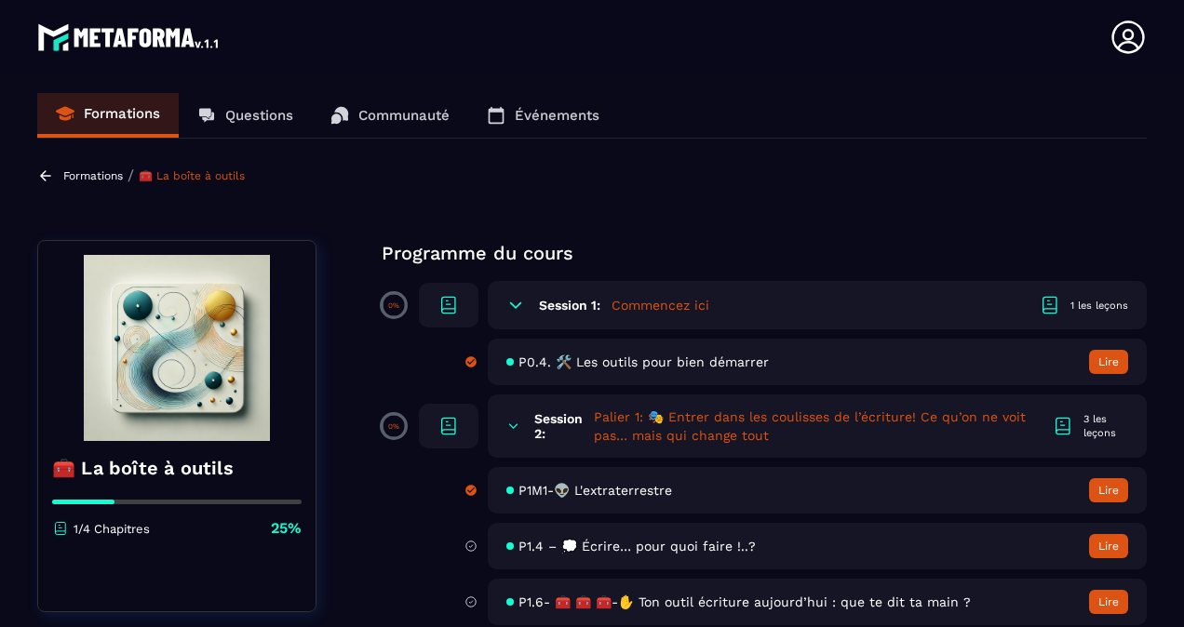
scroll to position [18, 0]
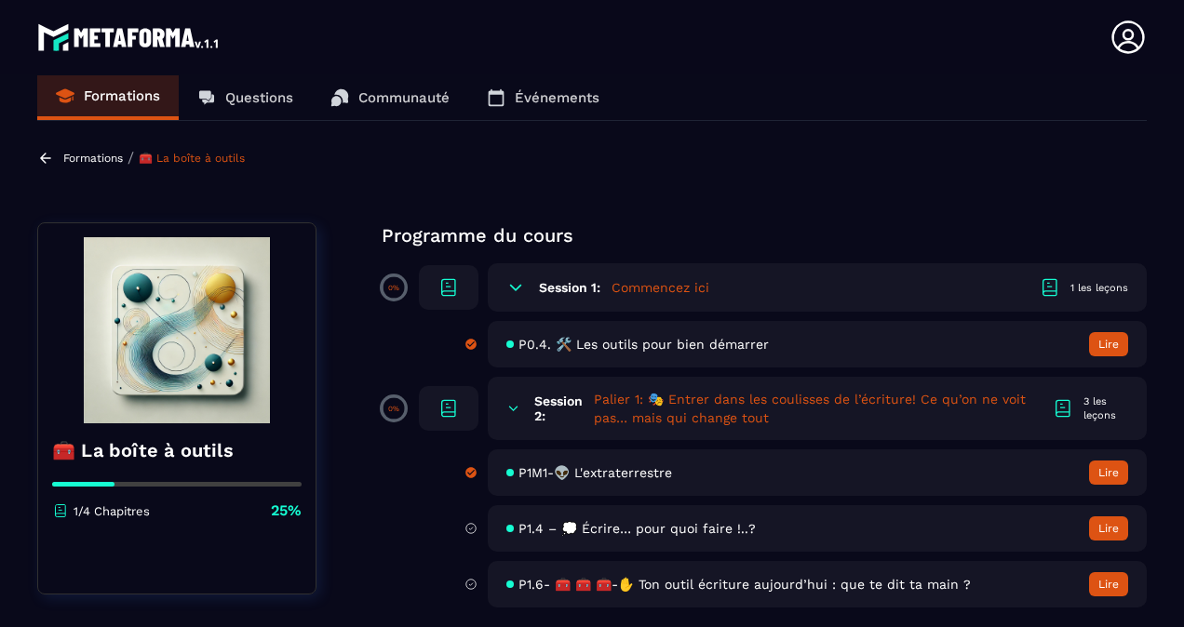
click at [1096, 473] on button "Lire" at bounding box center [1108, 473] width 39 height 24
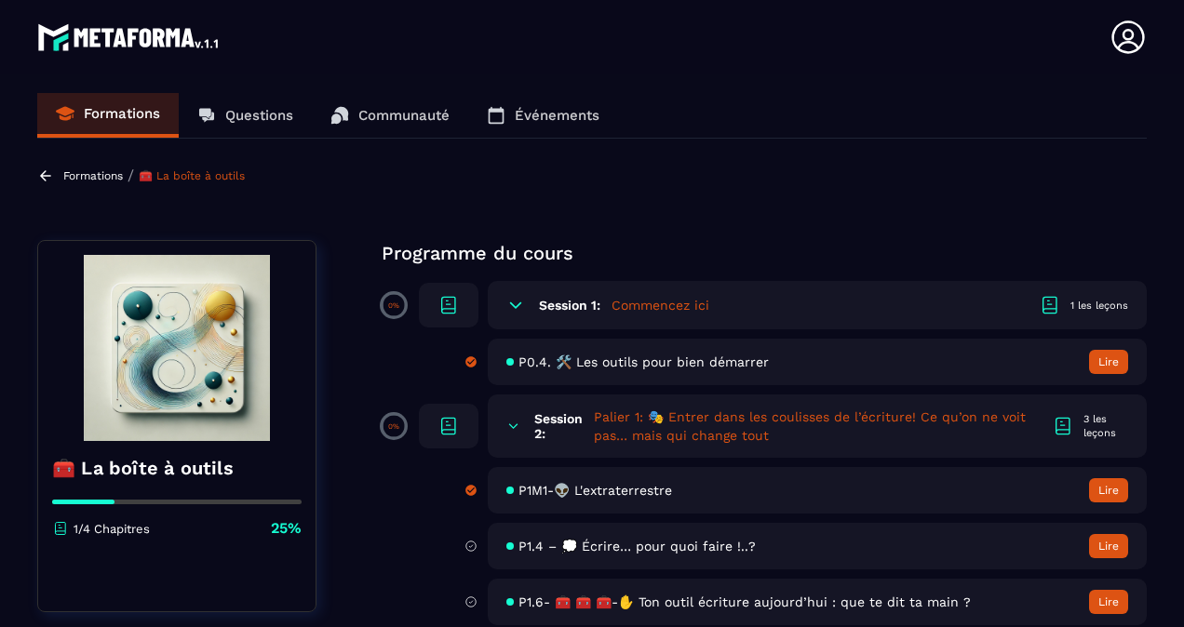
scroll to position [18, 0]
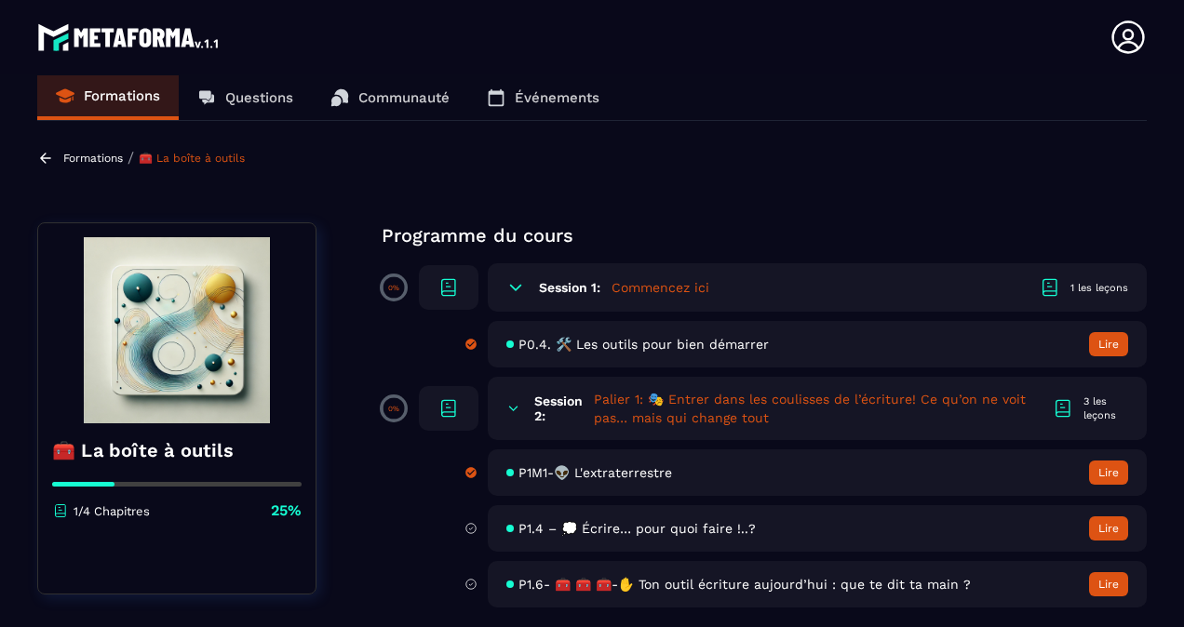
click at [690, 341] on span "P0.4. 🛠️ Les outils pour bien démarrer" at bounding box center [643, 344] width 250 height 15
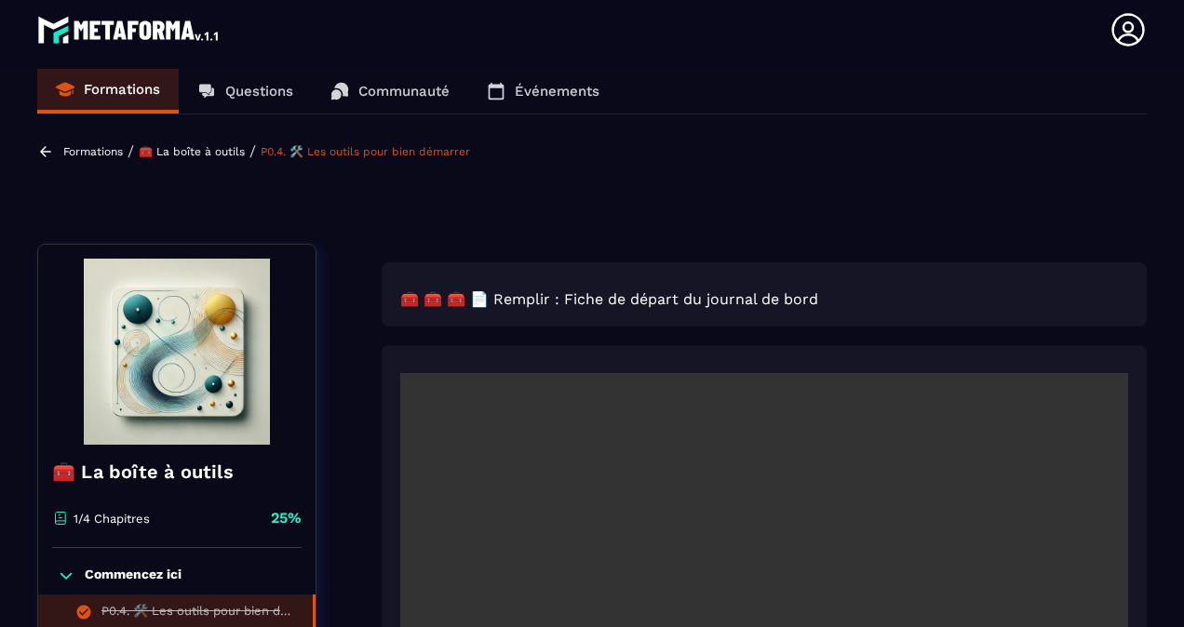
scroll to position [16, 0]
click at [169, 155] on p "🧰 La boîte à outils" at bounding box center [192, 152] width 106 height 13
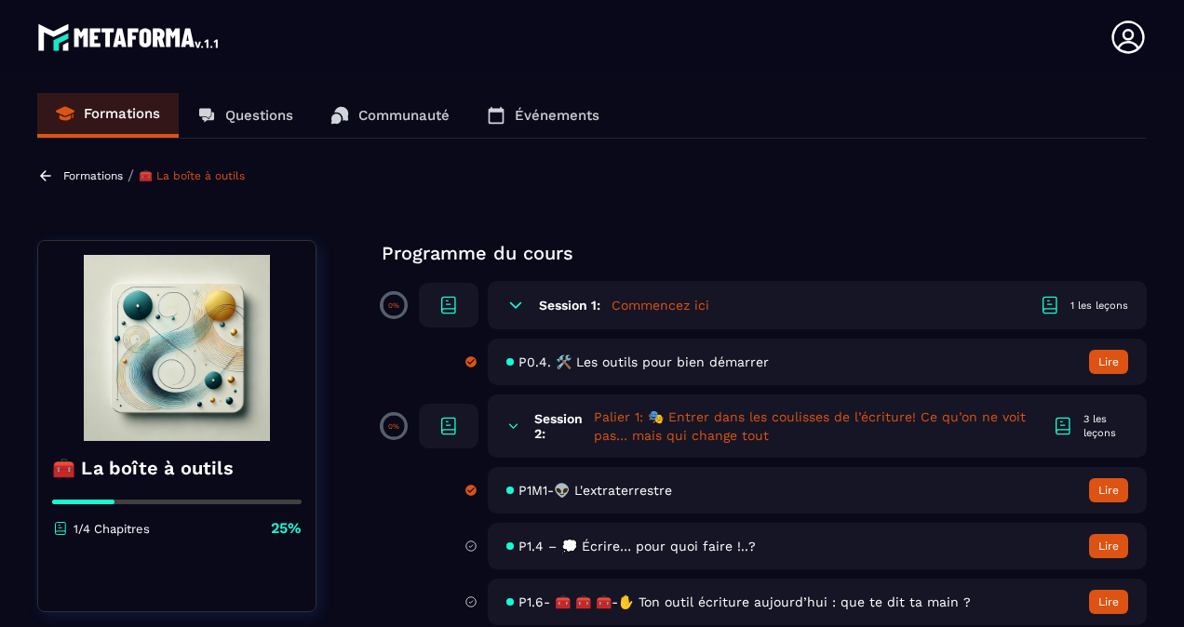
scroll to position [18, 0]
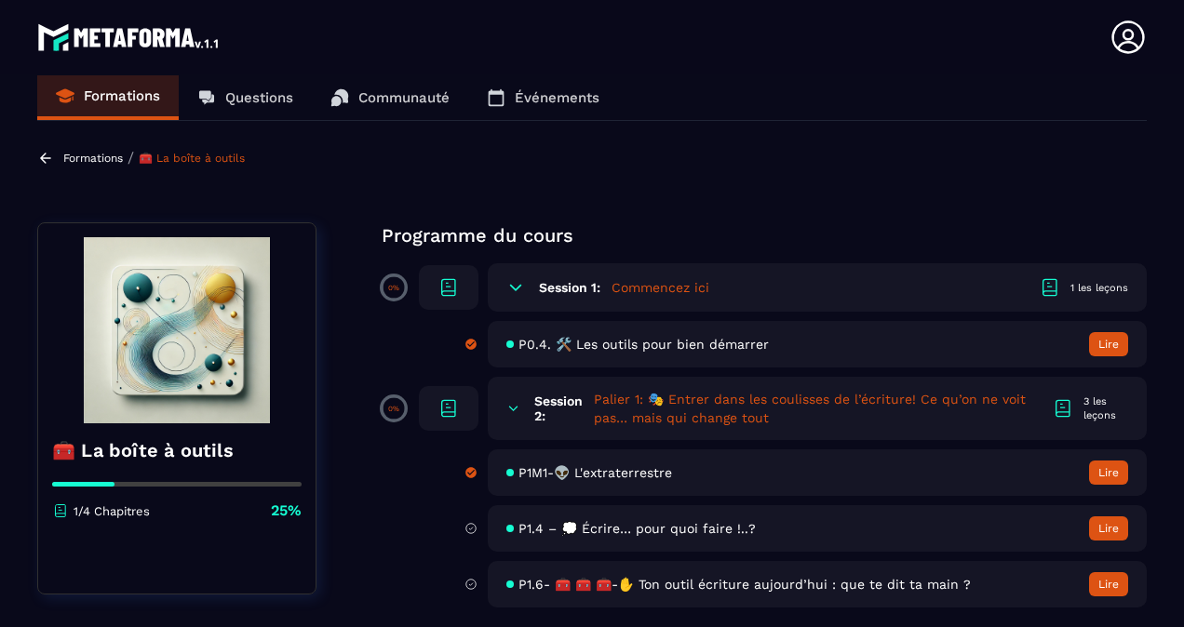
click at [616, 339] on span "P0.4. 🛠️ Les outils pour bien démarrer" at bounding box center [643, 344] width 250 height 15
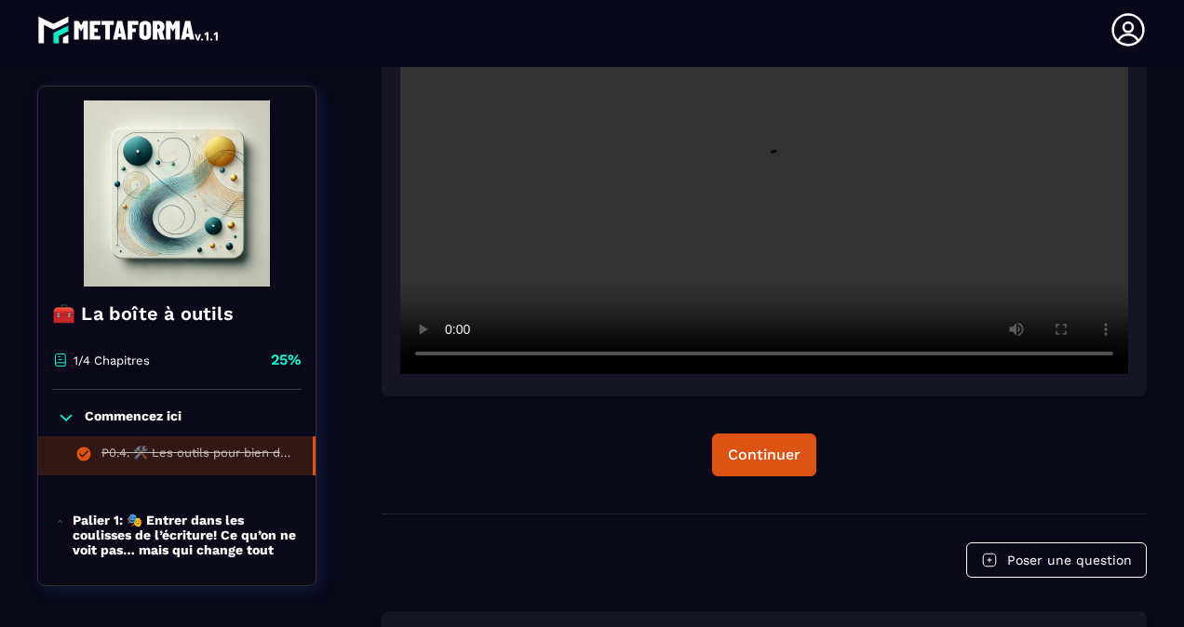
scroll to position [502, 0]
click at [774, 450] on div "Continuer" at bounding box center [764, 454] width 73 height 19
click at [760, 467] on button "Continuer" at bounding box center [764, 454] width 104 height 43
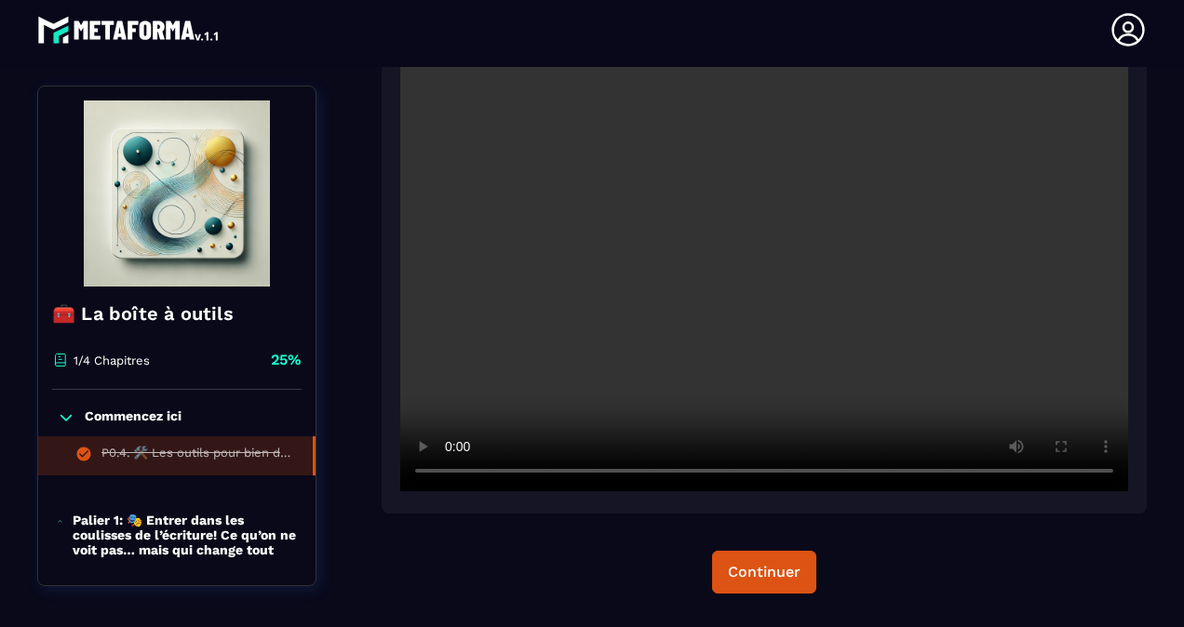
scroll to position [384, 0]
click at [756, 573] on div "Continuer" at bounding box center [764, 571] width 73 height 19
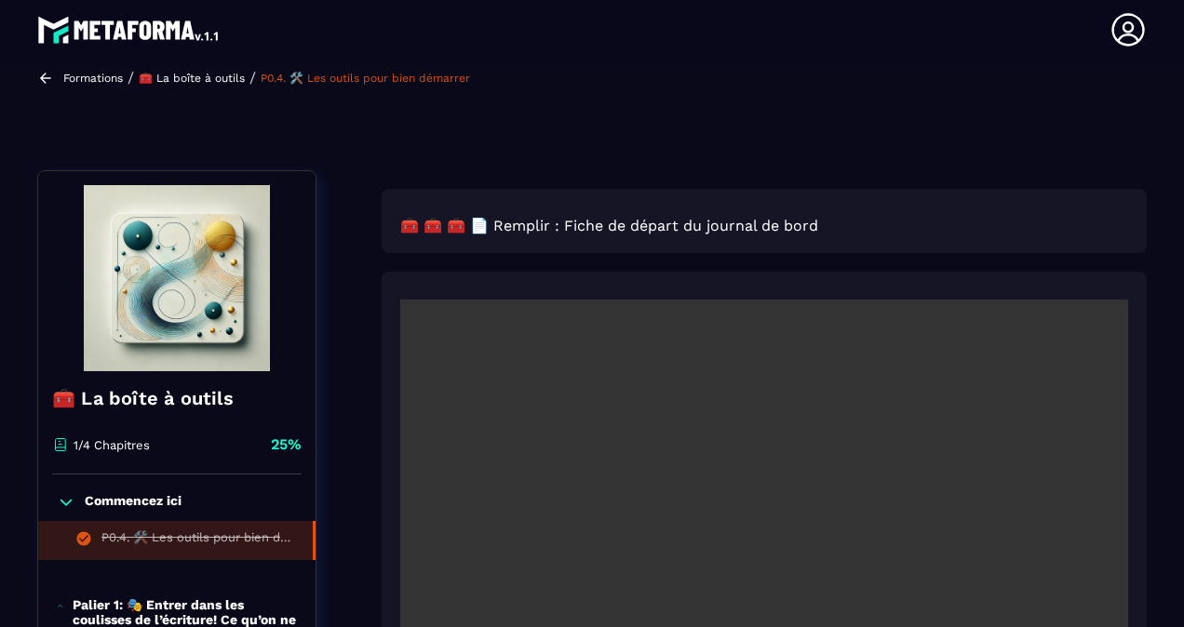
scroll to position [89, 0]
click at [95, 84] on p "Formations" at bounding box center [93, 79] width 60 height 13
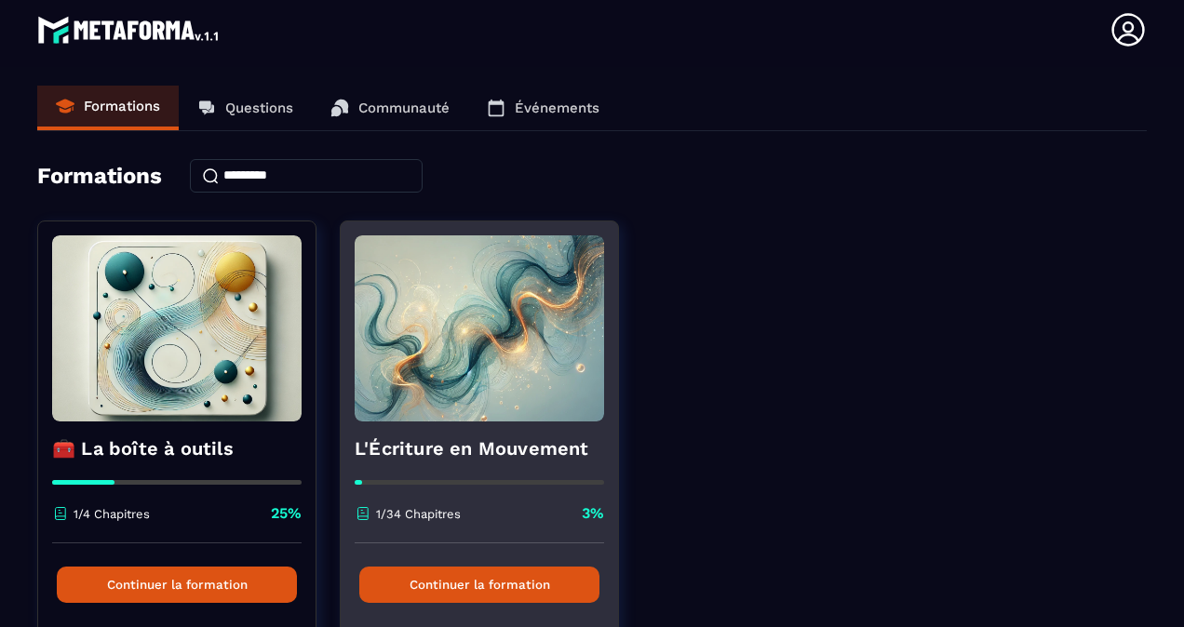
scroll to position [42, 0]
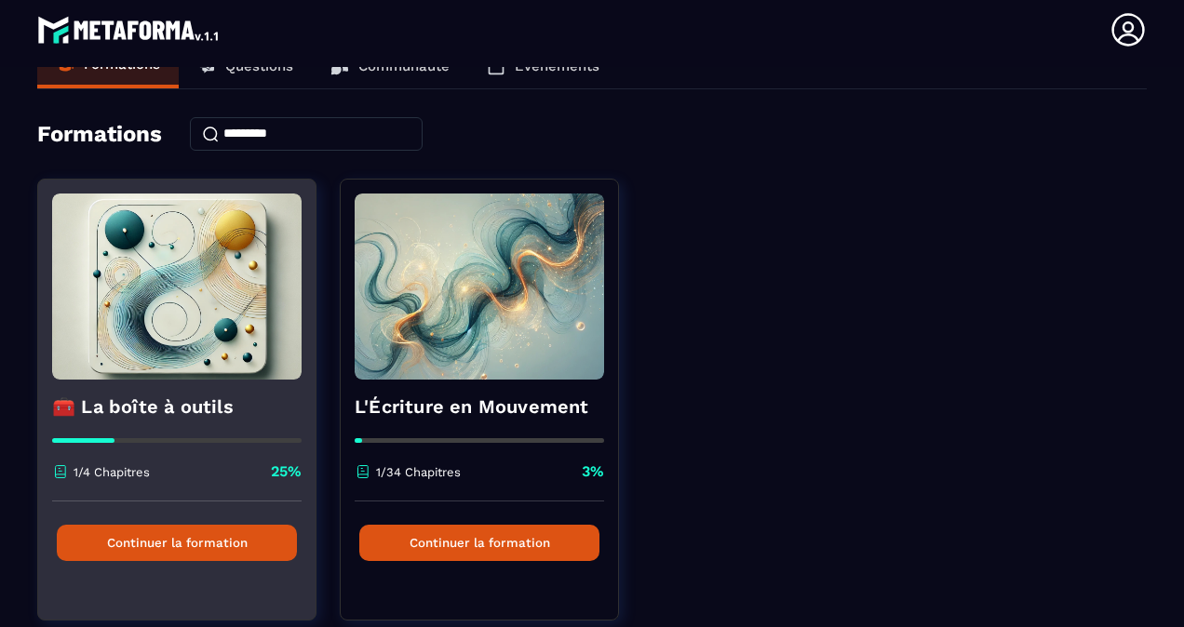
click at [135, 395] on h4 "🧰 La boîte à outils" at bounding box center [176, 407] width 249 height 26
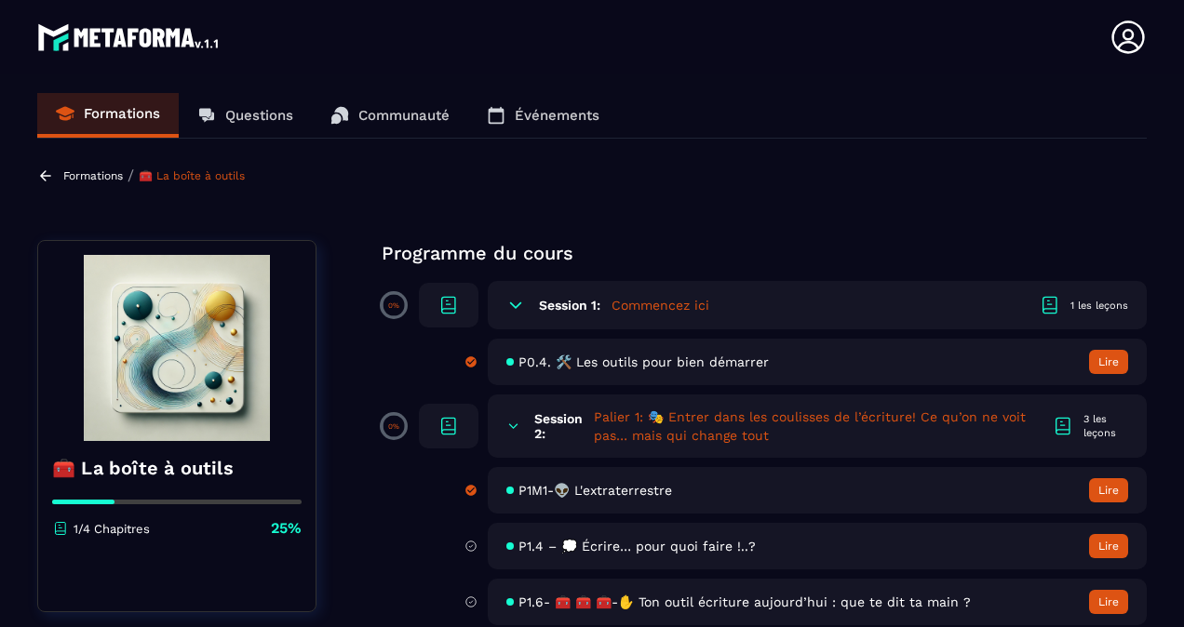
scroll to position [12, 0]
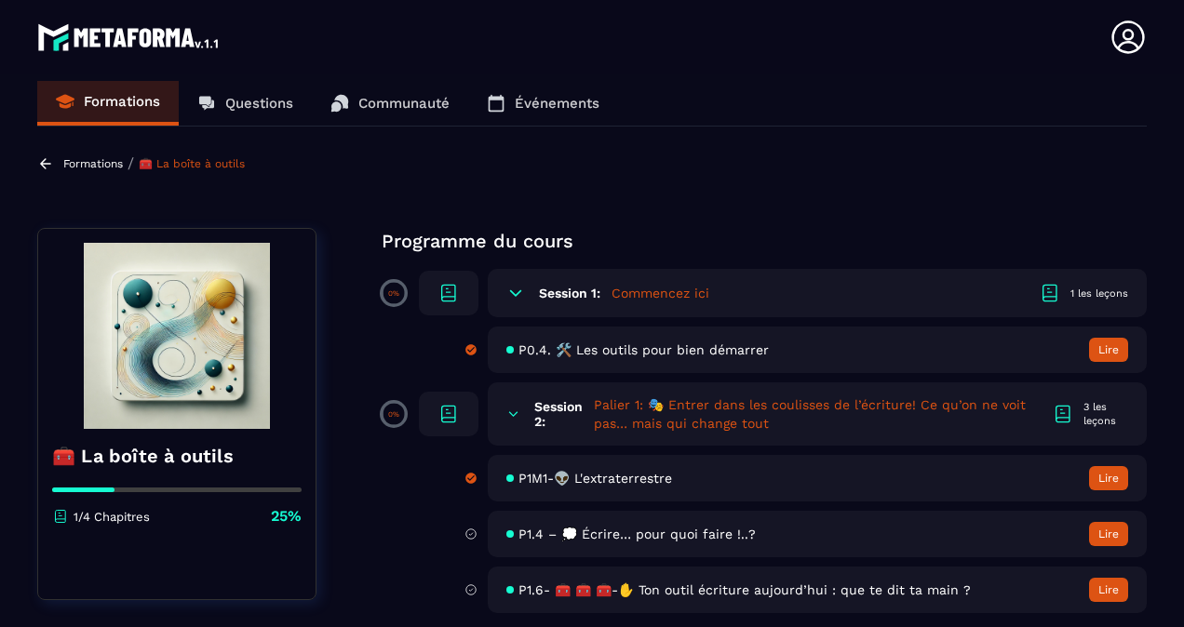
click at [636, 354] on span "P0.4. 🛠️ Les outils pour bien démarrer" at bounding box center [643, 349] width 250 height 15
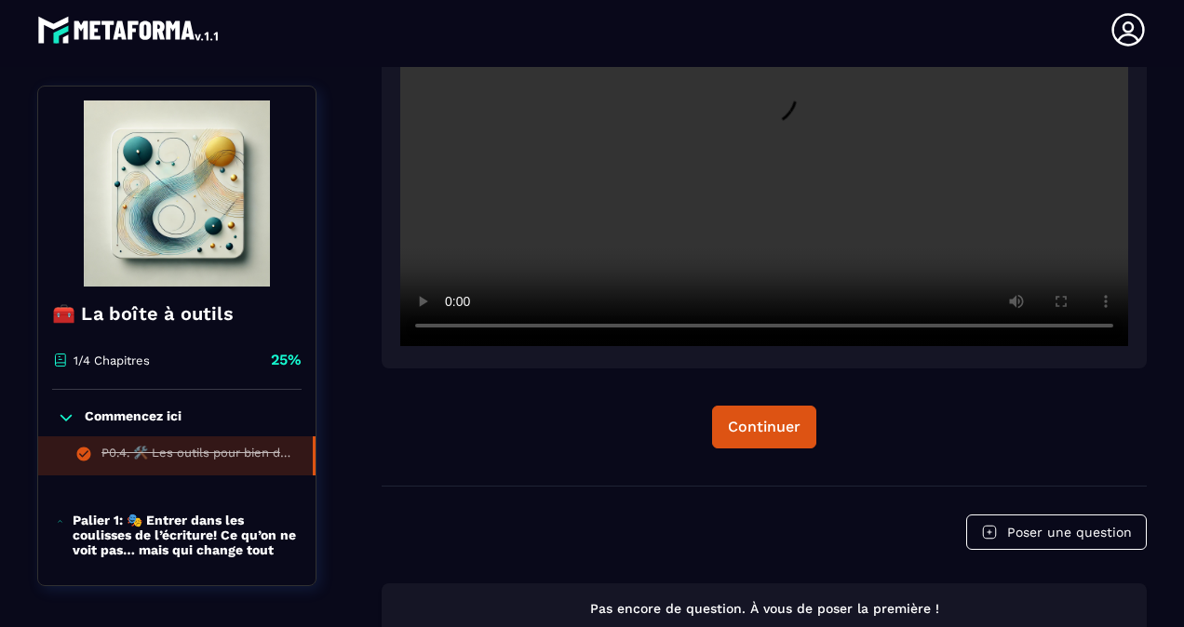
scroll to position [535, 0]
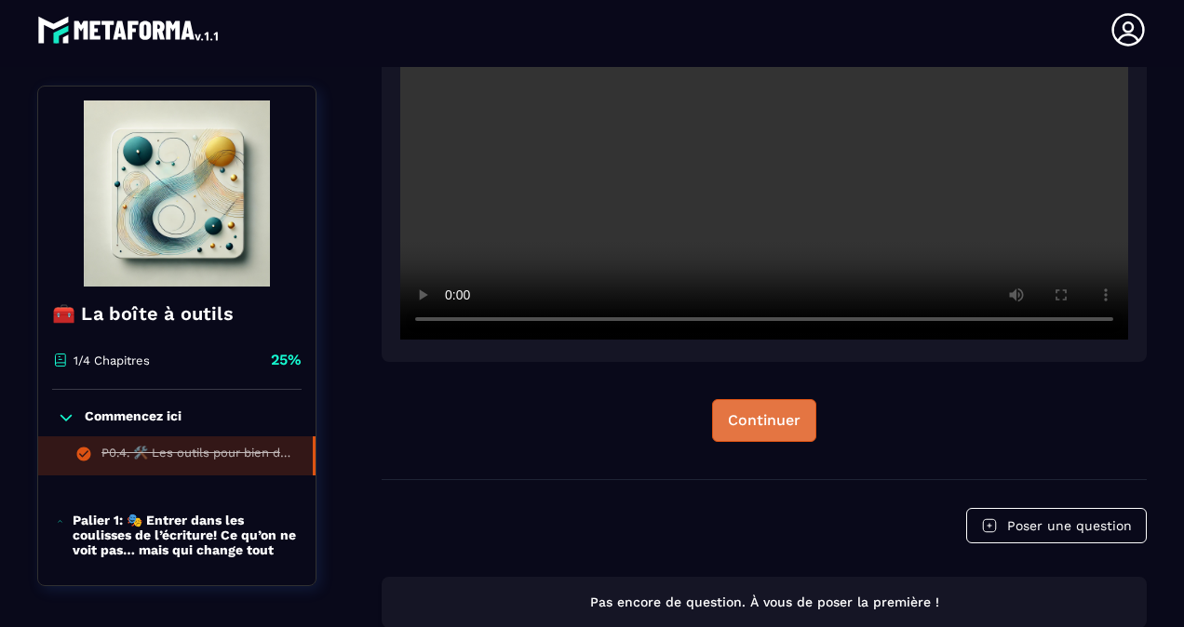
click at [763, 422] on div "Continuer" at bounding box center [764, 420] width 73 height 19
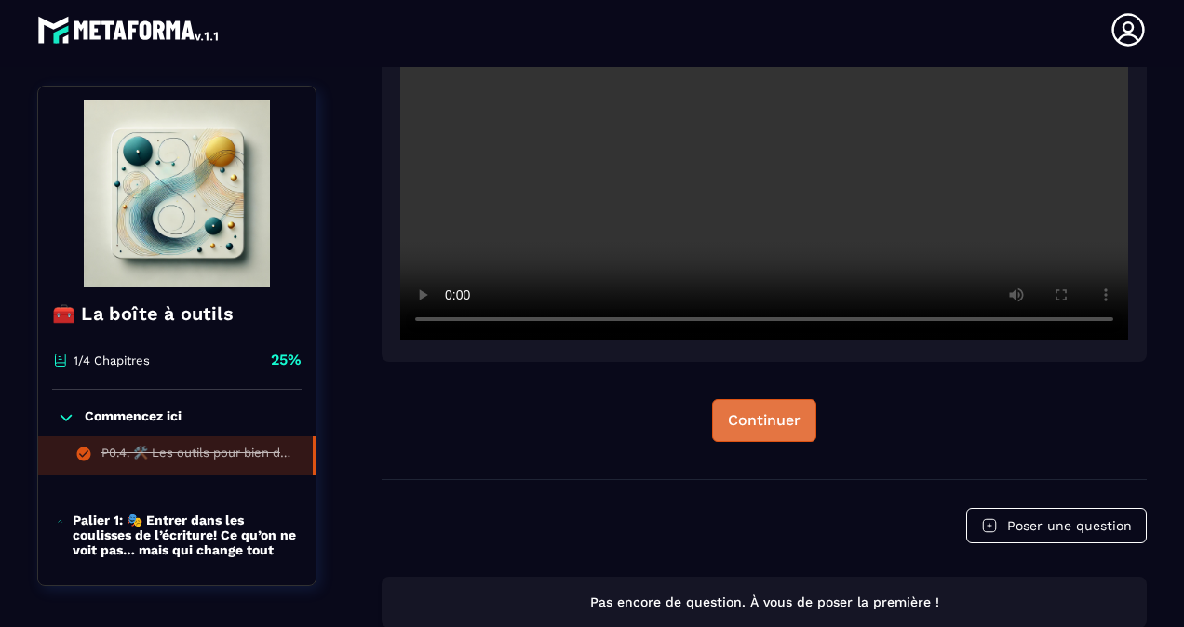
click at [763, 422] on div "Continuer" at bounding box center [764, 420] width 73 height 19
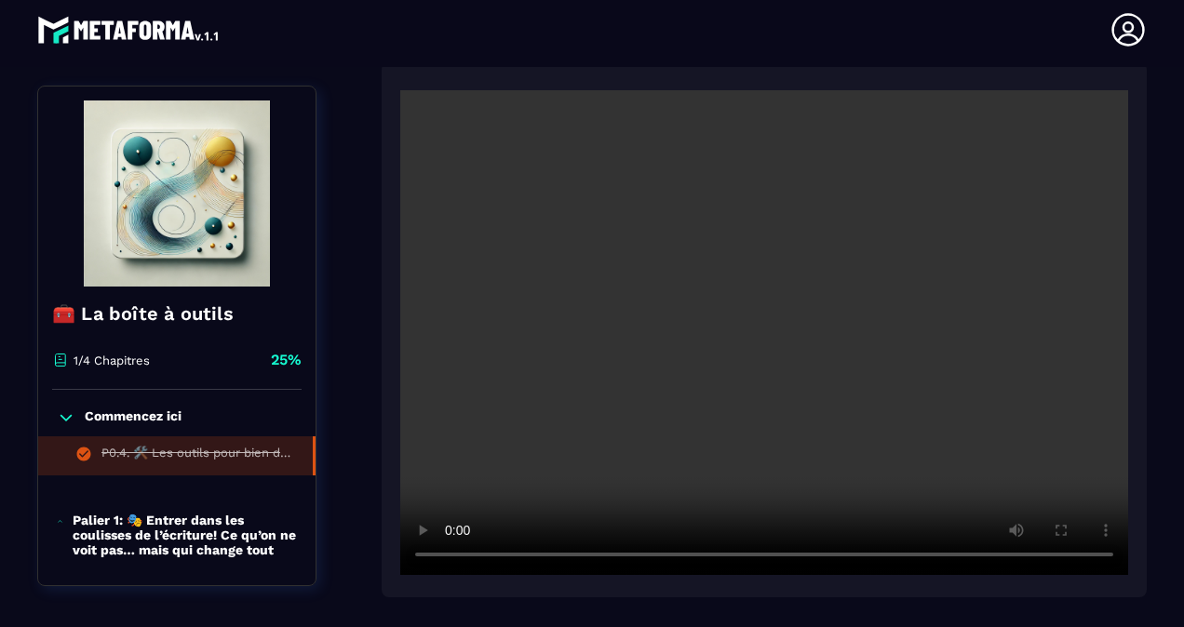
scroll to position [0, 0]
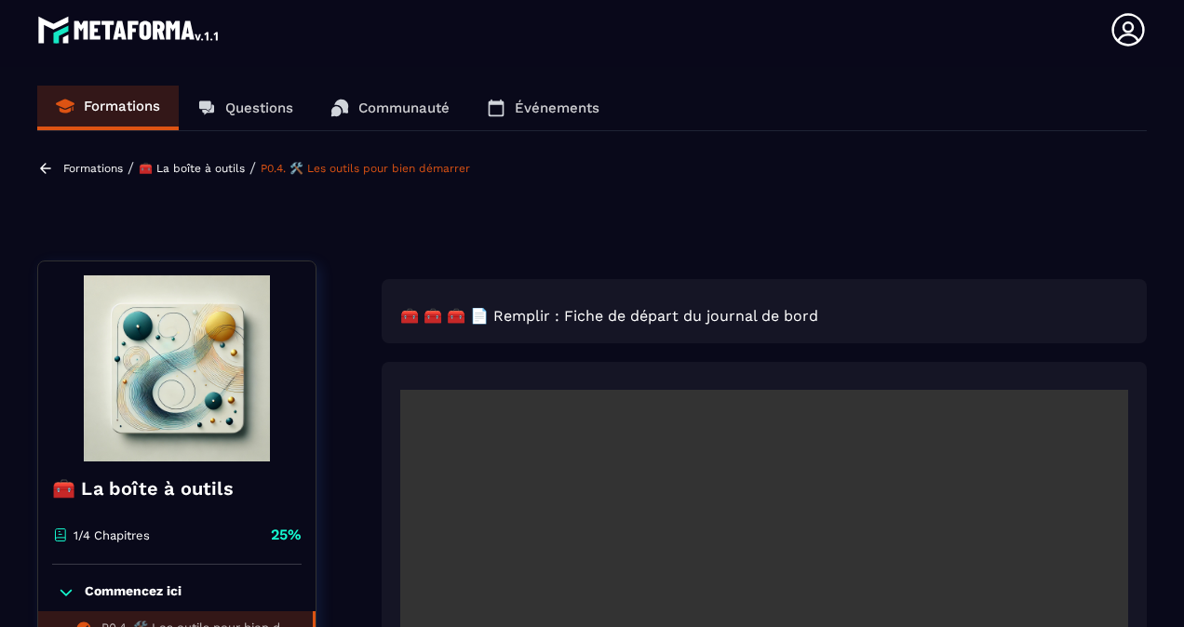
click at [186, 162] on p "🧰 La boîte à outils" at bounding box center [192, 168] width 106 height 13
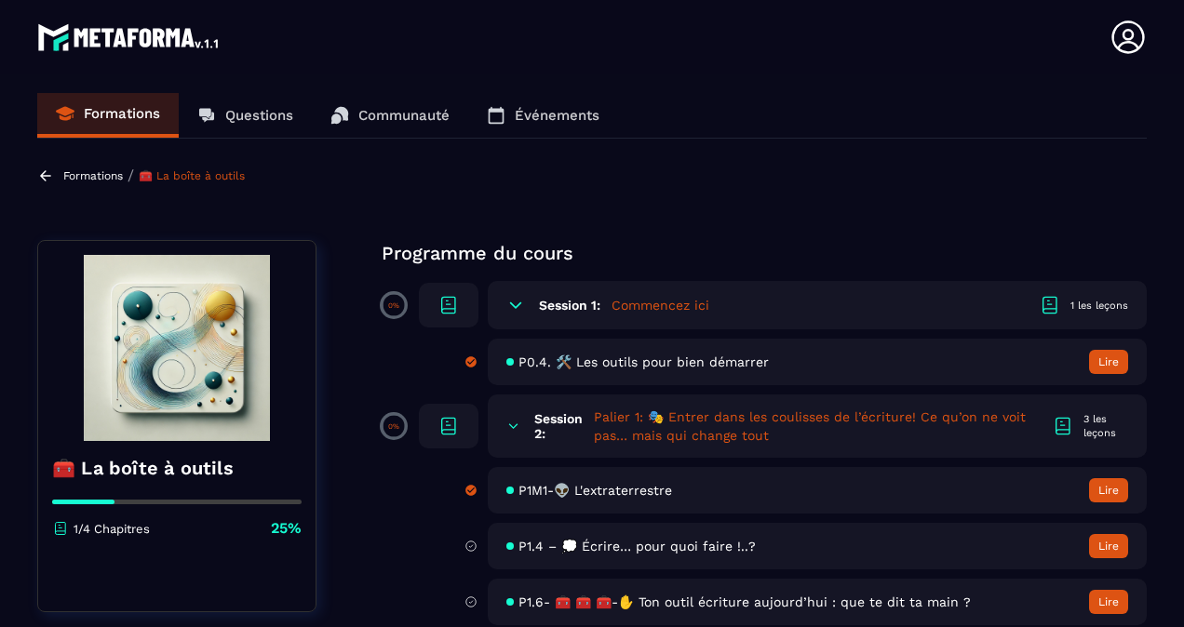
scroll to position [18, 0]
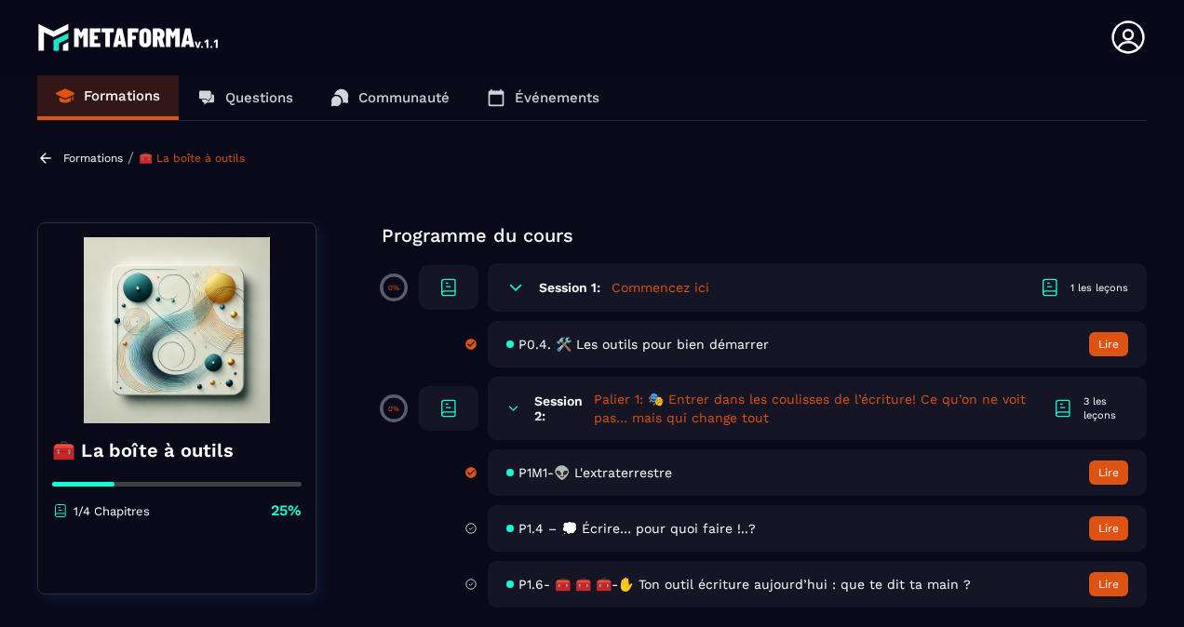
click at [620, 476] on span "P1M1-👽 L'extraterrestre" at bounding box center [595, 472] width 154 height 15
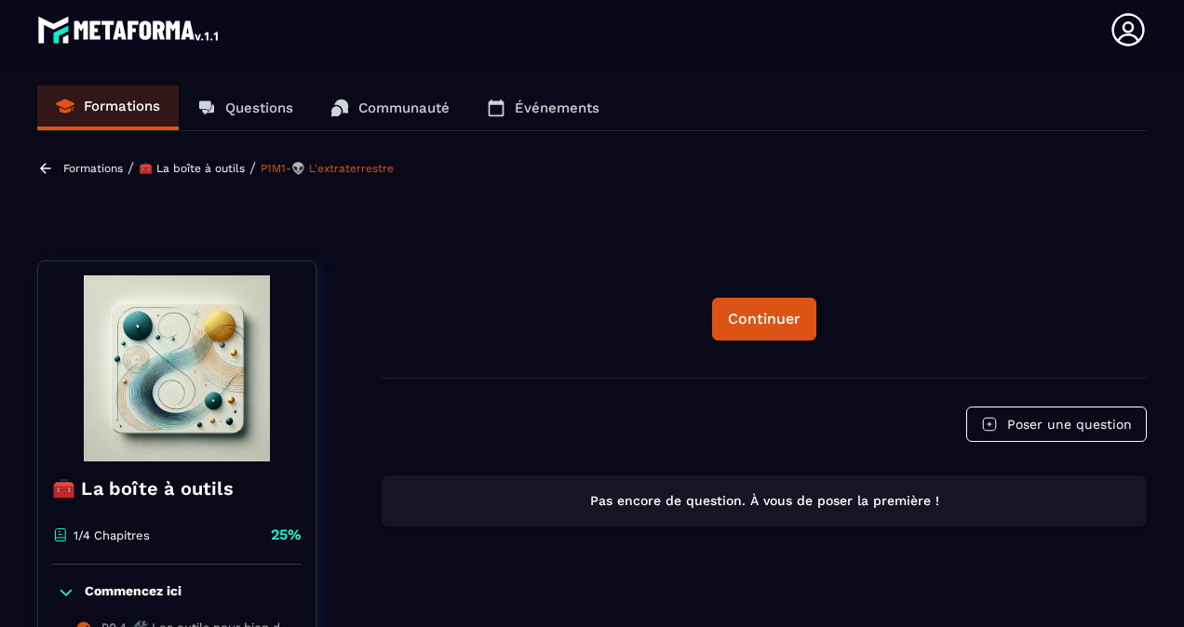
click at [165, 167] on p "🧰 La boîte à outils" at bounding box center [192, 168] width 106 height 13
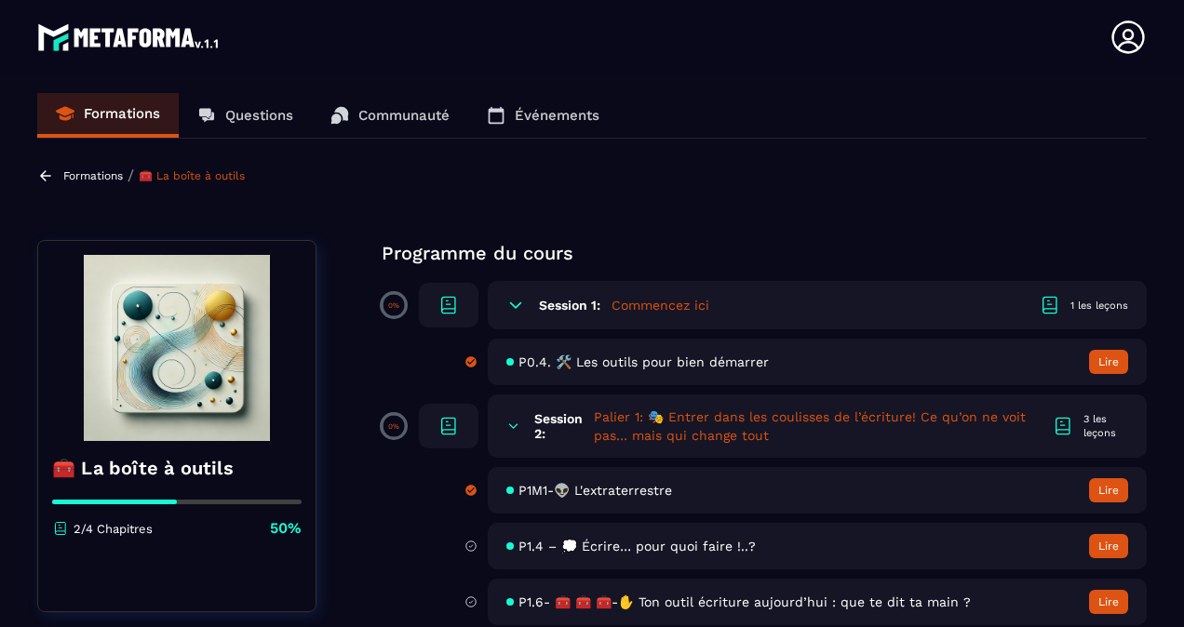
click at [615, 367] on span "P0.4. 🛠️ Les outils pour bien démarrer" at bounding box center [643, 362] width 250 height 15
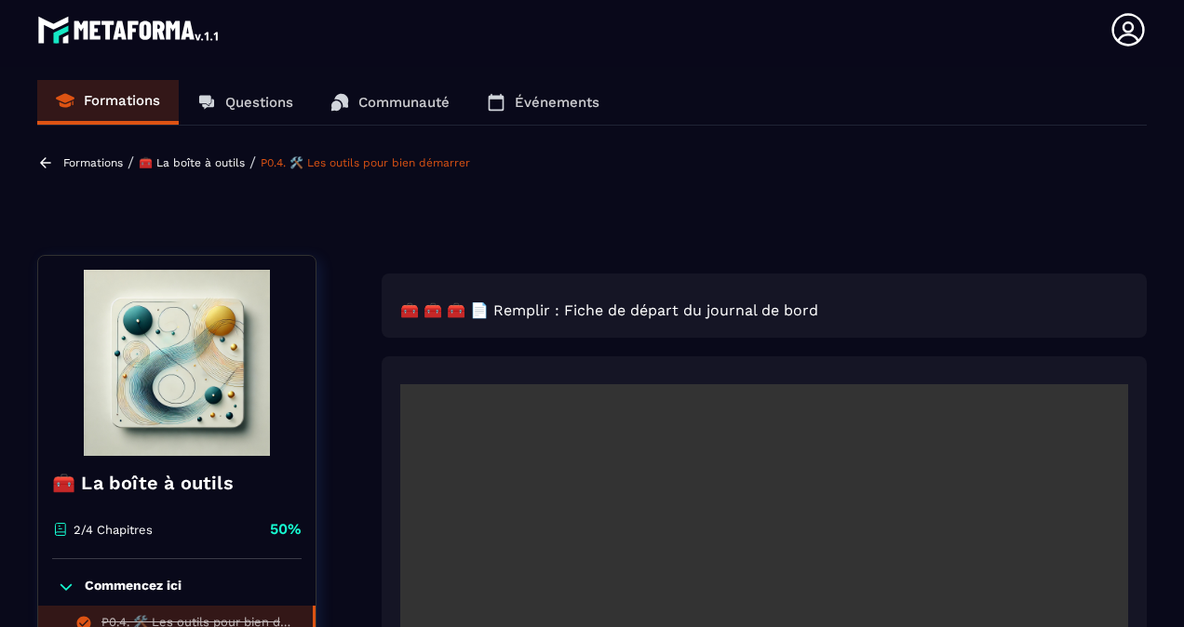
scroll to position [5, 0]
click at [205, 161] on p "🧰 La boîte à outils" at bounding box center [192, 163] width 106 height 13
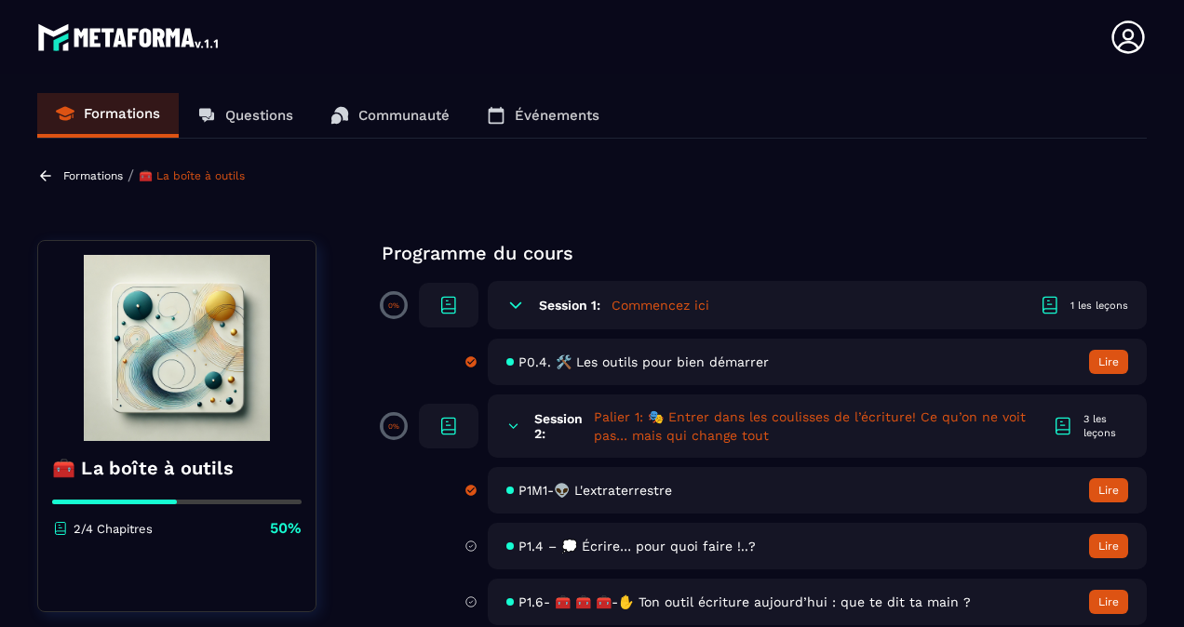
click at [724, 362] on span "P0.4. 🛠️ Les outils pour bien démarrer" at bounding box center [643, 362] width 250 height 15
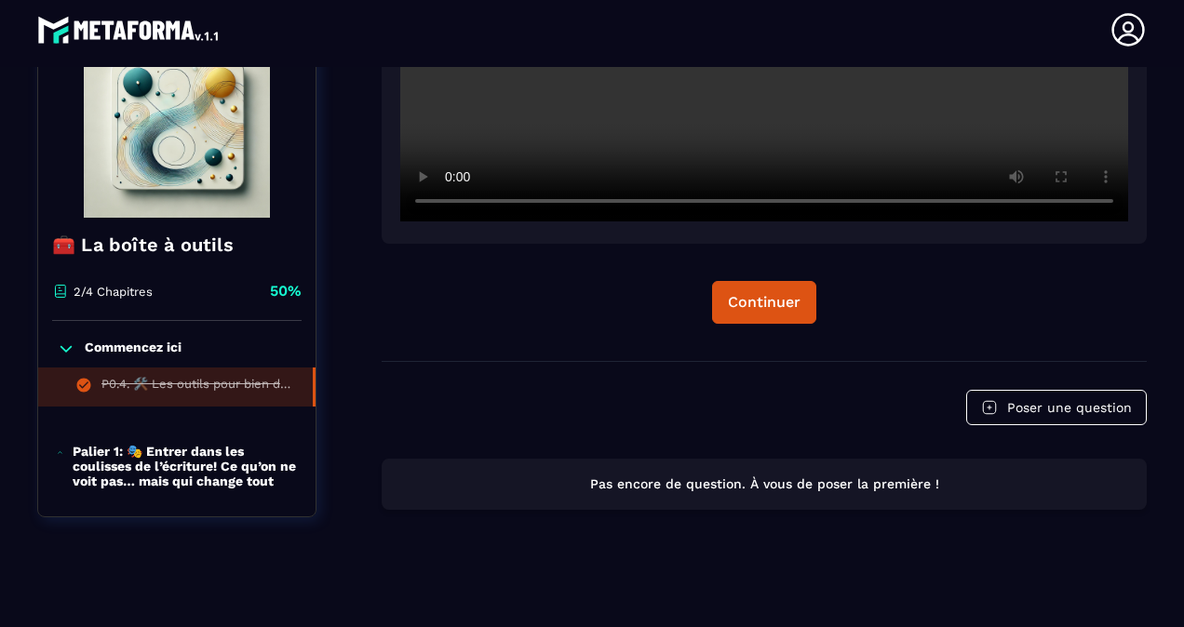
scroll to position [660, 0]
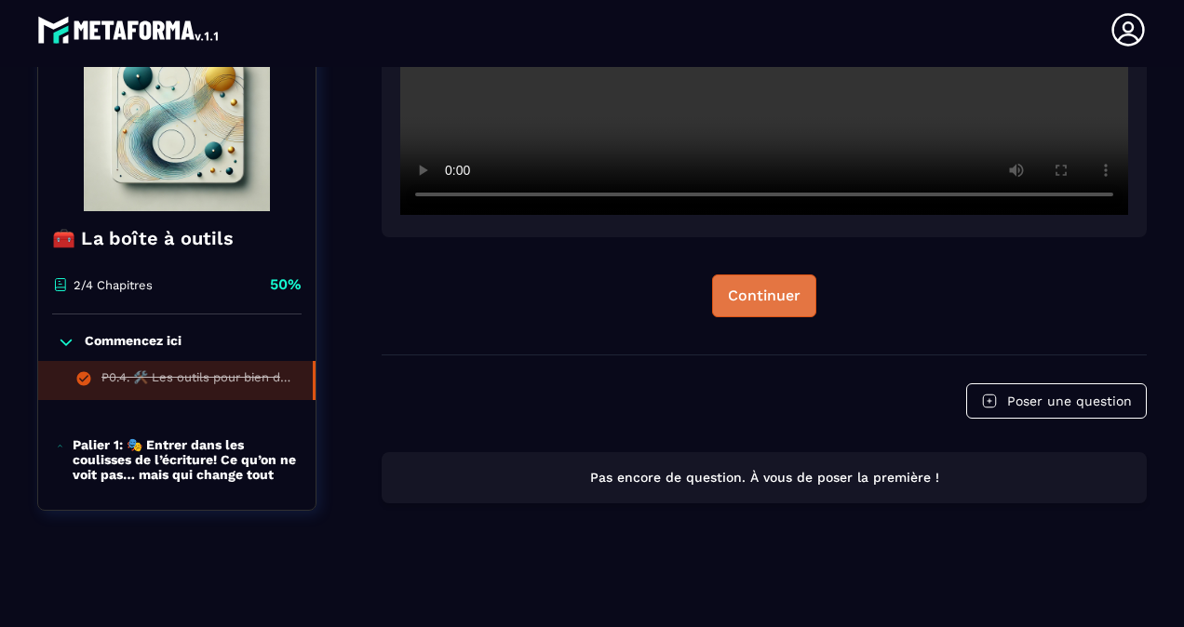
click at [747, 302] on div "Continuer" at bounding box center [764, 296] width 73 height 19
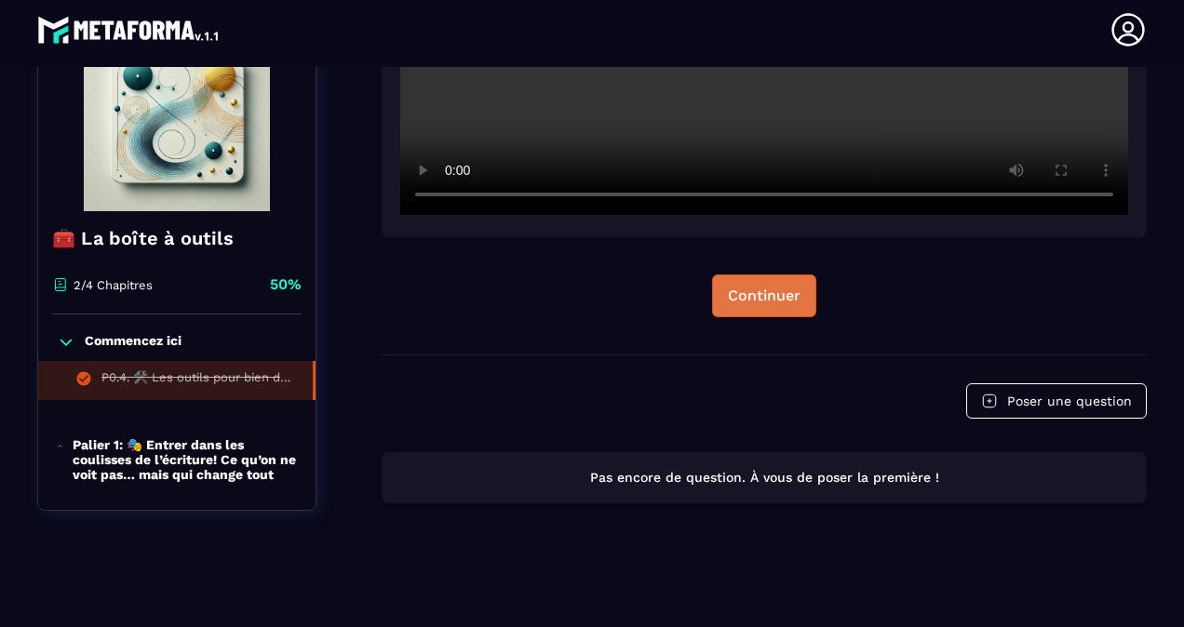
click at [747, 302] on div "Continuer" at bounding box center [764, 296] width 73 height 19
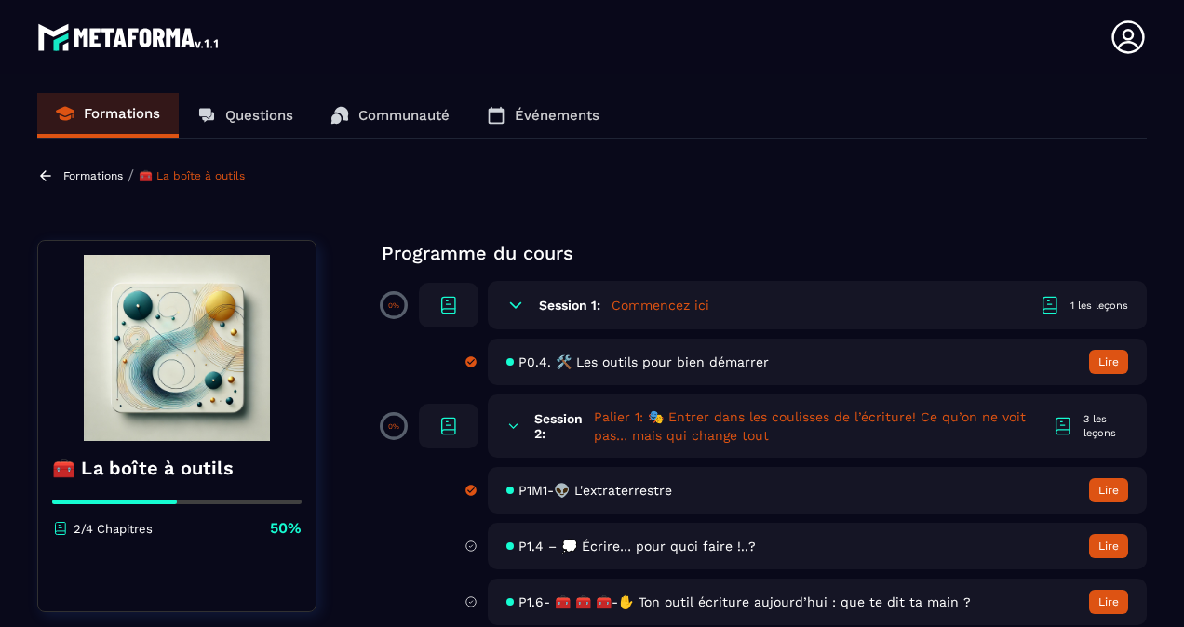
click at [597, 493] on span "P1M1-👽 L'extraterrestre" at bounding box center [595, 490] width 154 height 15
click at [87, 175] on p "Formations" at bounding box center [93, 175] width 60 height 13
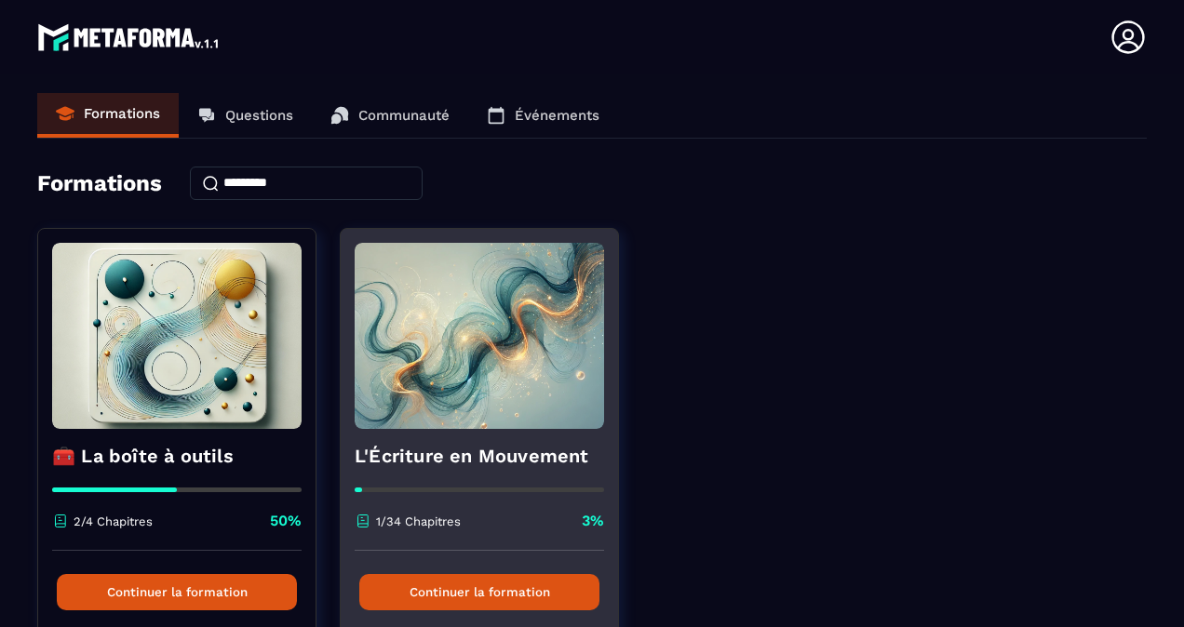
click at [510, 359] on img at bounding box center [479, 336] width 249 height 186
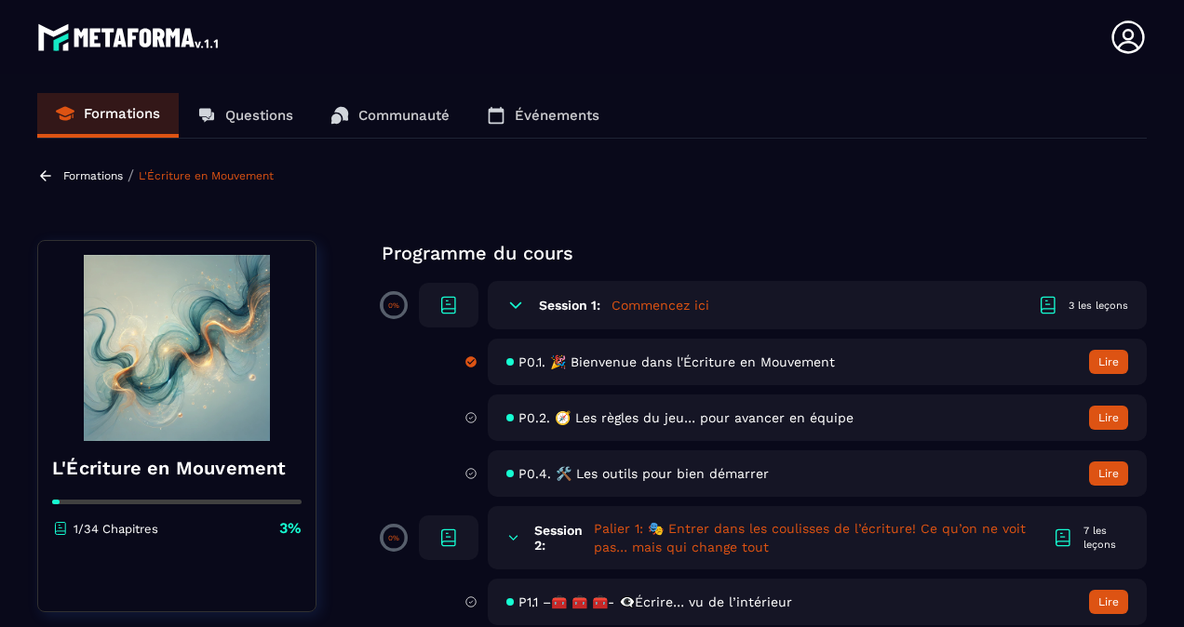
click at [91, 171] on p "Formations" at bounding box center [93, 175] width 60 height 13
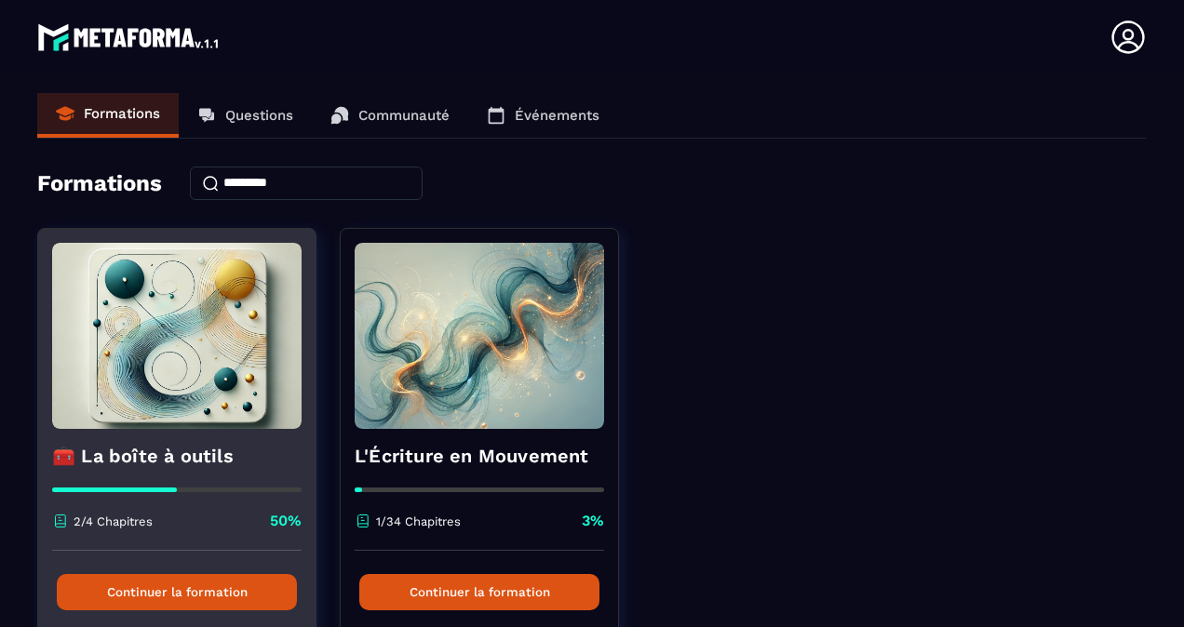
click at [166, 389] on img at bounding box center [176, 336] width 249 height 186
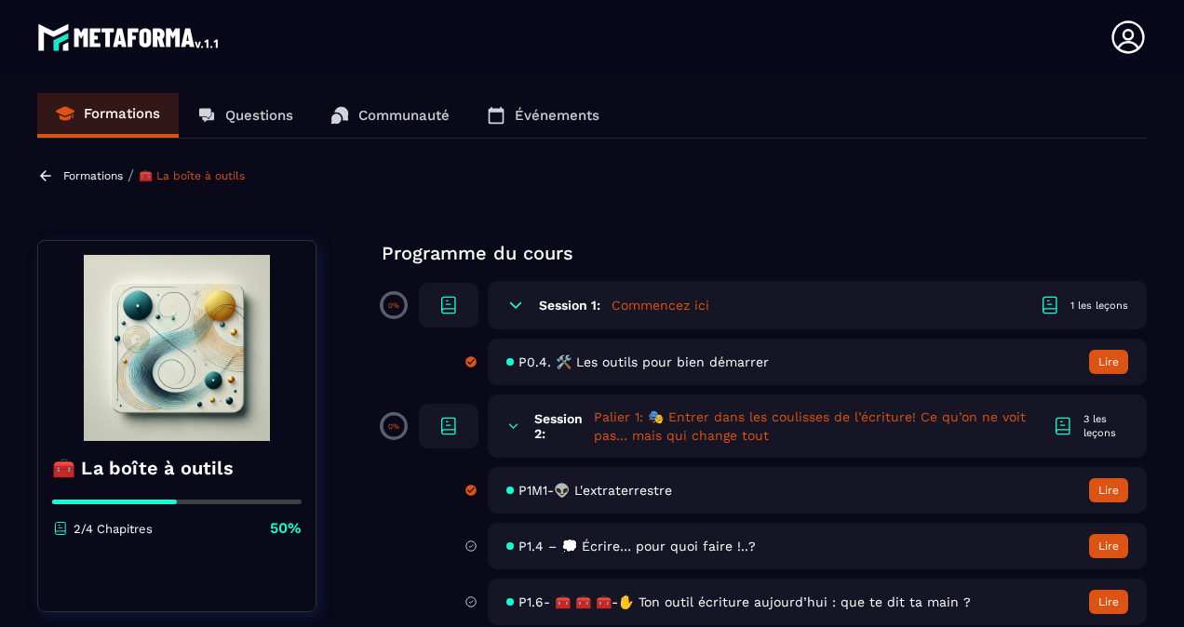
scroll to position [18, 0]
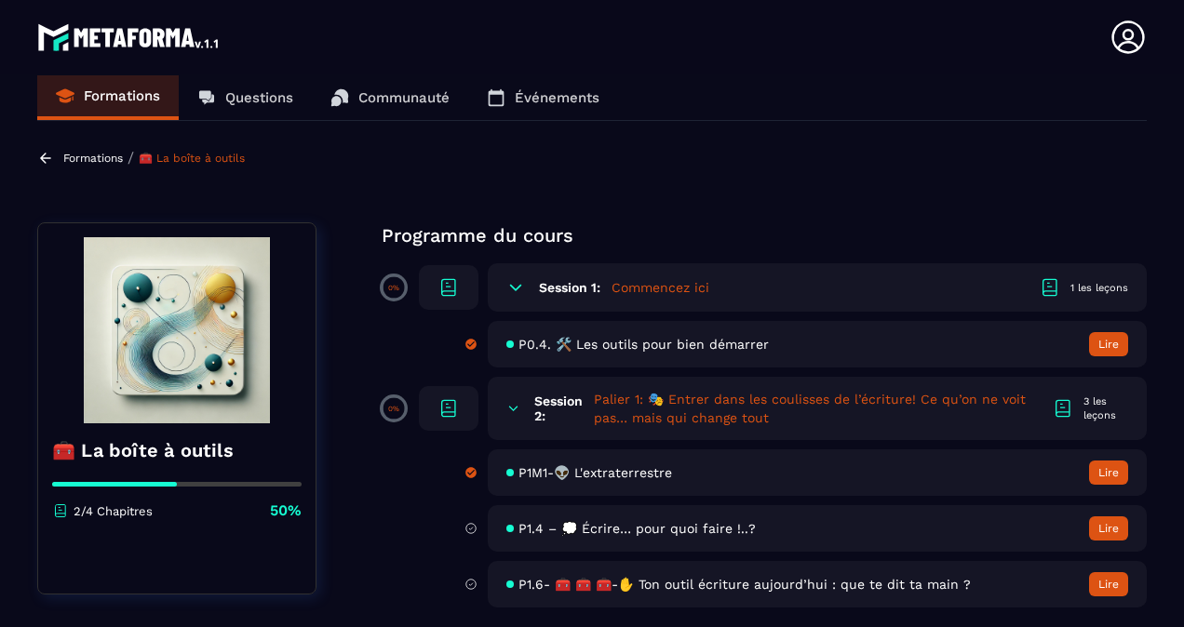
click at [78, 161] on p "Formations" at bounding box center [93, 158] width 60 height 13
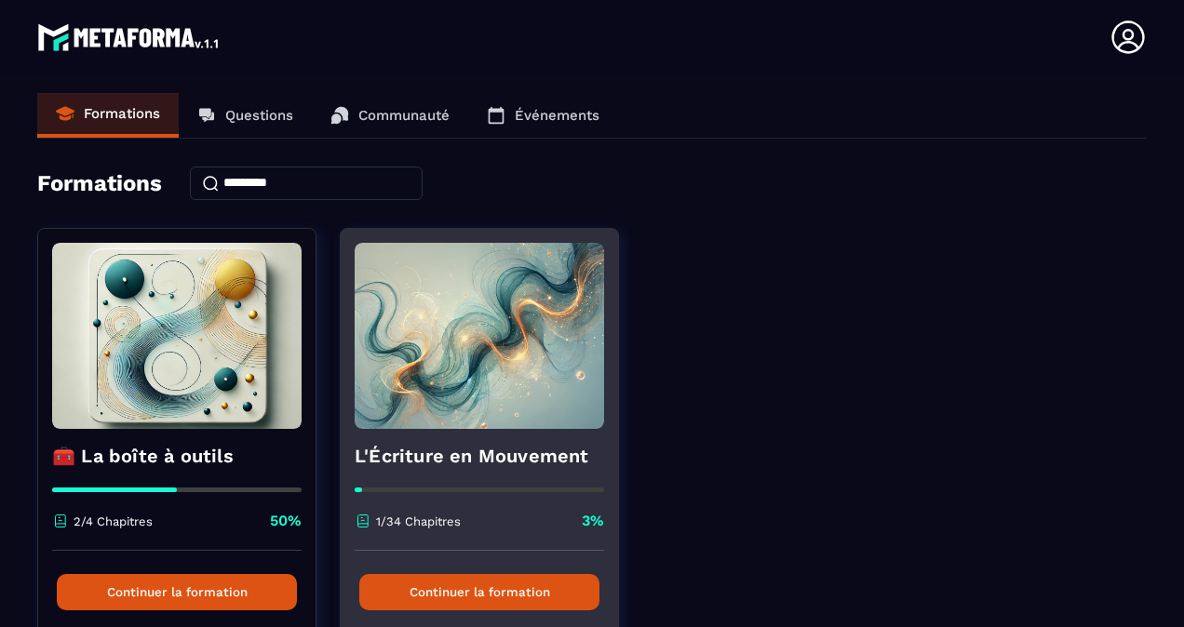
click at [496, 294] on img at bounding box center [479, 336] width 249 height 186
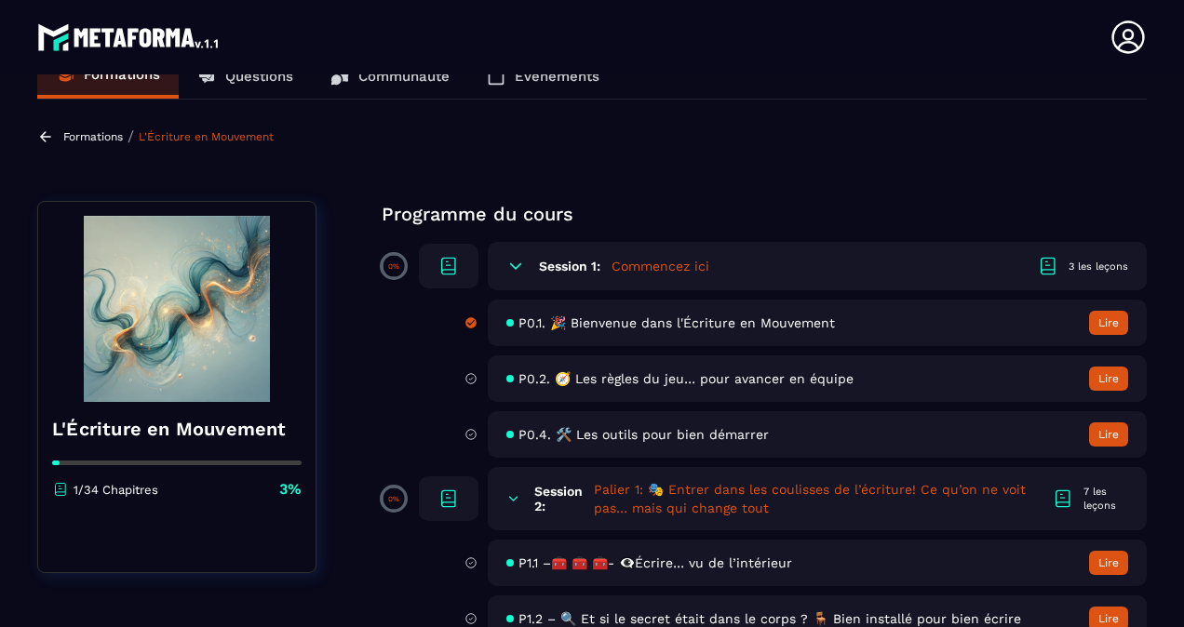
scroll to position [62, 0]
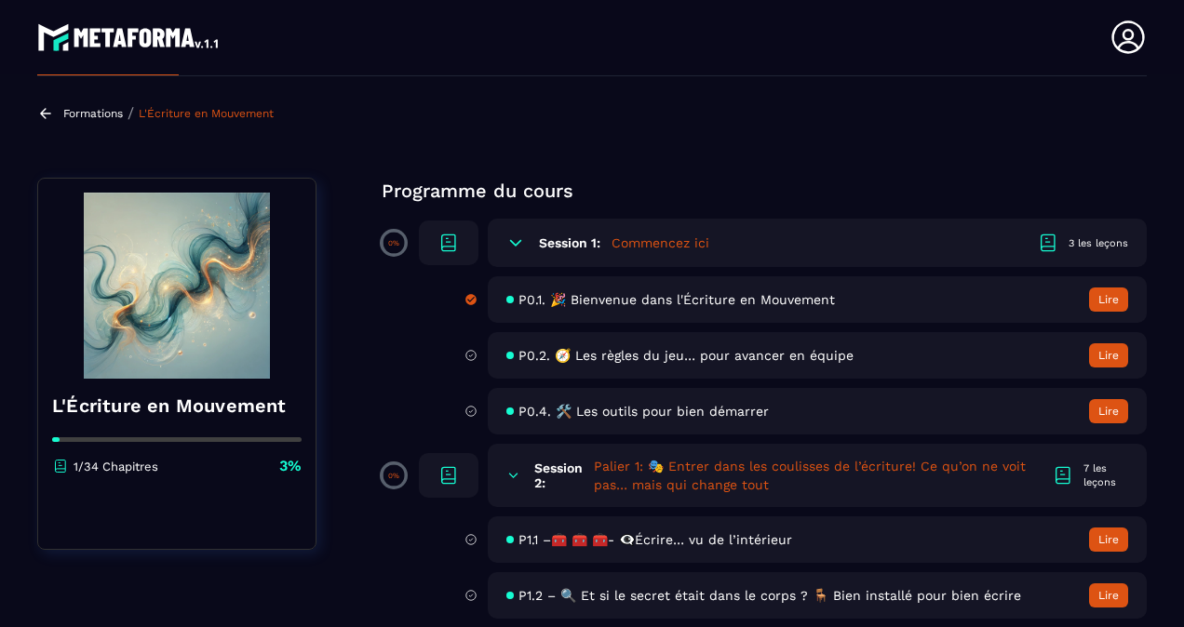
click at [617, 348] on span "P0.2. 🧭 Les règles du jeu… pour avancer en équipe" at bounding box center [685, 355] width 335 height 15
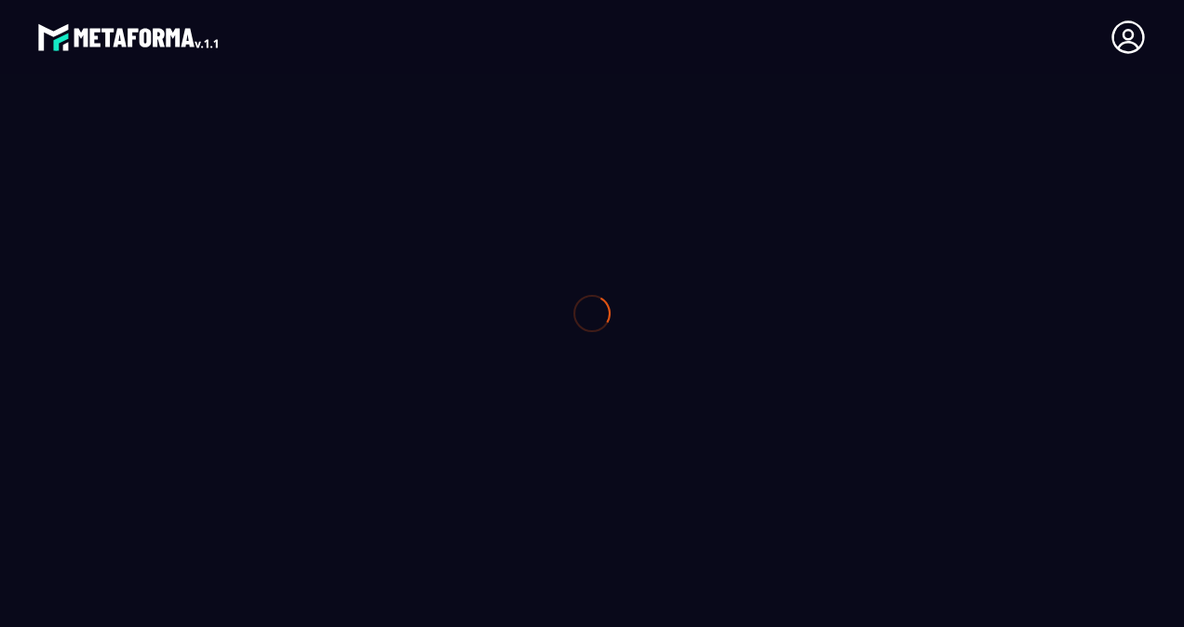
type textarea "**********"
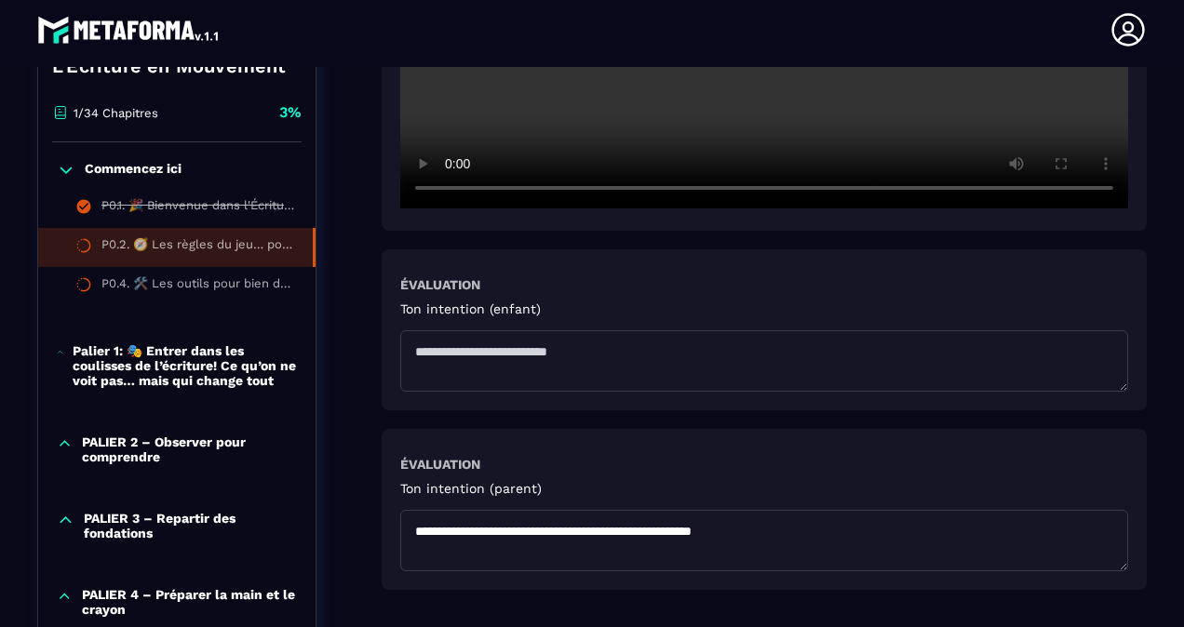
scroll to position [693, 0]
drag, startPoint x: 432, startPoint y: 349, endPoint x: 592, endPoint y: 361, distance: 160.5
click at [592, 361] on textarea at bounding box center [764, 359] width 728 height 61
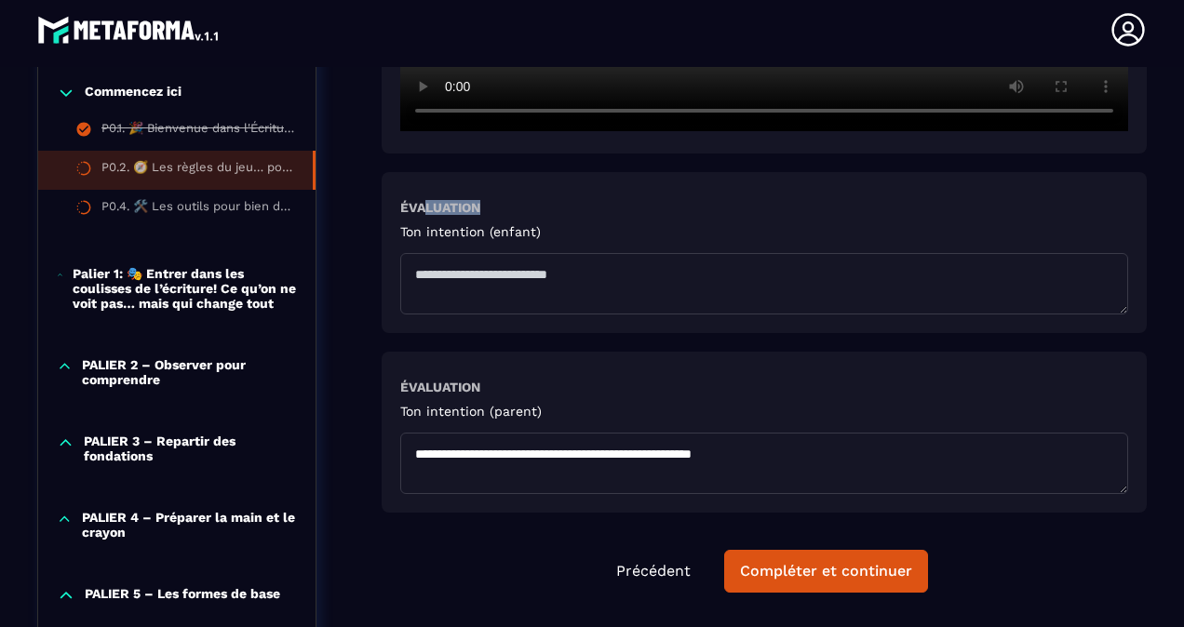
drag, startPoint x: 426, startPoint y: 221, endPoint x: 595, endPoint y: 316, distance: 193.3
click at [595, 315] on div "Évaluation Ton intention (enfant)" at bounding box center [764, 257] width 728 height 114
click at [596, 315] on textarea at bounding box center [764, 283] width 728 height 61
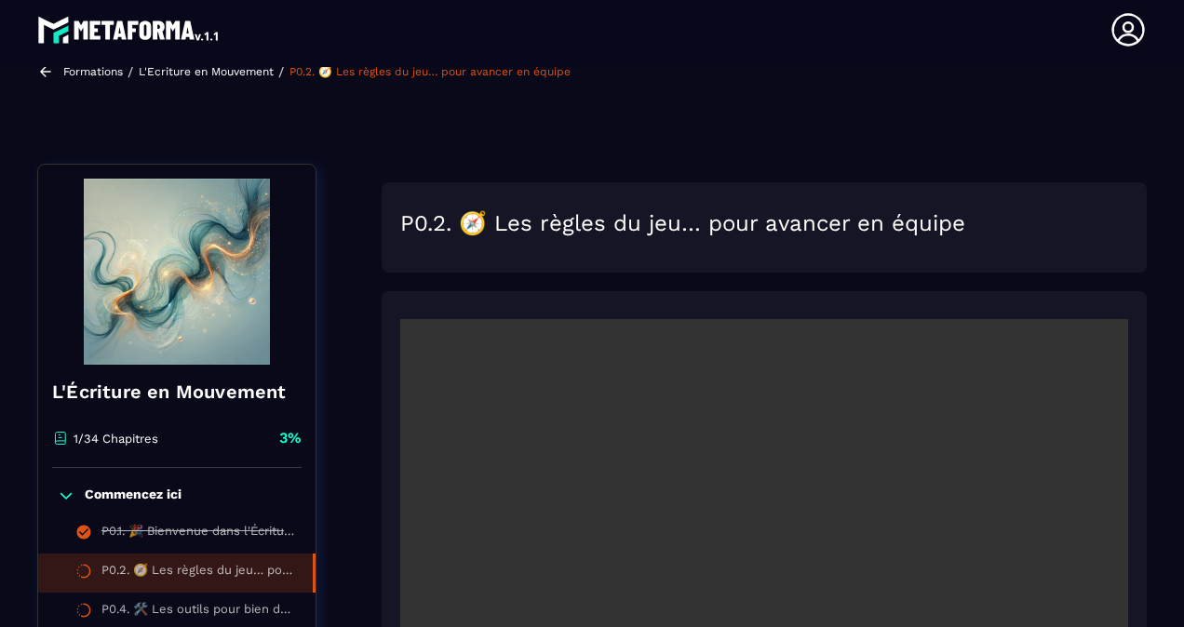
scroll to position [0, 0]
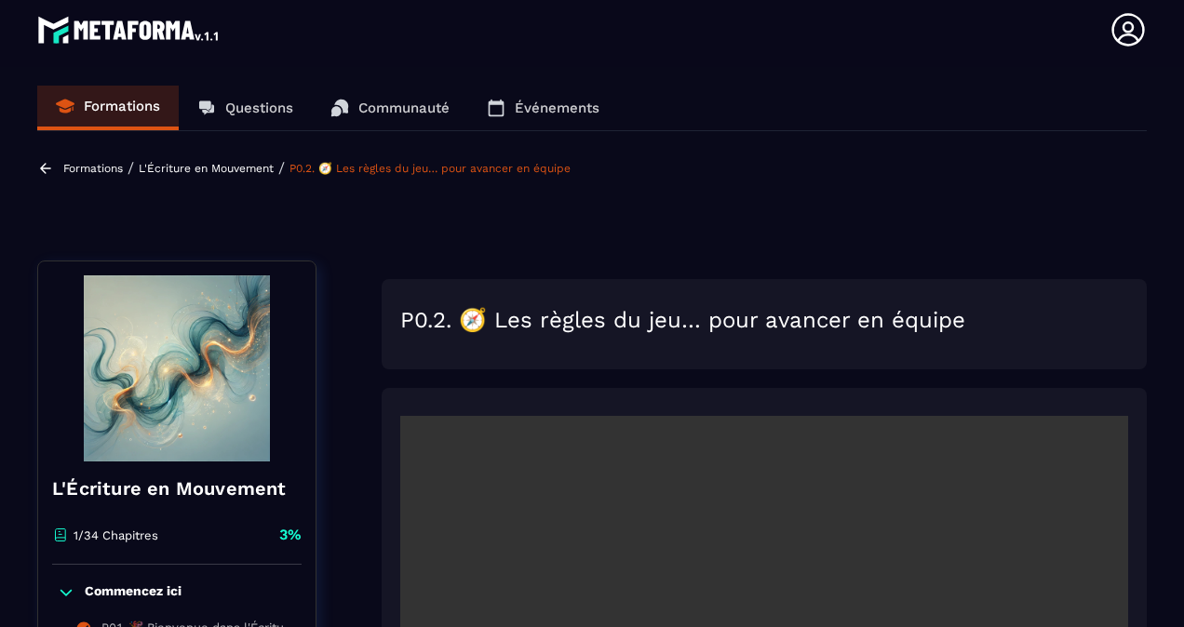
click at [91, 170] on p "Formations" at bounding box center [93, 168] width 60 height 13
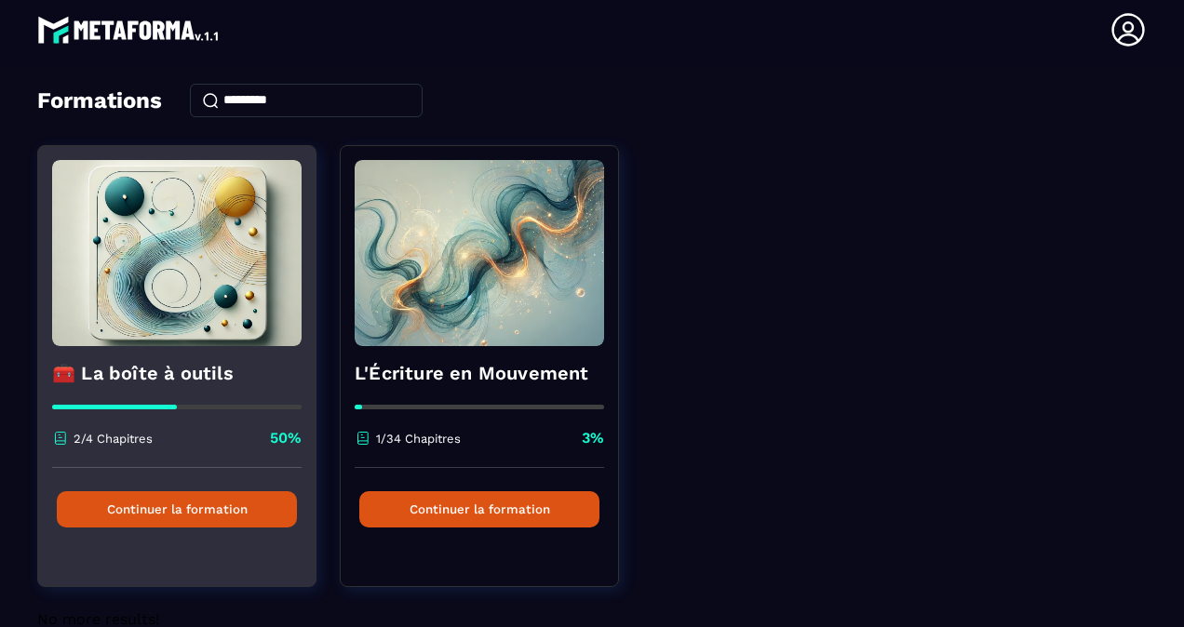
scroll to position [80, 0]
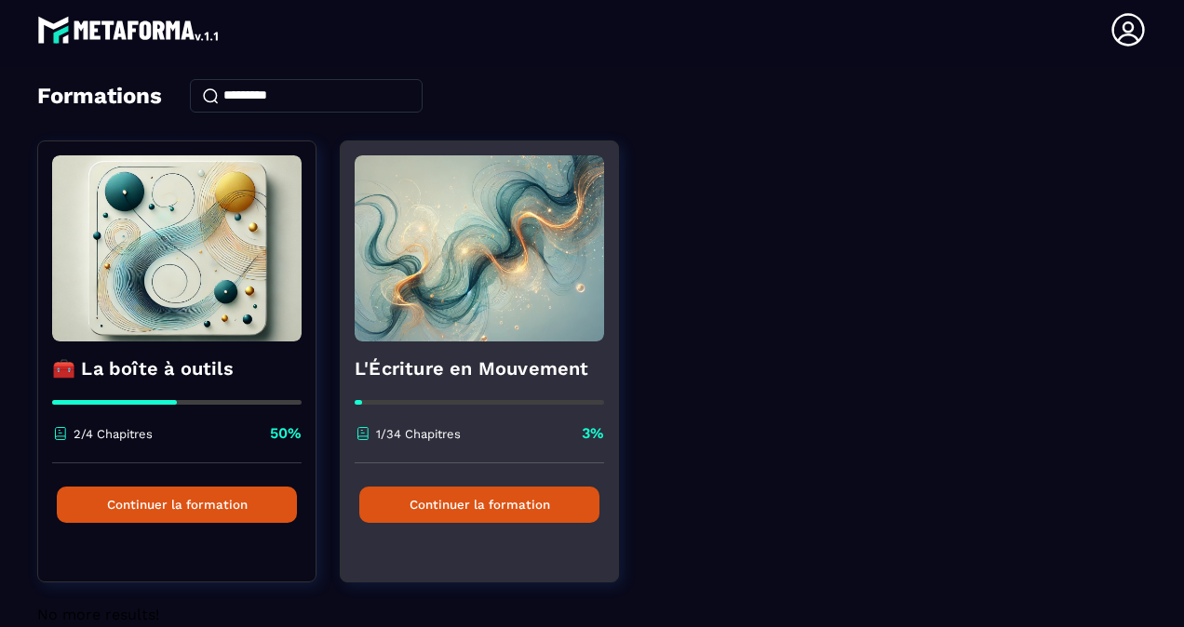
click at [447, 300] on img at bounding box center [479, 248] width 249 height 186
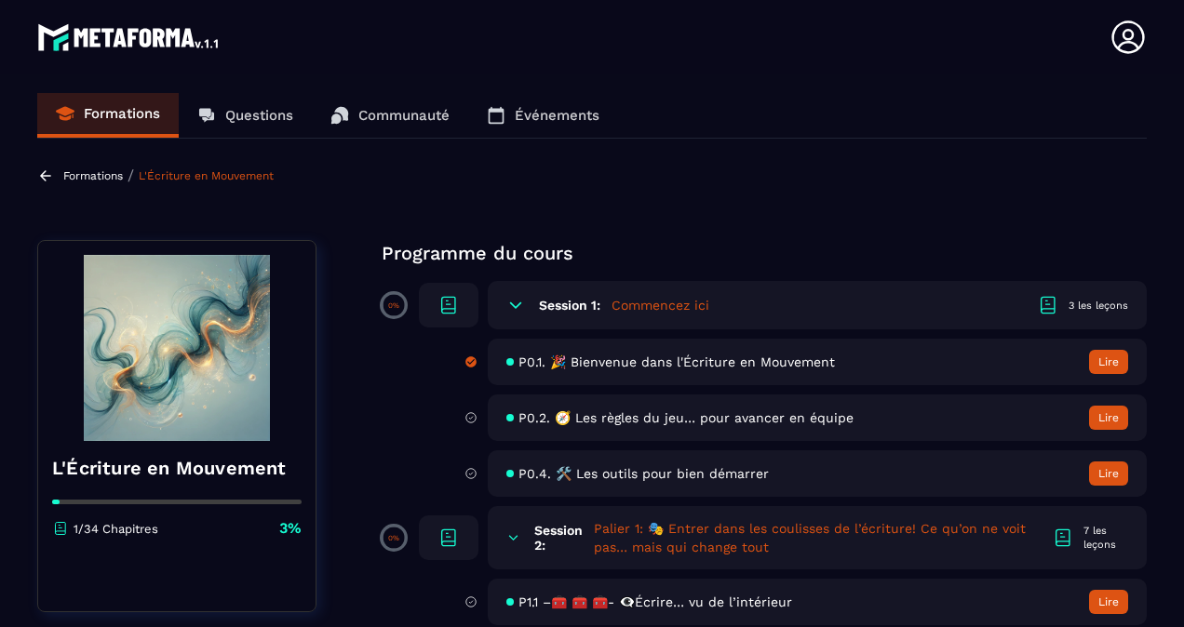
click at [622, 406] on div "P0.2. 🧭 Les règles du jeu… pour avancer en équipe Lire" at bounding box center [817, 418] width 659 height 47
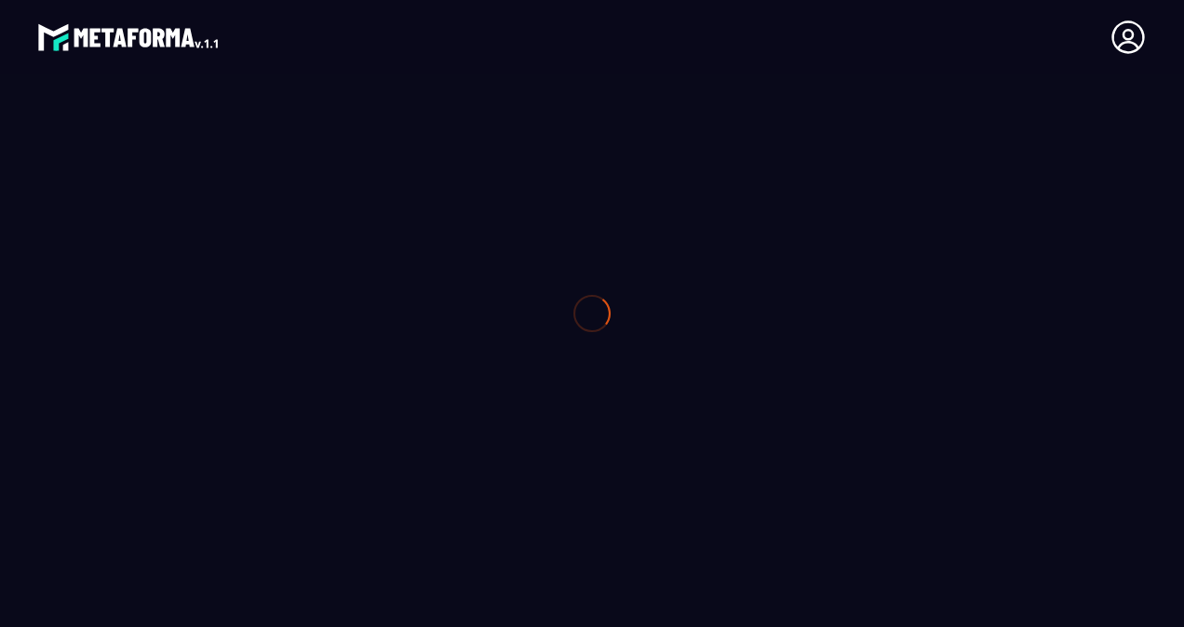
type textarea "**********"
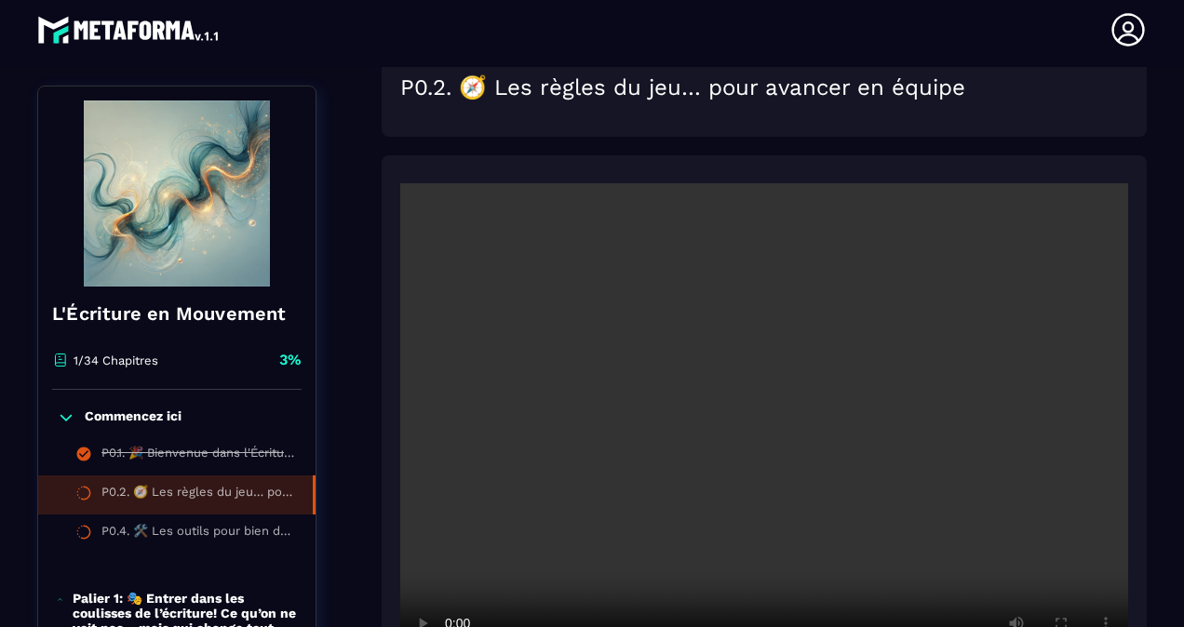
scroll to position [232, 0]
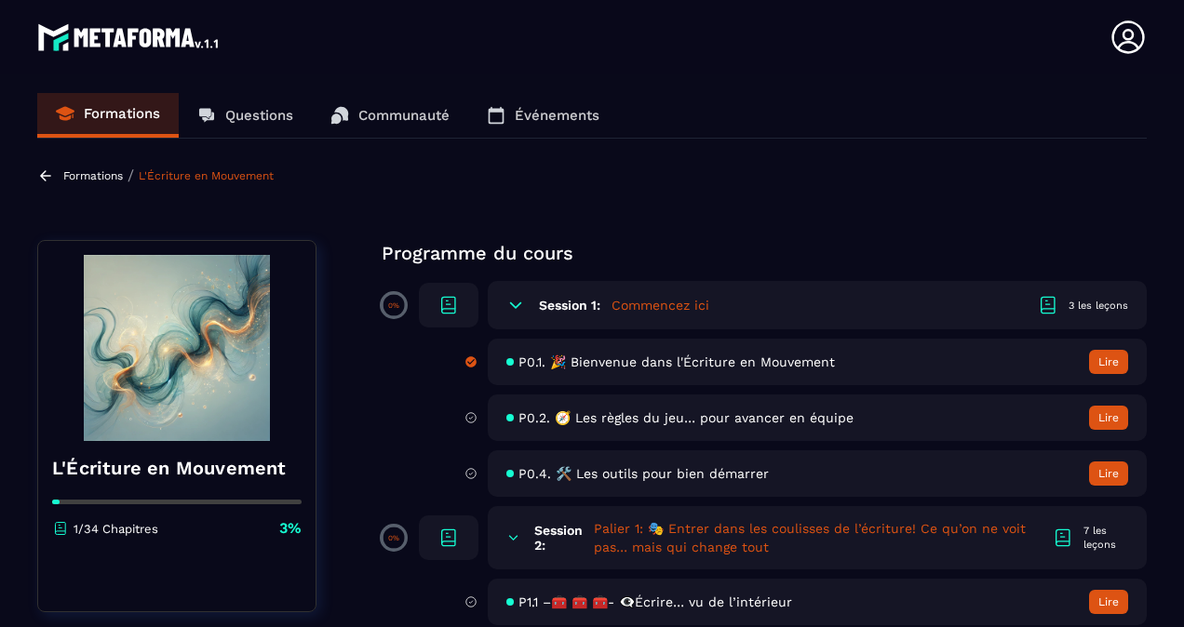
scroll to position [57, 0]
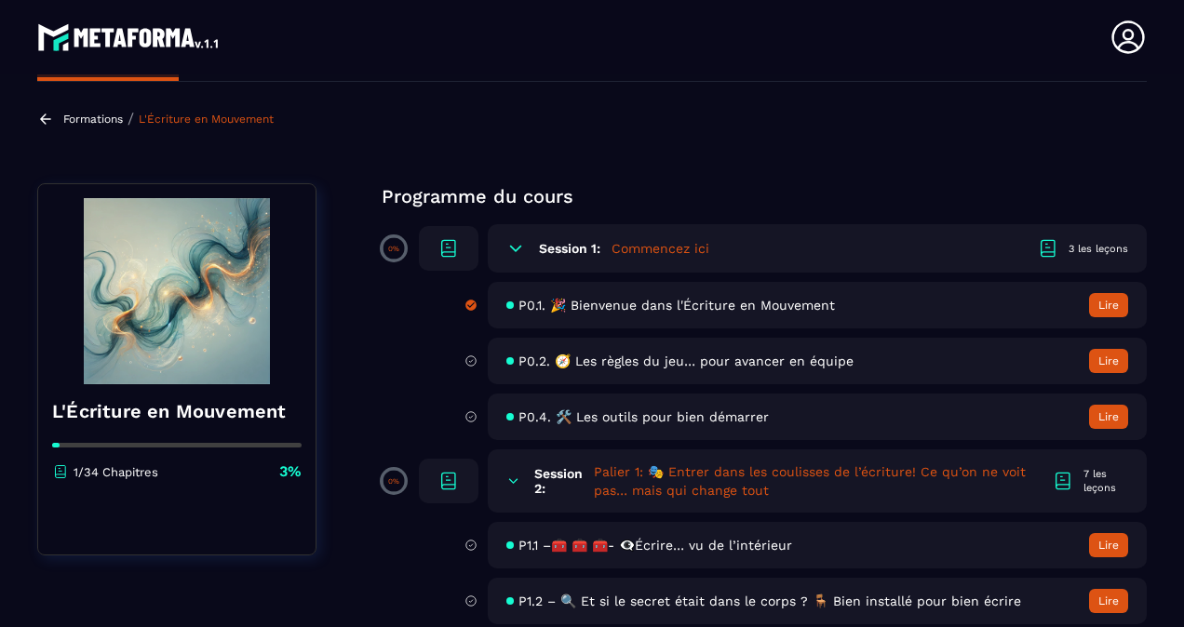
click at [590, 552] on span "P1.1 –🧰 🧰 🧰- 👁️‍🗨️Écrire… vu de l’intérieur" at bounding box center [655, 545] width 274 height 15
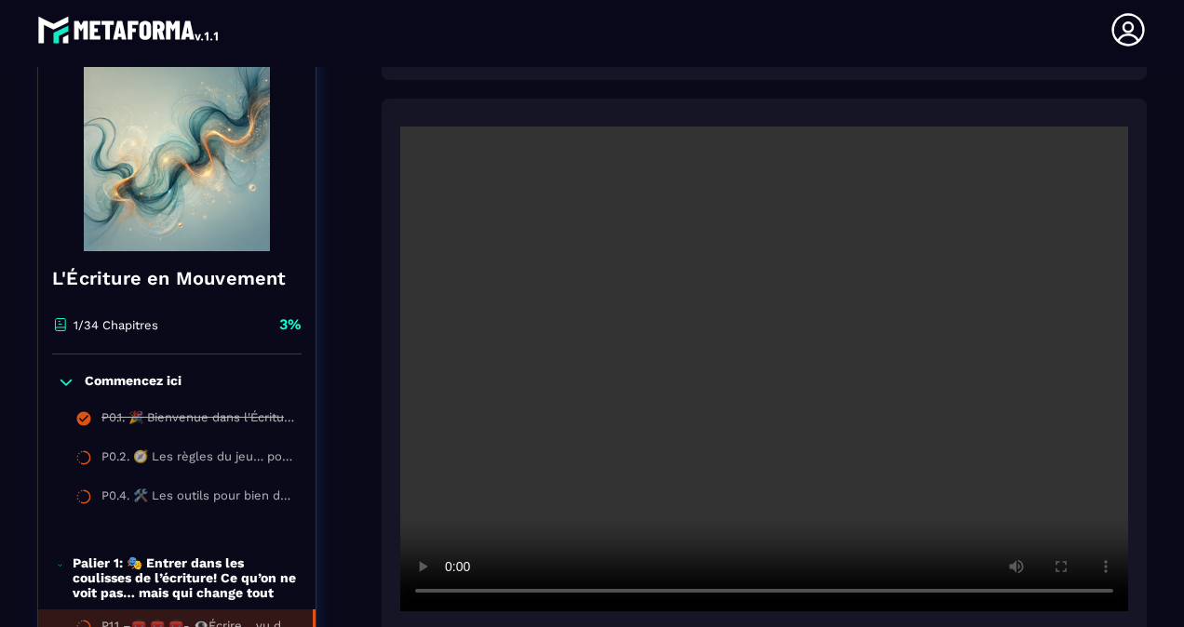
scroll to position [284, 0]
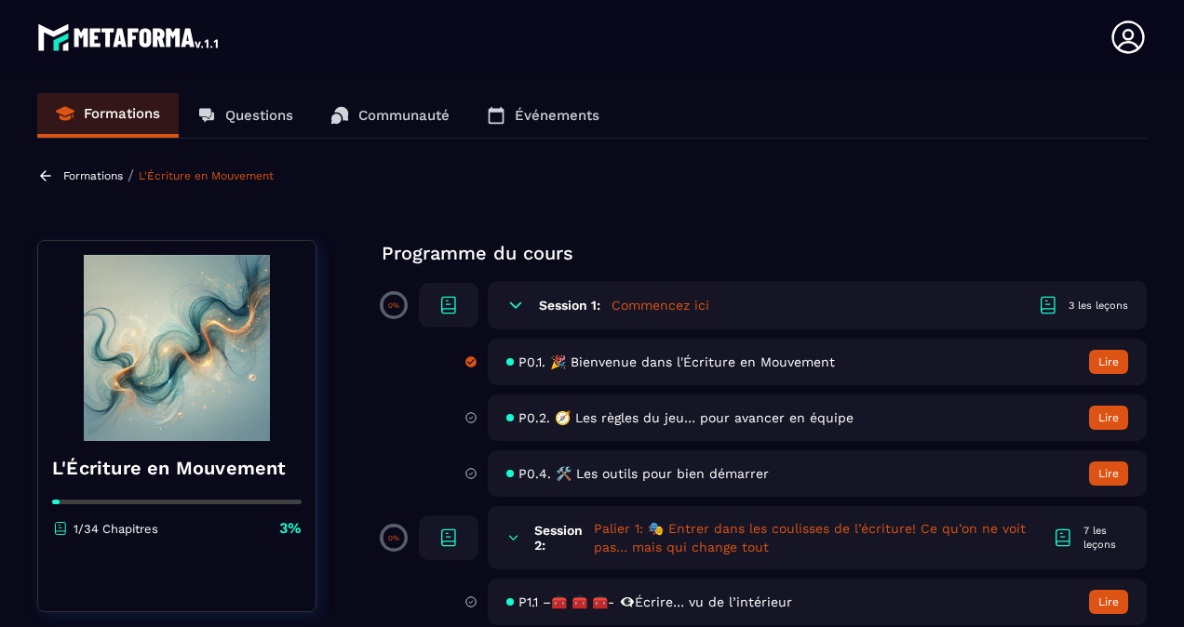
click at [103, 175] on p "Formations" at bounding box center [93, 175] width 60 height 13
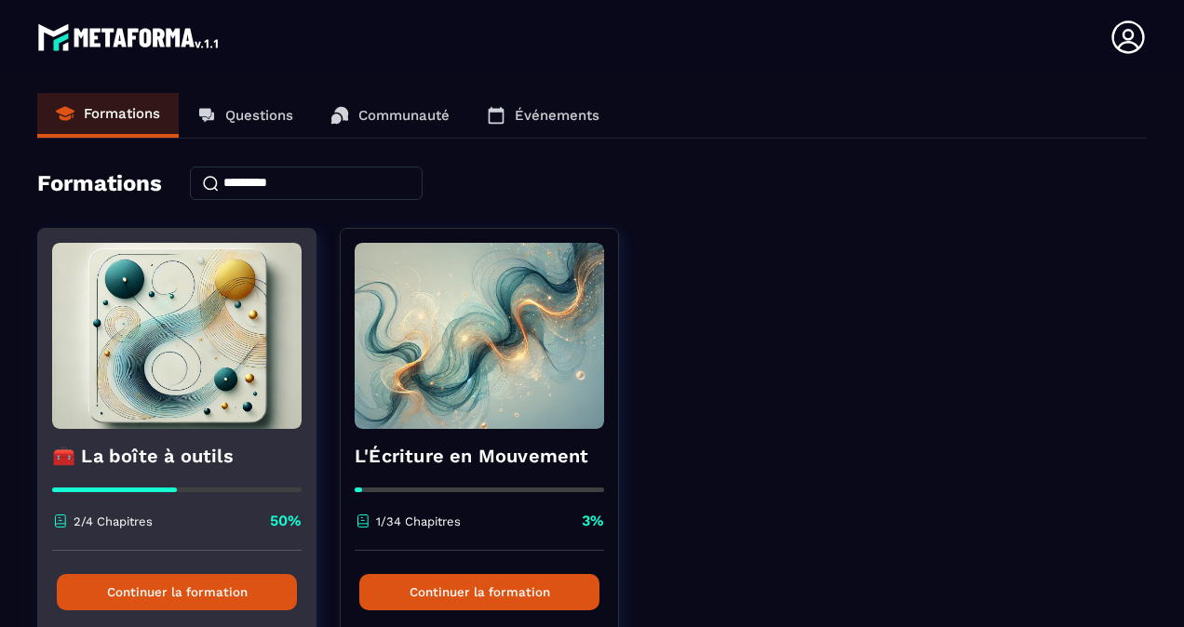
click at [157, 330] on img at bounding box center [176, 336] width 249 height 186
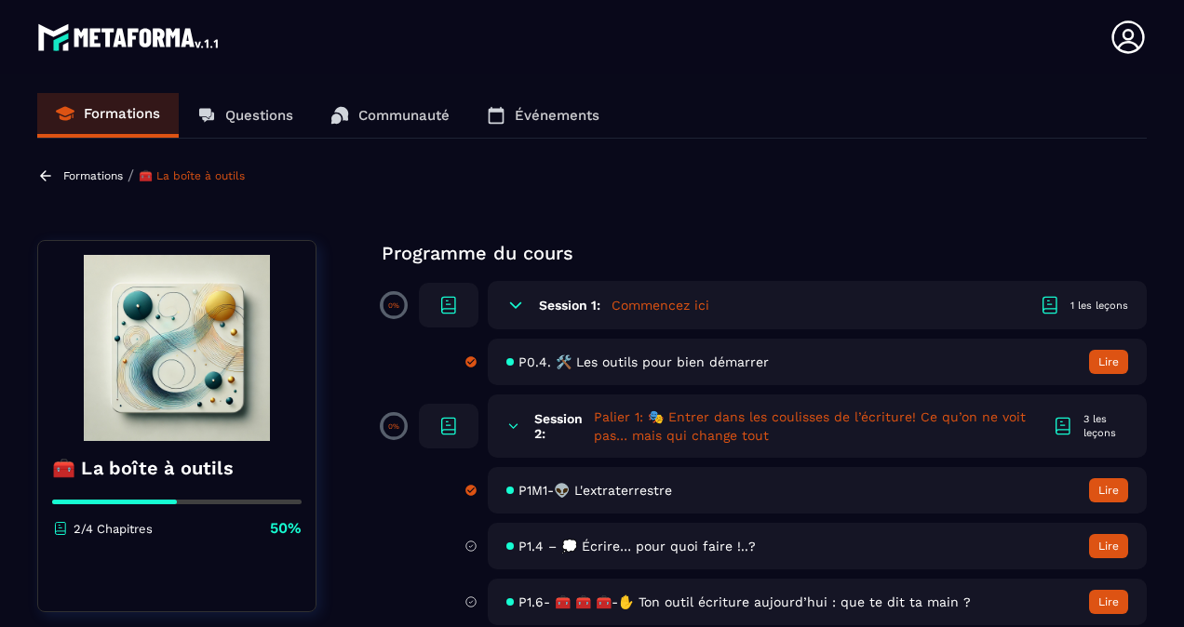
scroll to position [18, 0]
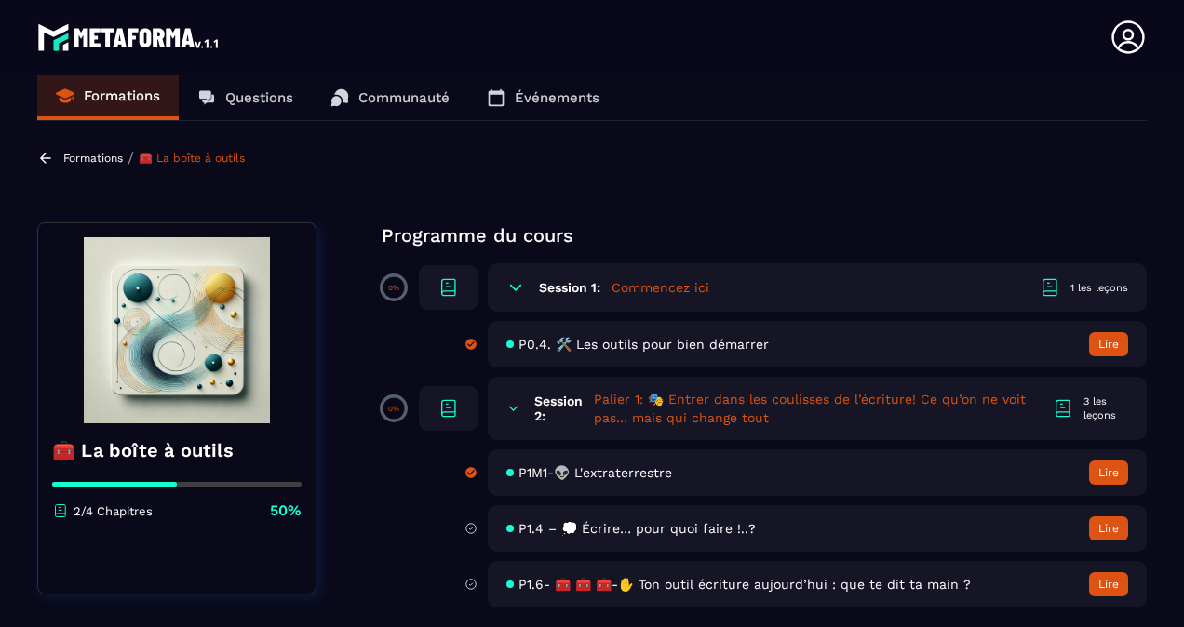
click at [699, 586] on span "P1.6- 🧰 🧰 🧰-✋ Ton outil écriture aujourd’hui : que te dit ta main ?" at bounding box center [744, 584] width 452 height 15
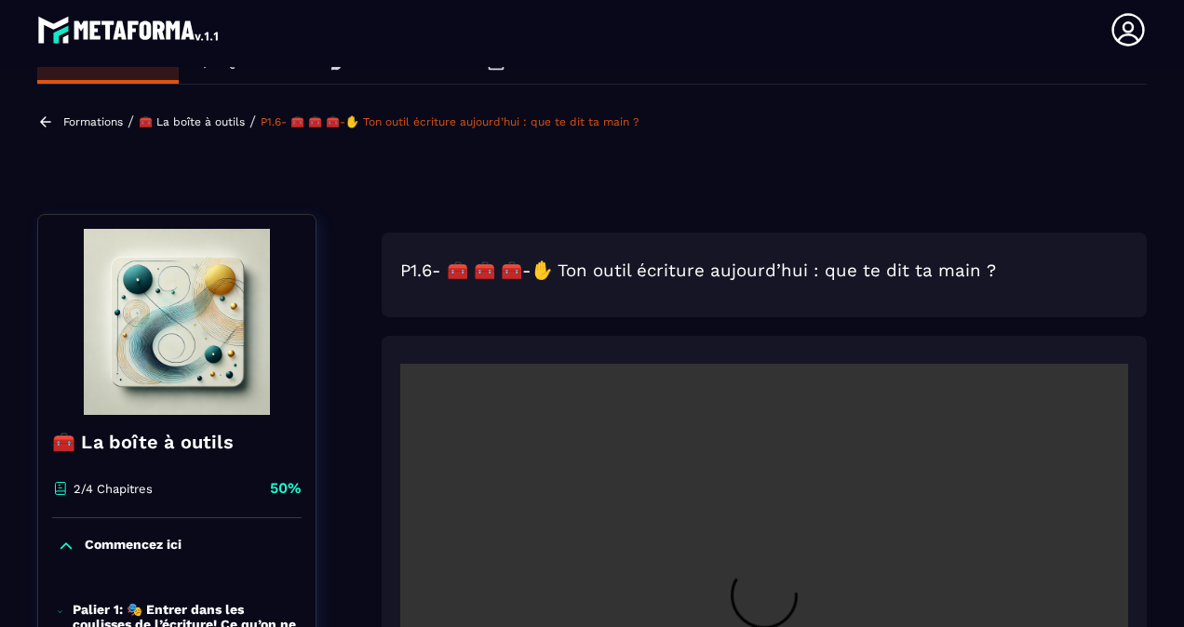
scroll to position [37, 0]
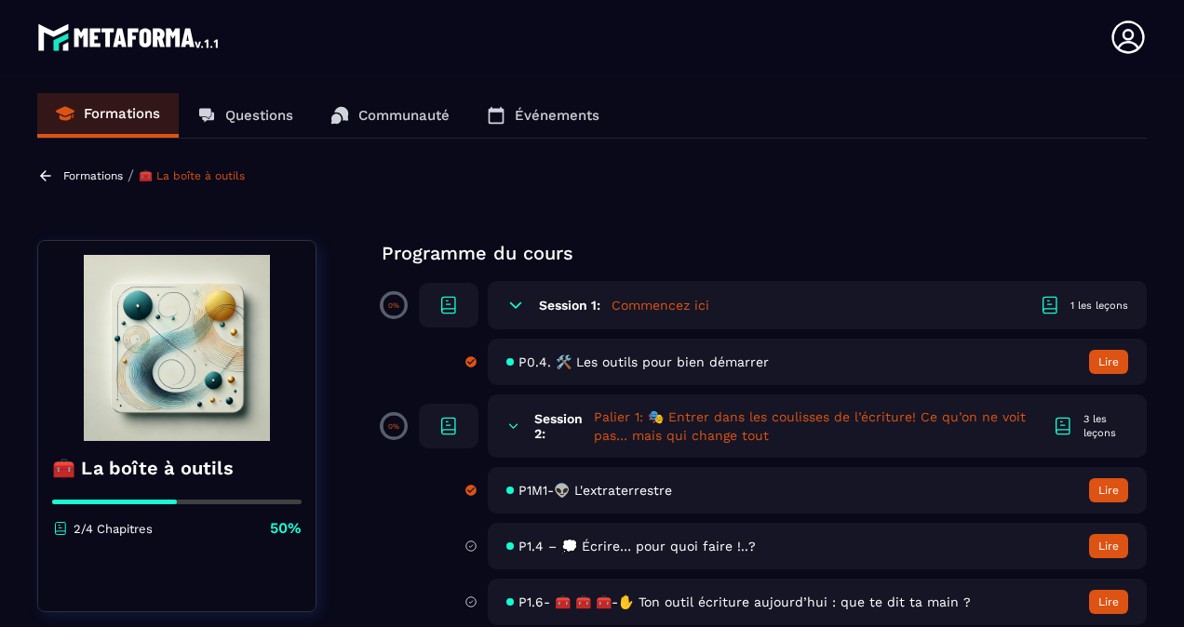
scroll to position [18, 0]
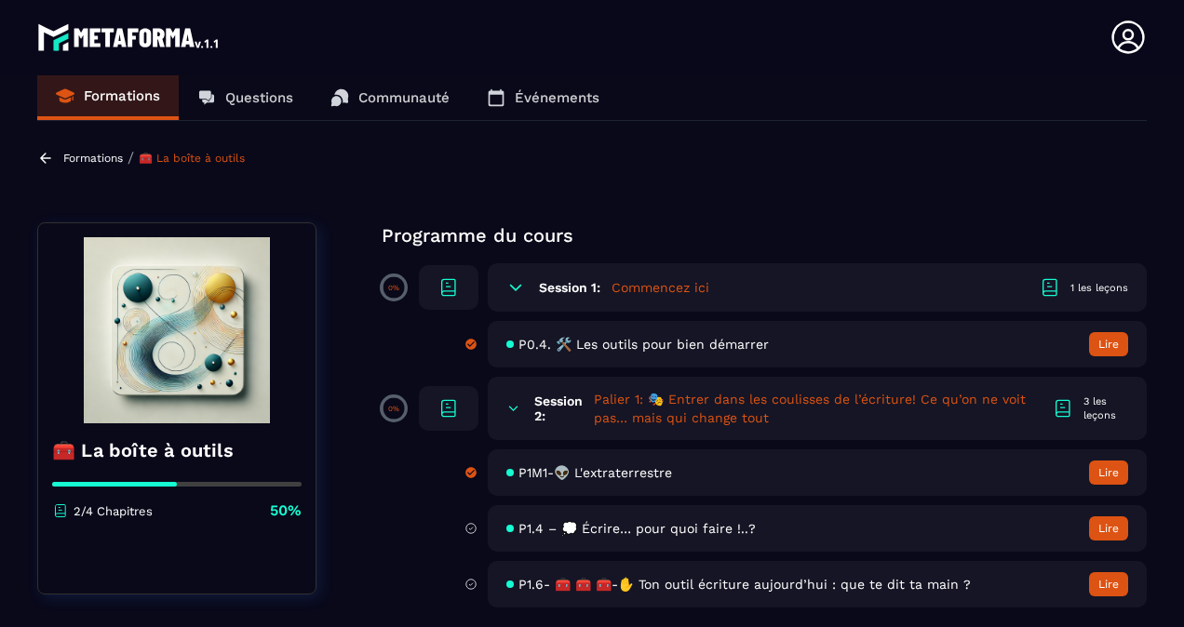
click at [594, 341] on span "P0.4. 🛠️ Les outils pour bien démarrer" at bounding box center [643, 344] width 250 height 15
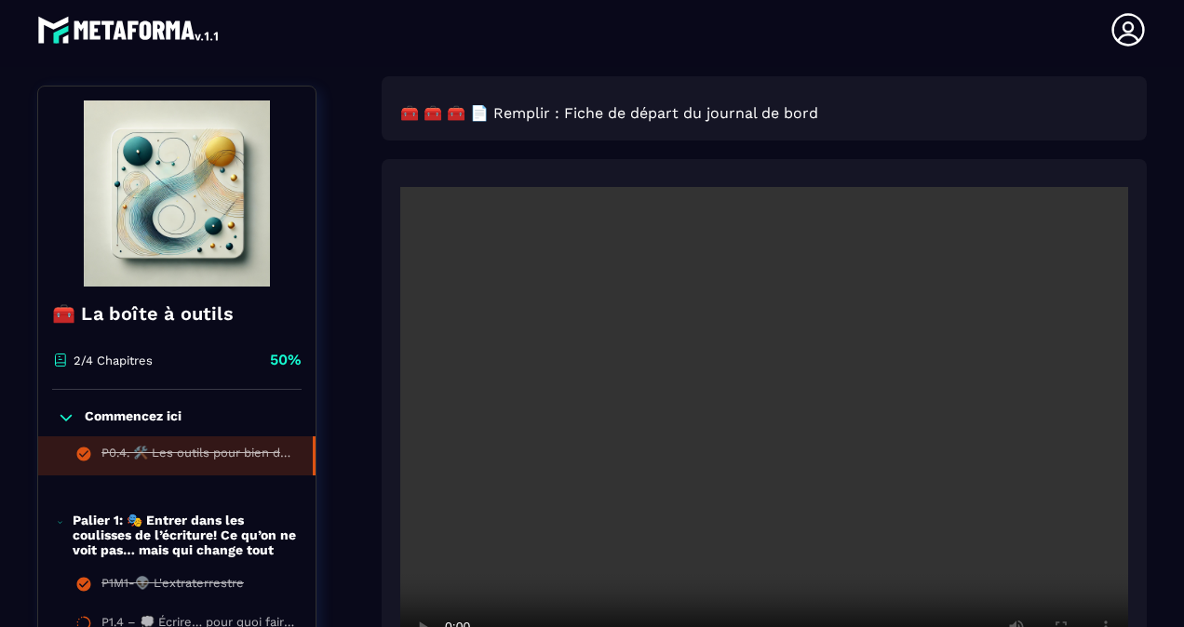
scroll to position [660, 0]
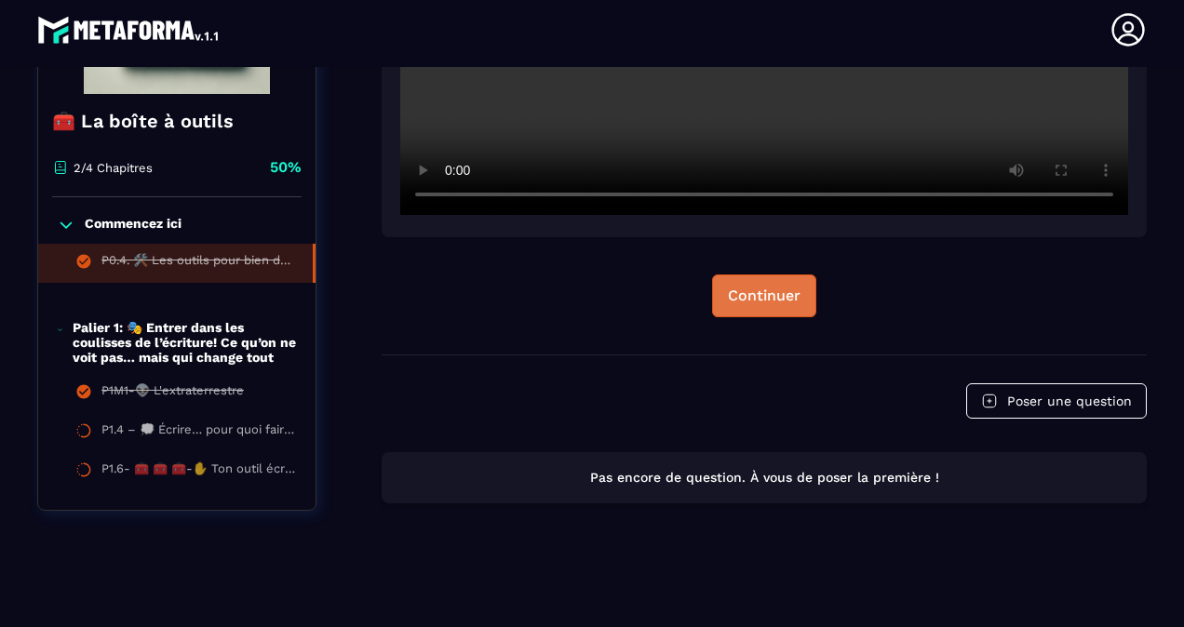
click at [754, 300] on div "Continuer" at bounding box center [764, 296] width 73 height 19
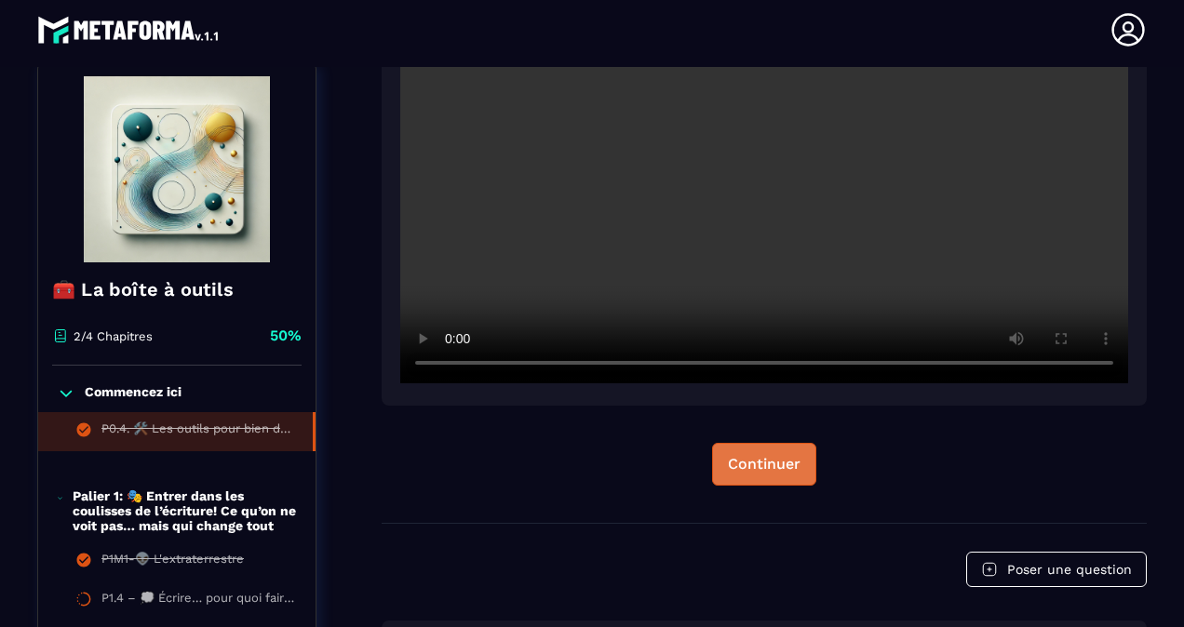
scroll to position [490, 0]
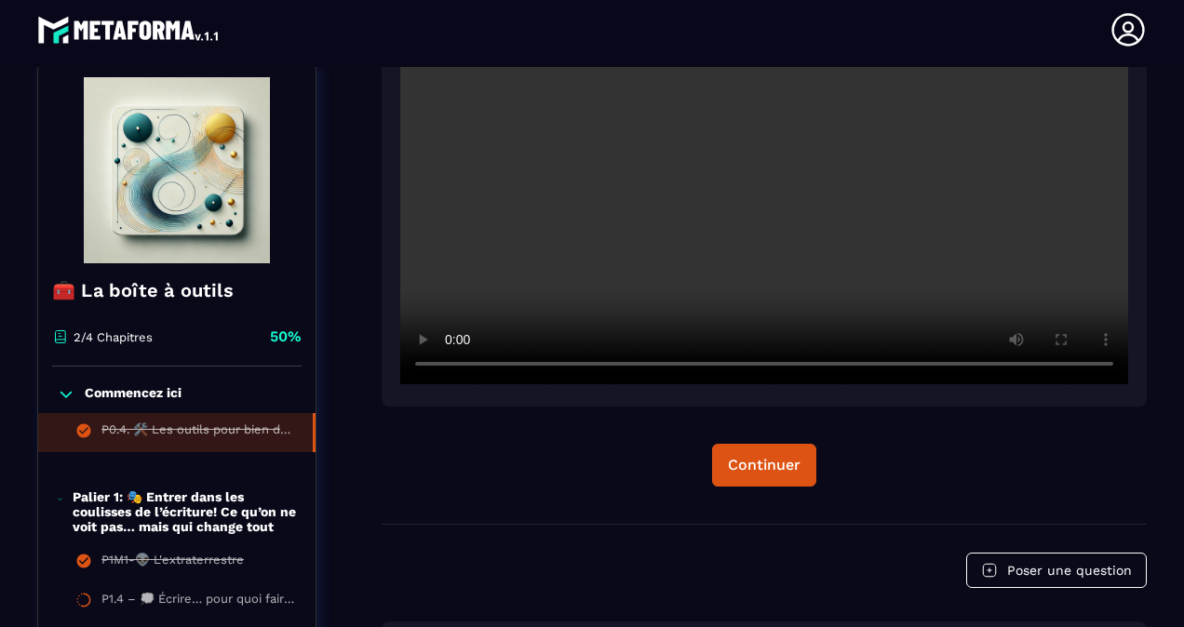
click at [184, 82] on img at bounding box center [176, 170] width 249 height 186
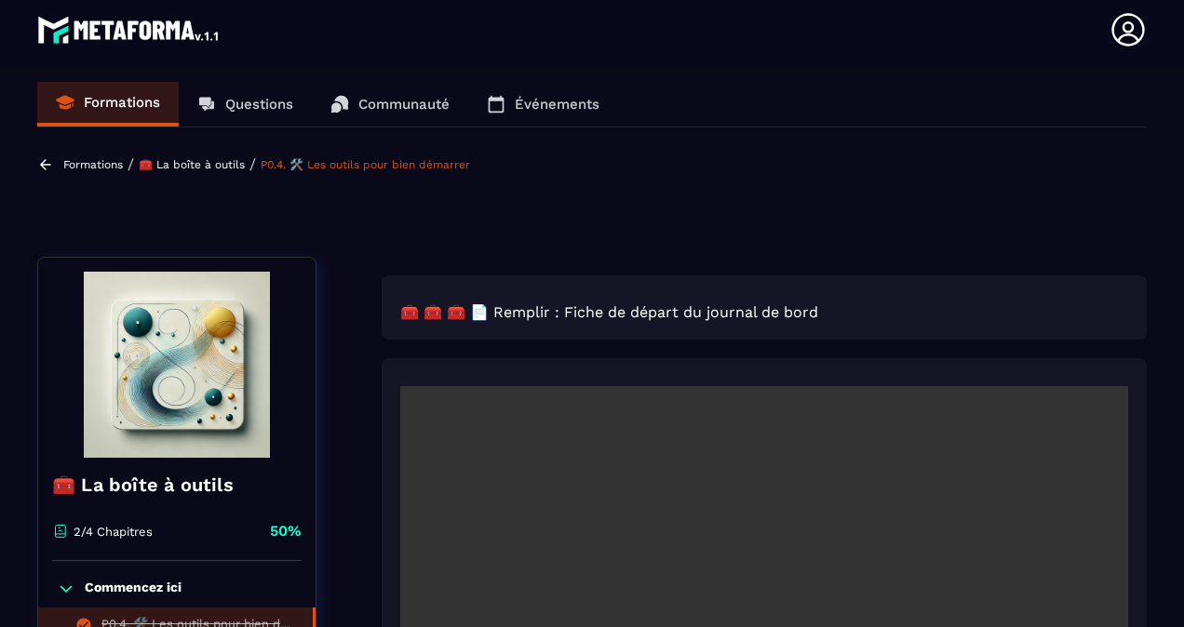
scroll to position [0, 0]
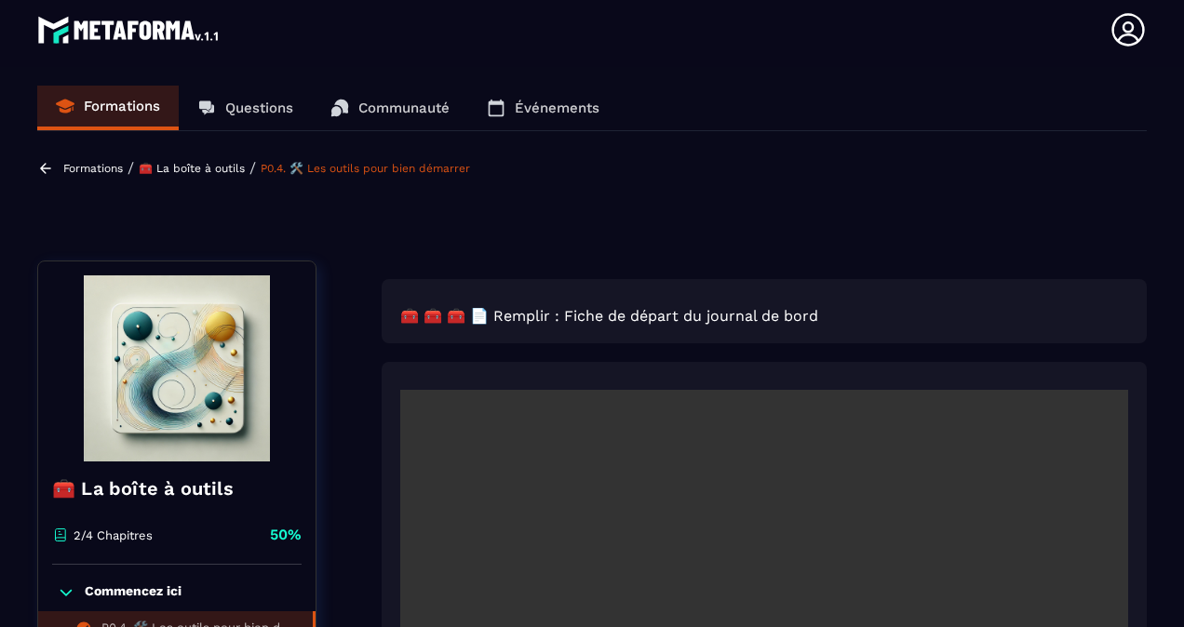
click at [395, 112] on p "Communauté" at bounding box center [403, 108] width 91 height 17
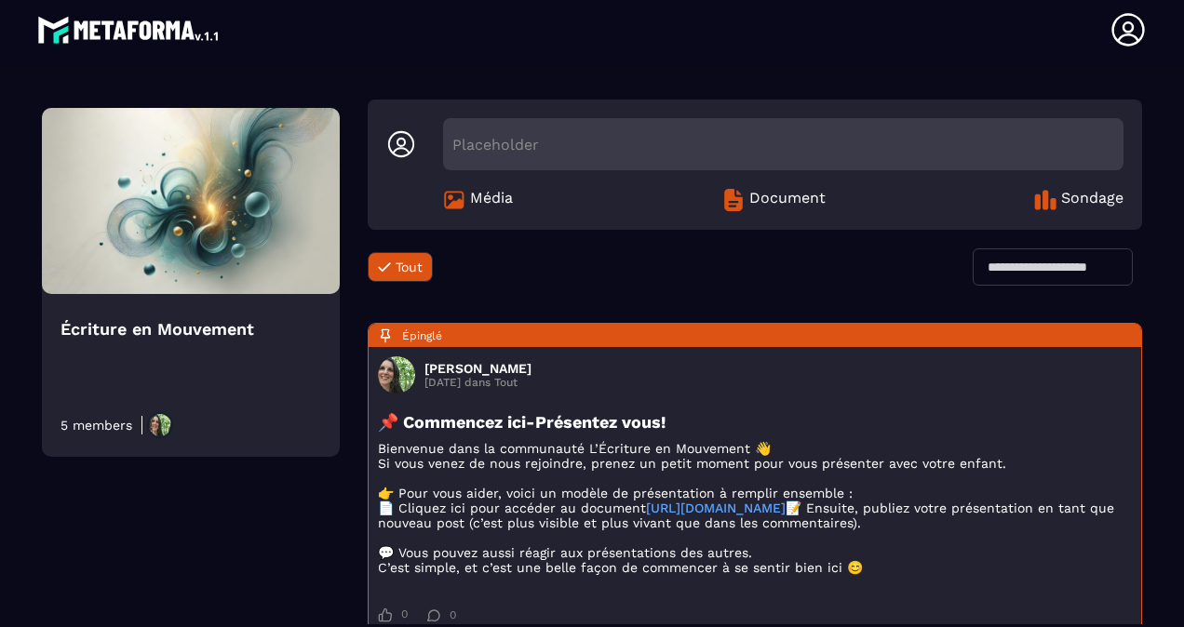
scroll to position [62, 0]
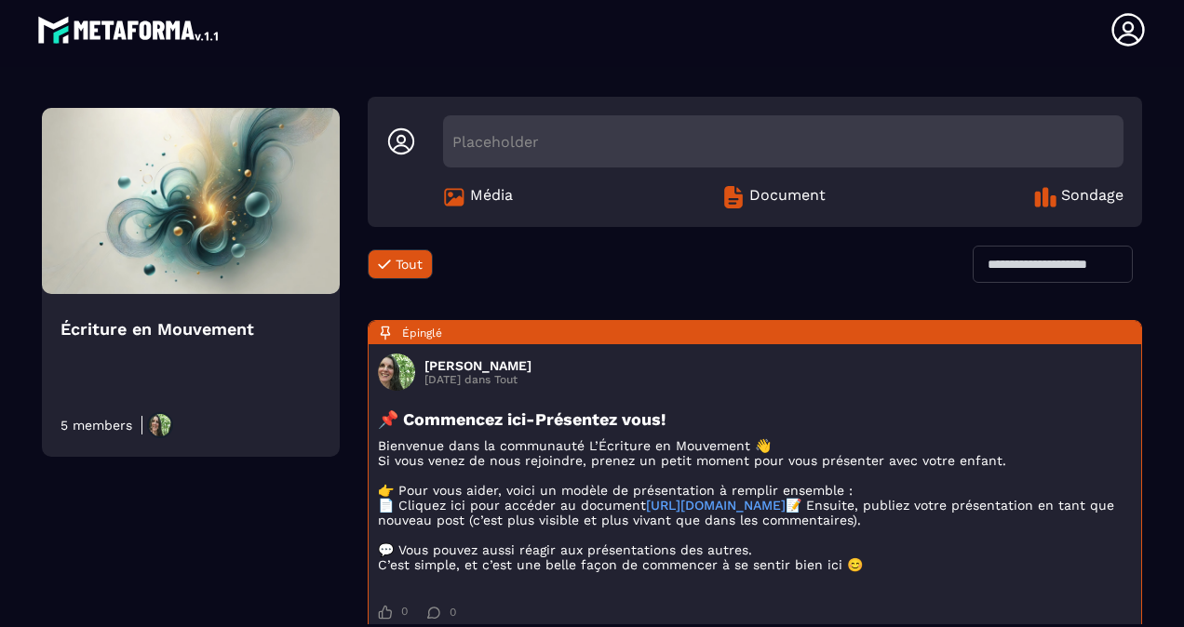
click at [763, 195] on span "Document" at bounding box center [787, 197] width 76 height 22
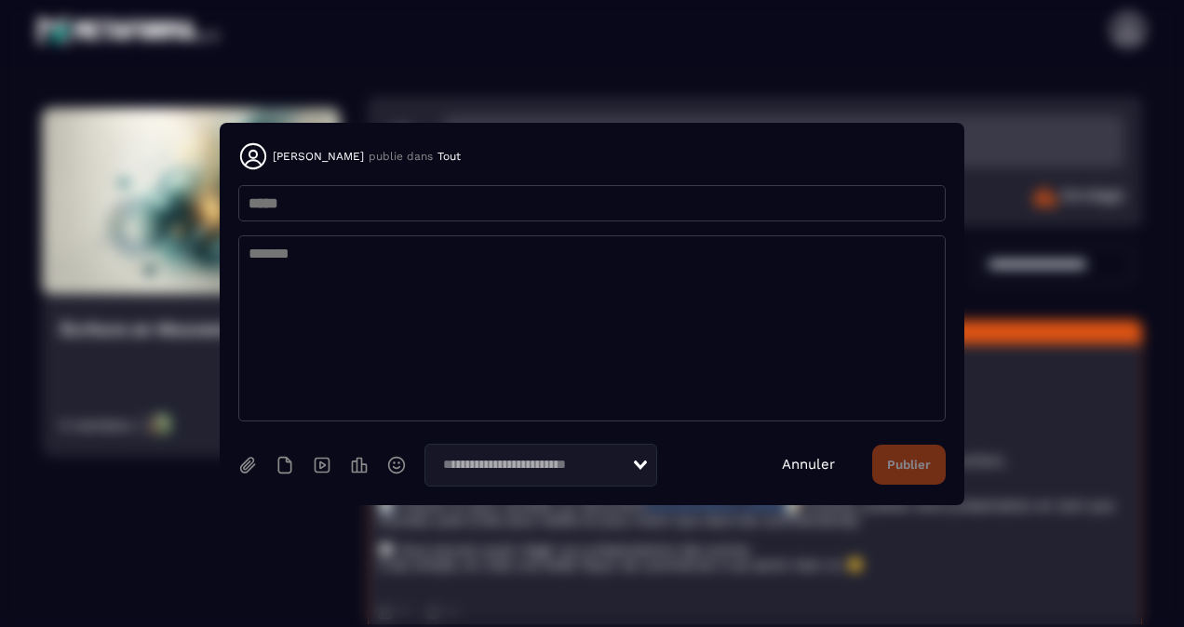
click at [813, 465] on link "Annuler" at bounding box center [808, 464] width 53 height 17
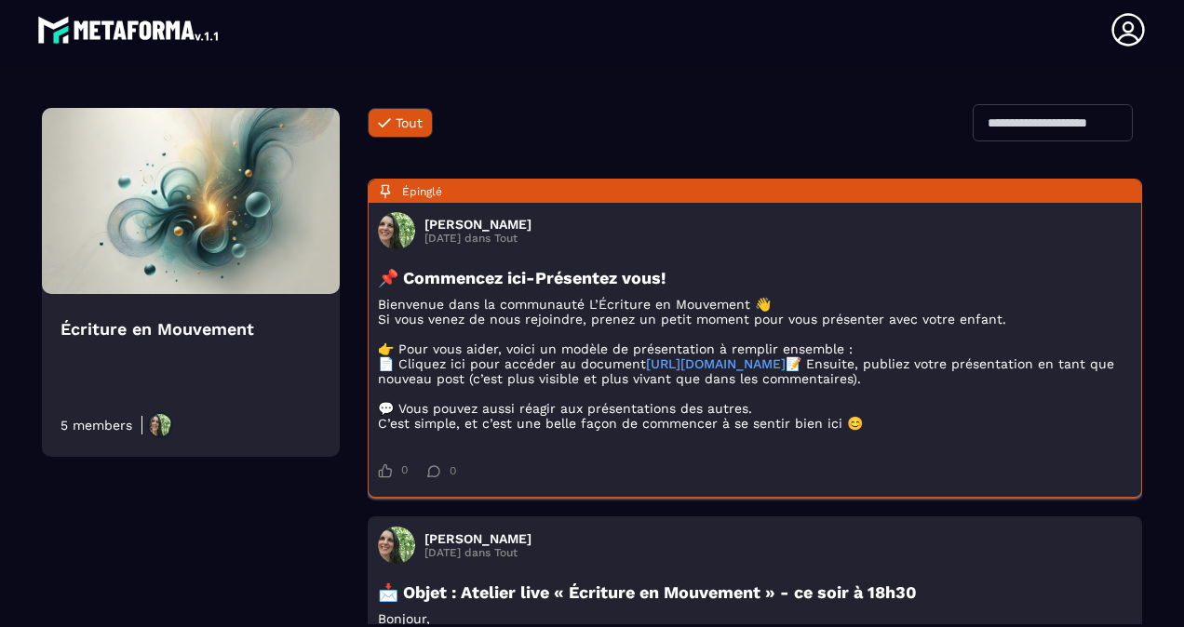
scroll to position [202, 0]
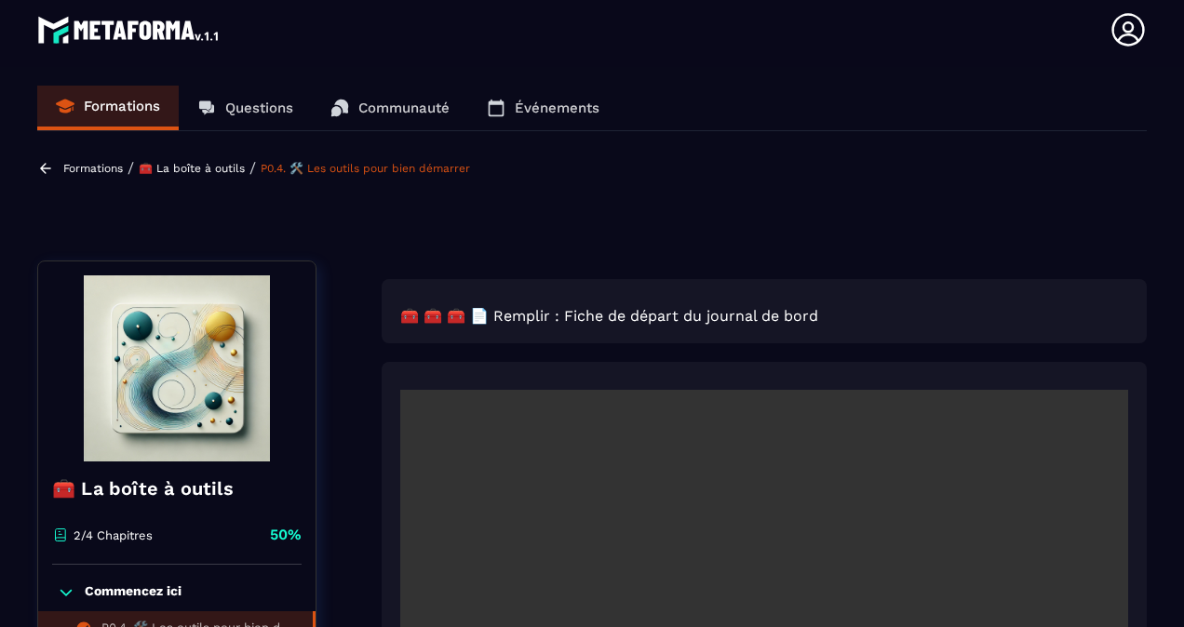
click at [186, 167] on p "🧰 La boîte à outils" at bounding box center [192, 168] width 106 height 13
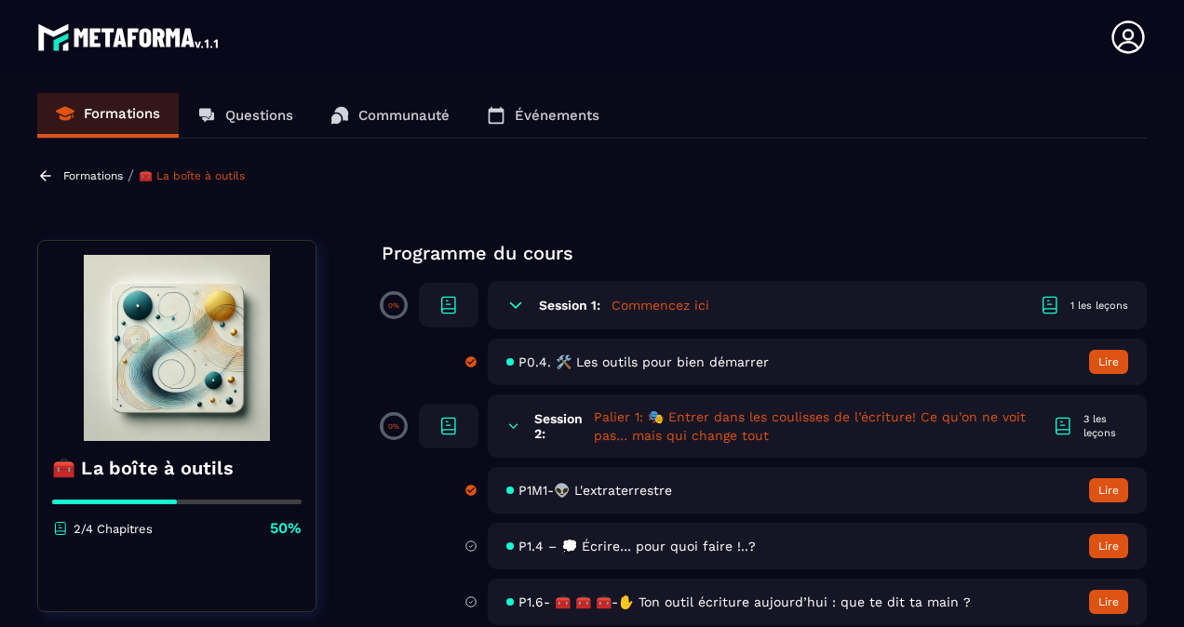
scroll to position [18, 0]
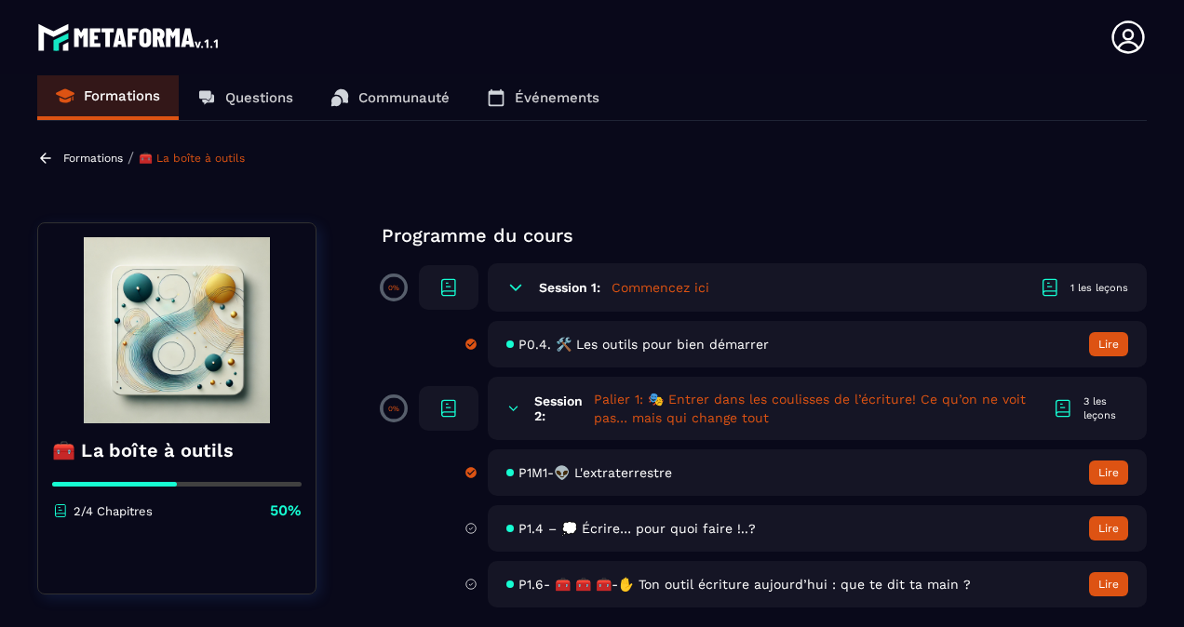
click at [447, 285] on icon at bounding box center [448, 286] width 13 height 14
click at [448, 288] on icon at bounding box center [448, 287] width 22 height 22
click at [1036, 285] on div "Session 1: Commencez ici 1 les leçons" at bounding box center [817, 287] width 659 height 48
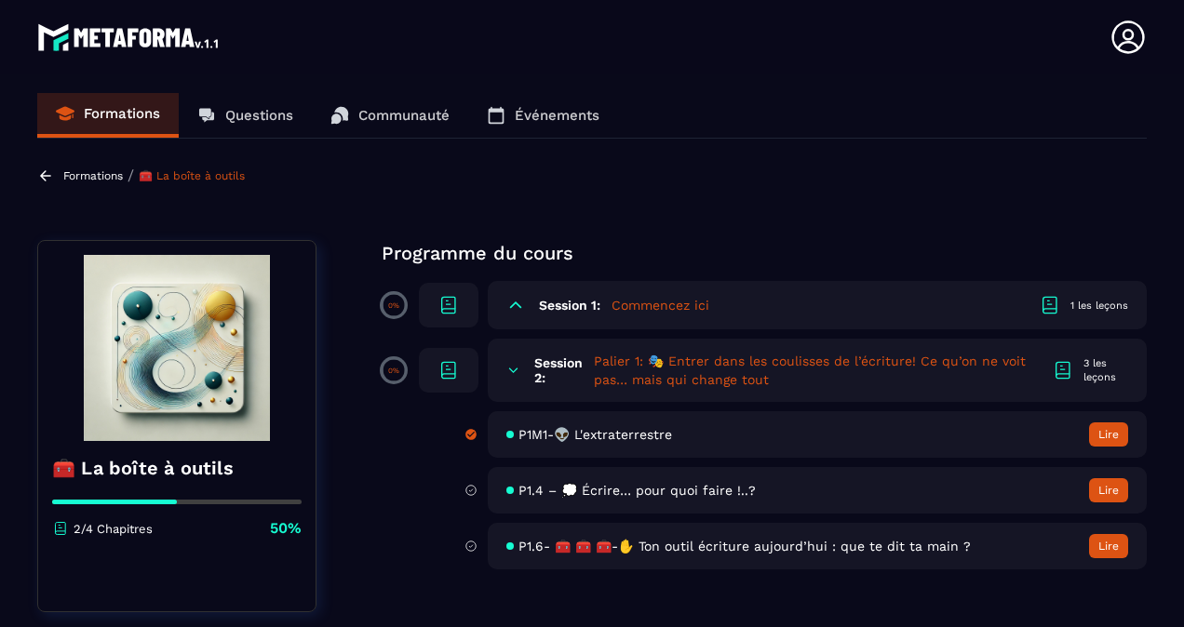
drag, startPoint x: 1036, startPoint y: 285, endPoint x: 1050, endPoint y: 304, distance: 24.0
click at [1050, 304] on icon at bounding box center [1049, 305] width 22 height 22
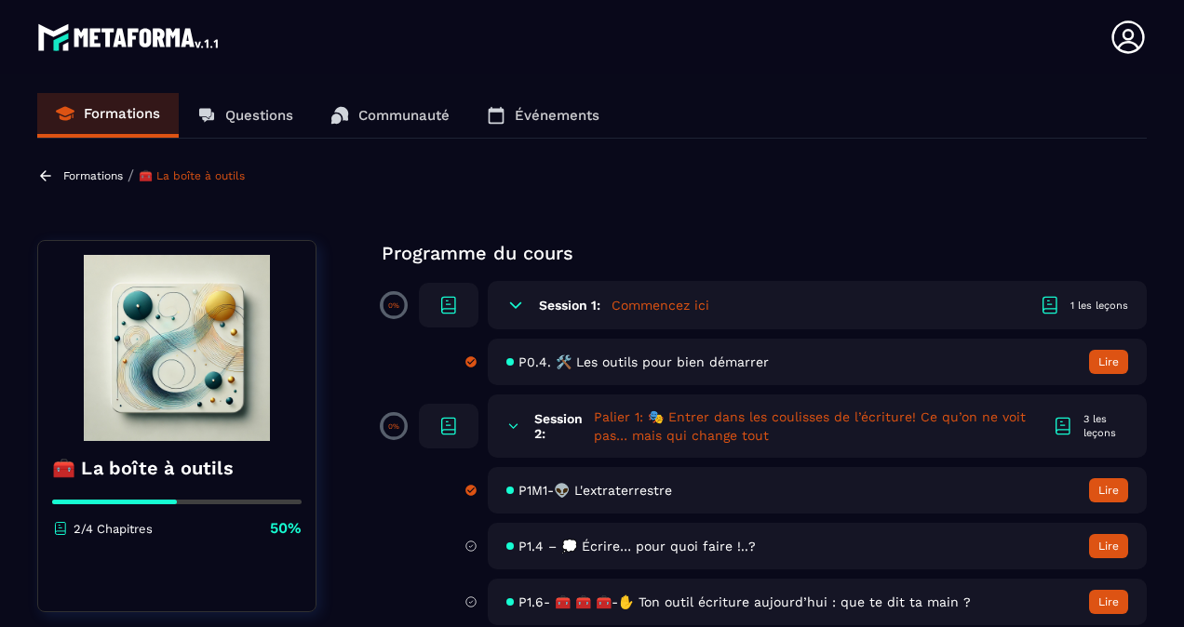
scroll to position [18, 0]
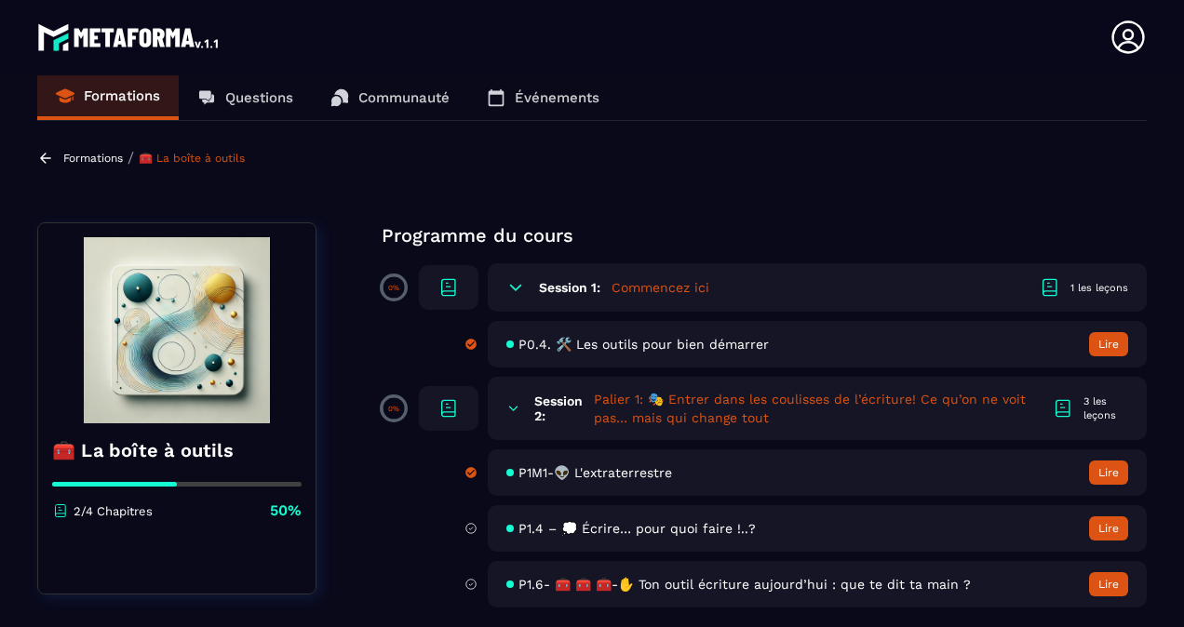
click at [621, 343] on span "P0.4. 🛠️ Les outils pour bien démarrer" at bounding box center [643, 344] width 250 height 15
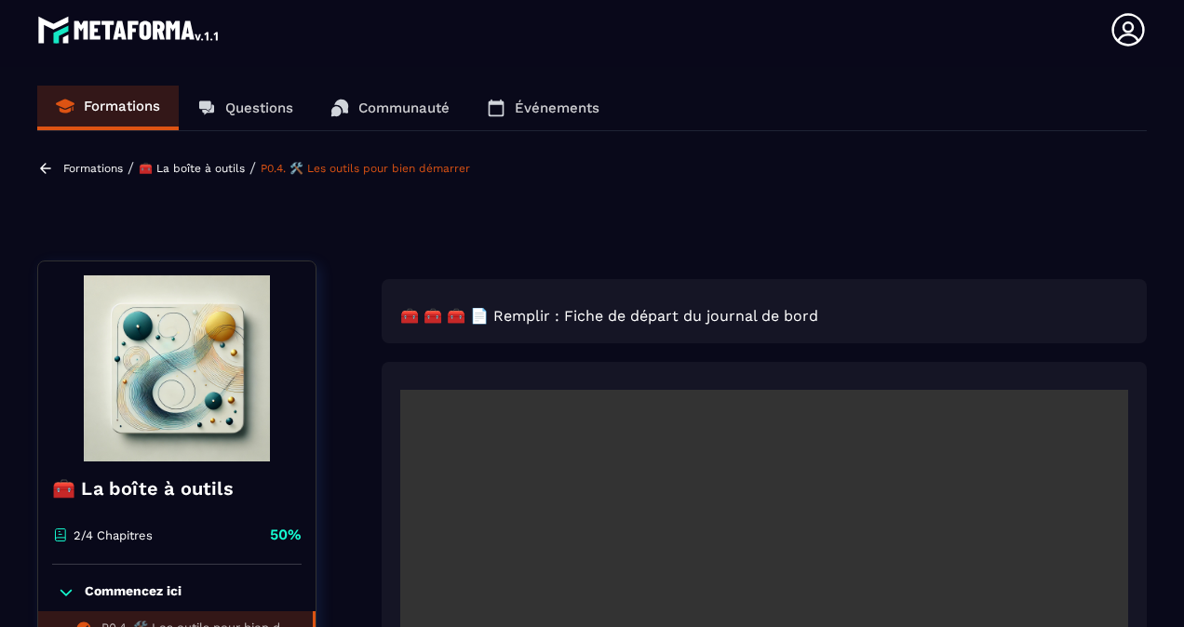
click at [186, 169] on p "🧰 La boîte à outils" at bounding box center [192, 168] width 106 height 13
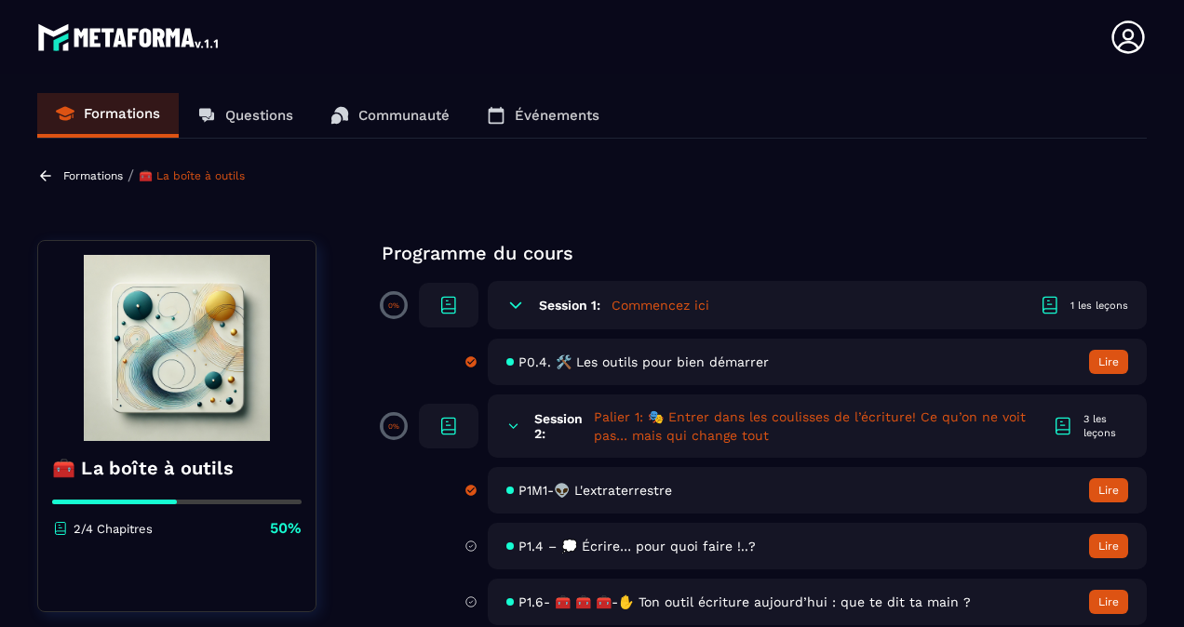
scroll to position [18, 0]
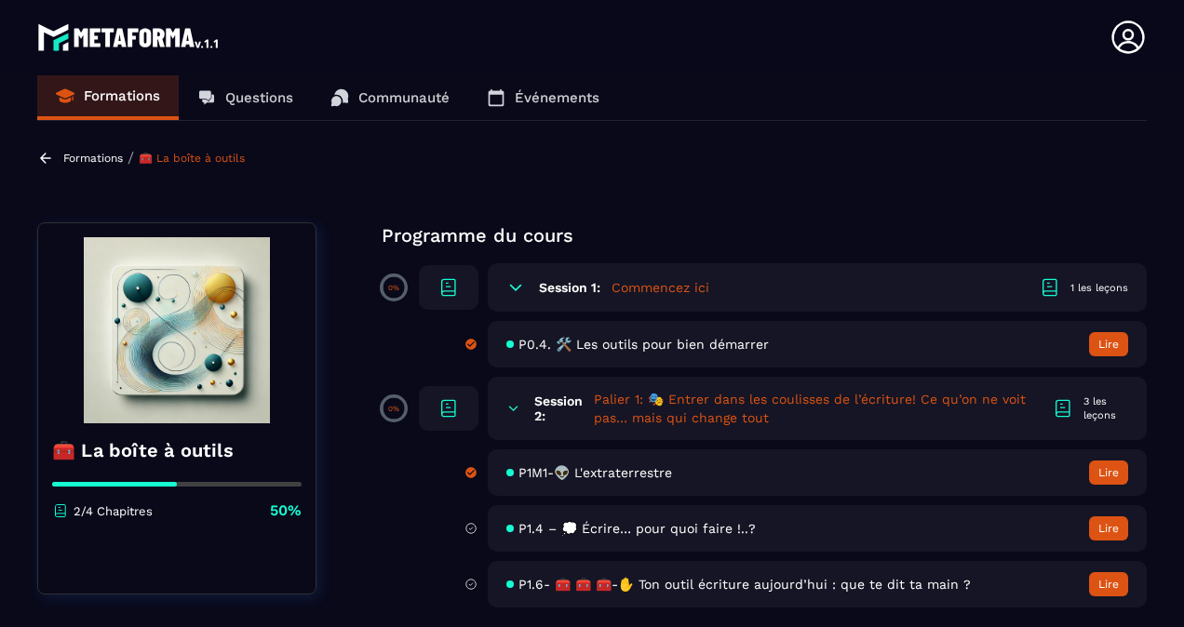
click at [386, 87] on link "Communauté" at bounding box center [390, 97] width 156 height 45
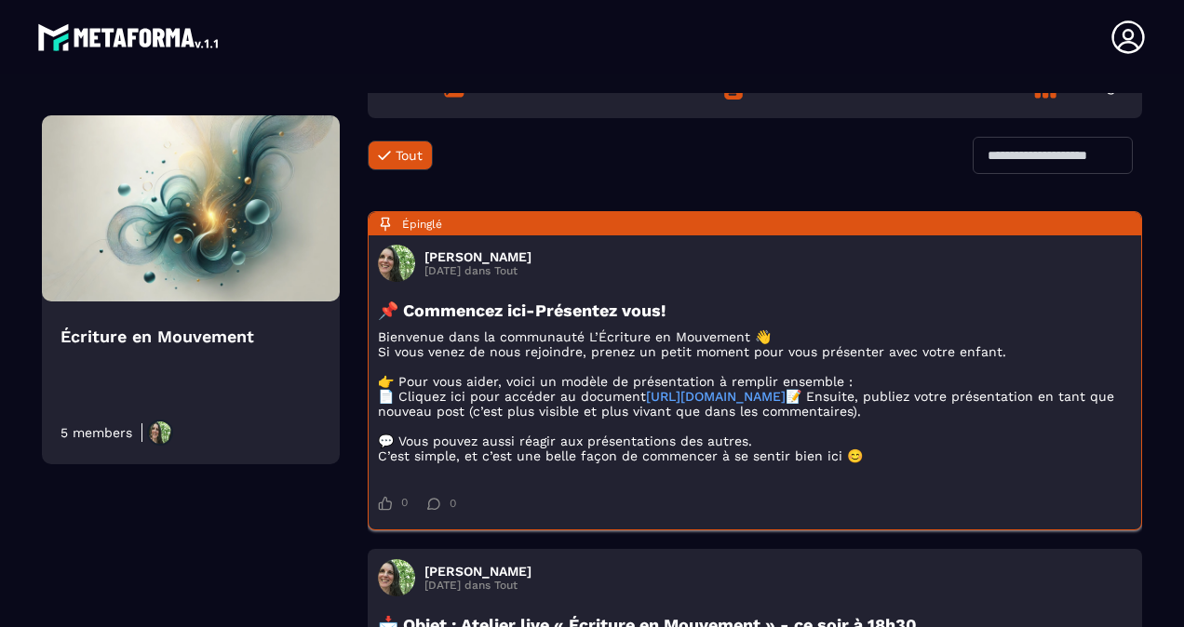
scroll to position [179, 0]
click at [499, 401] on p "Bienvenue dans la communauté L’Écriture en Mouvement 👋 Si vous venez de nous re…" at bounding box center [755, 396] width 754 height 134
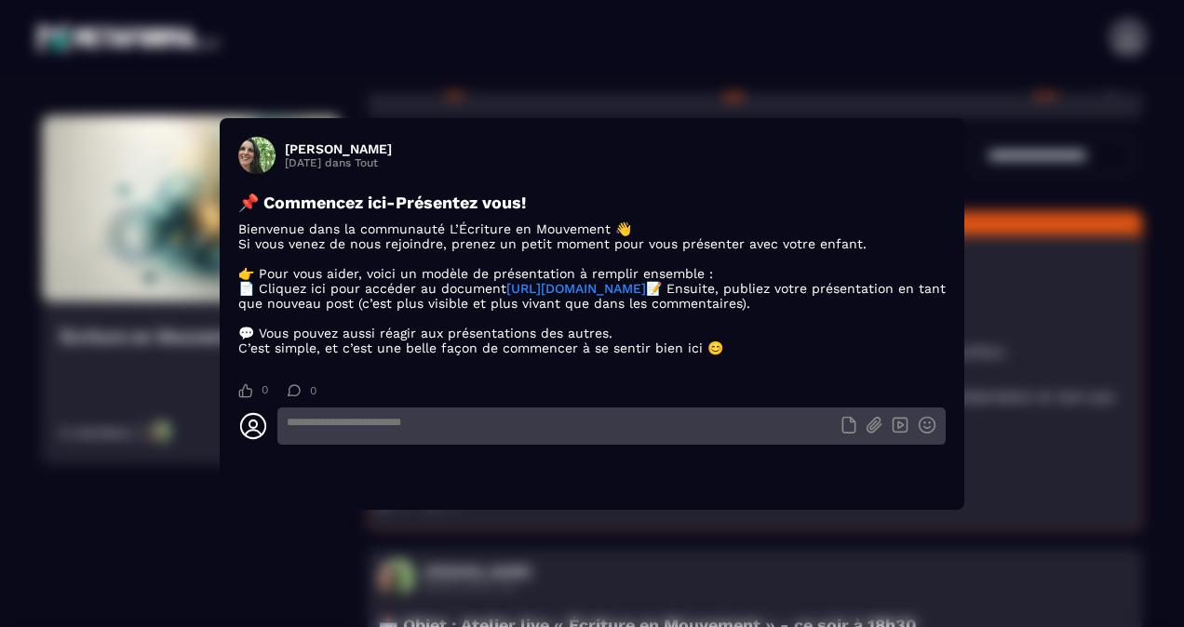
click at [506, 283] on link "[URL][DOMAIN_NAME]" at bounding box center [576, 288] width 140 height 15
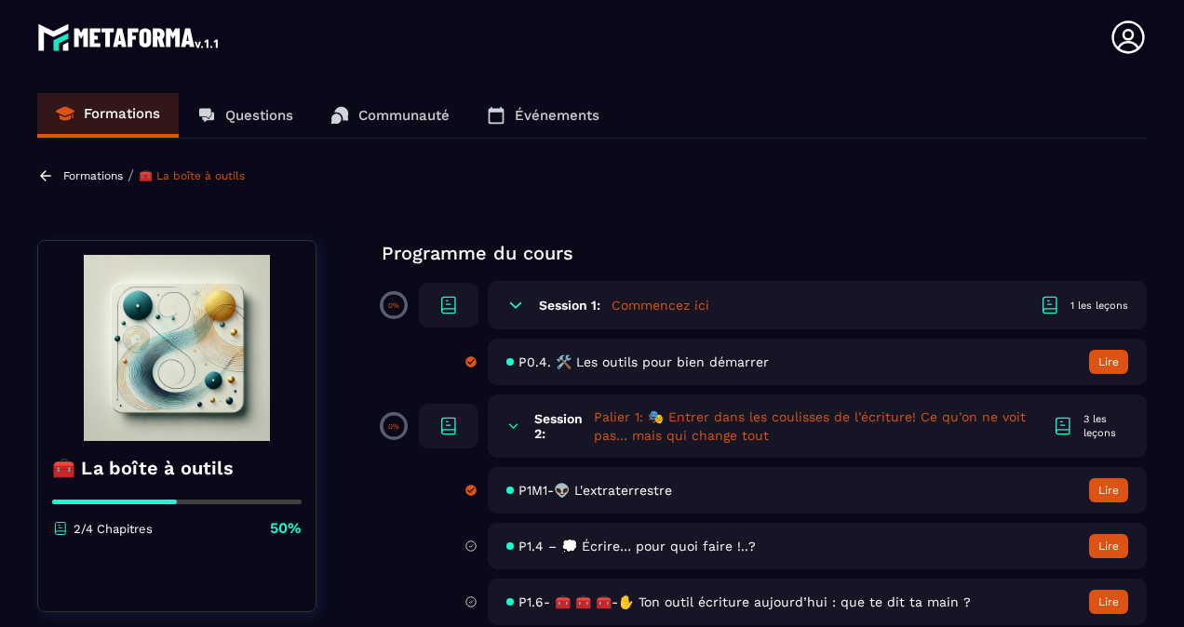
click at [93, 169] on p "Formations" at bounding box center [93, 175] width 60 height 13
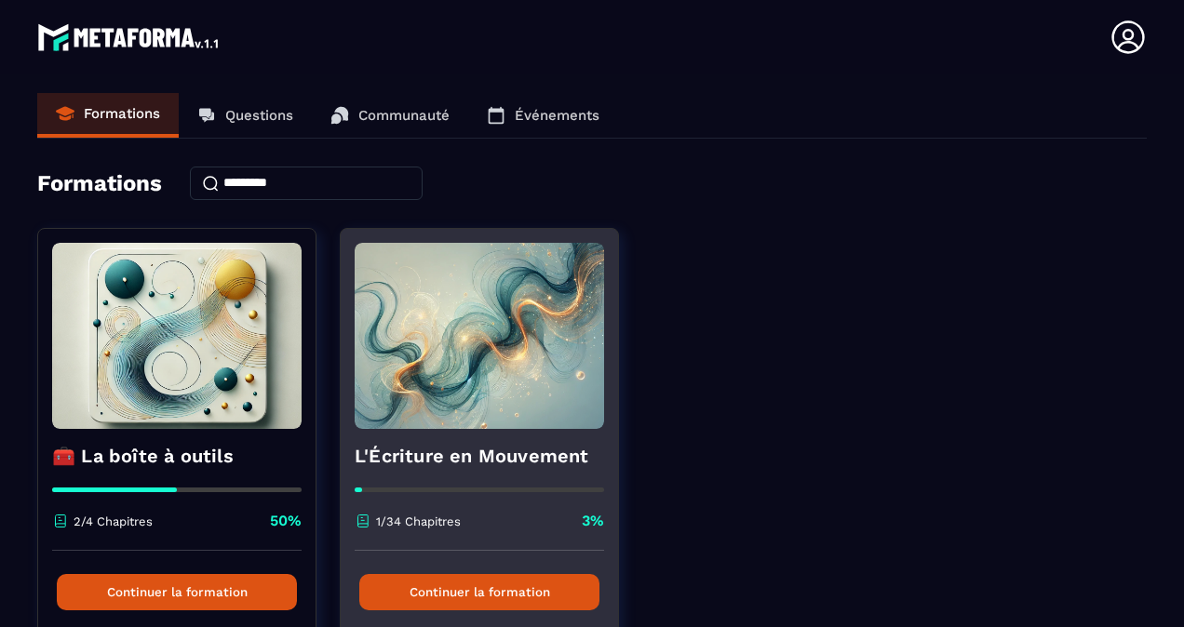
click at [489, 301] on img at bounding box center [479, 336] width 249 height 186
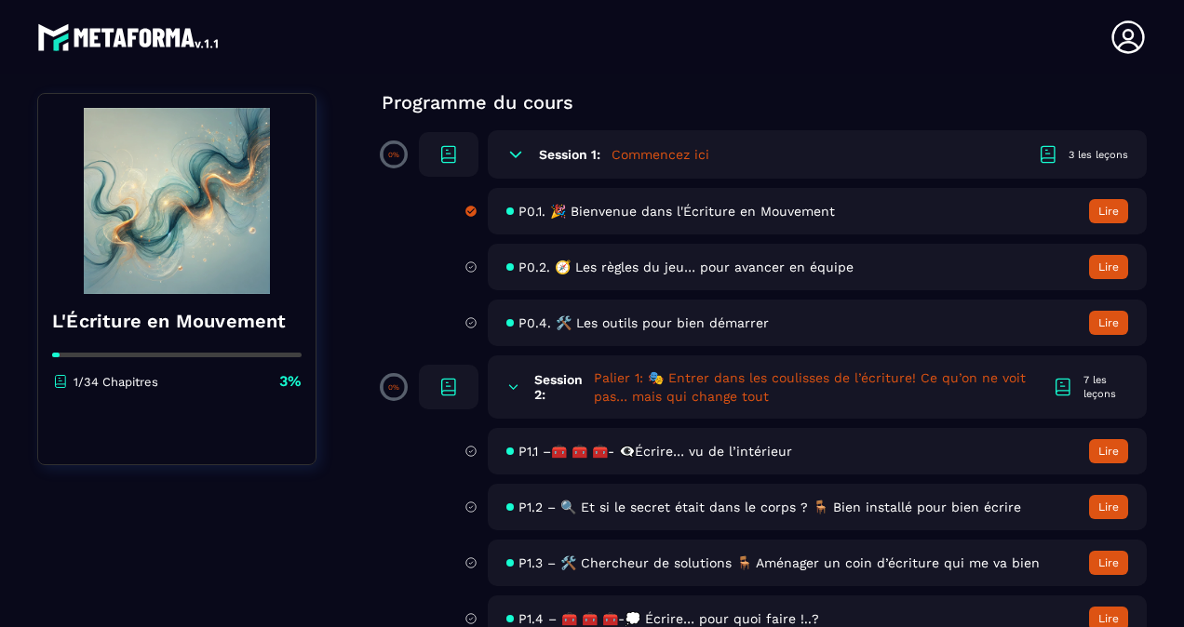
scroll to position [187, 0]
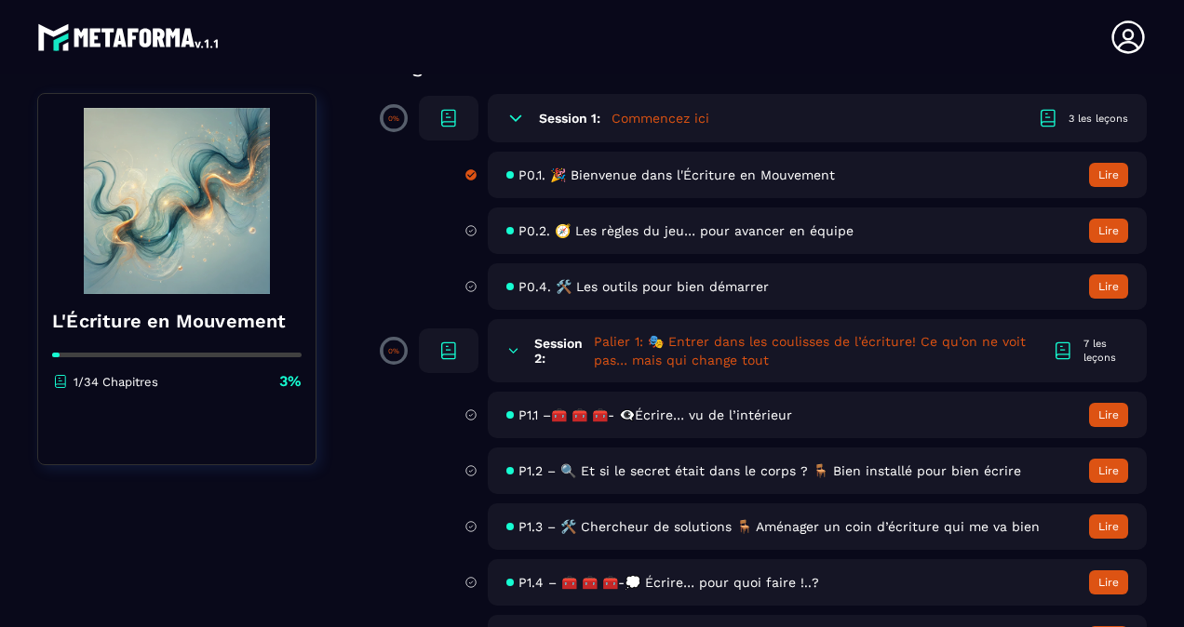
click at [623, 279] on span "P0.4. 🛠️ Les outils pour bien démarrer" at bounding box center [643, 286] width 250 height 15
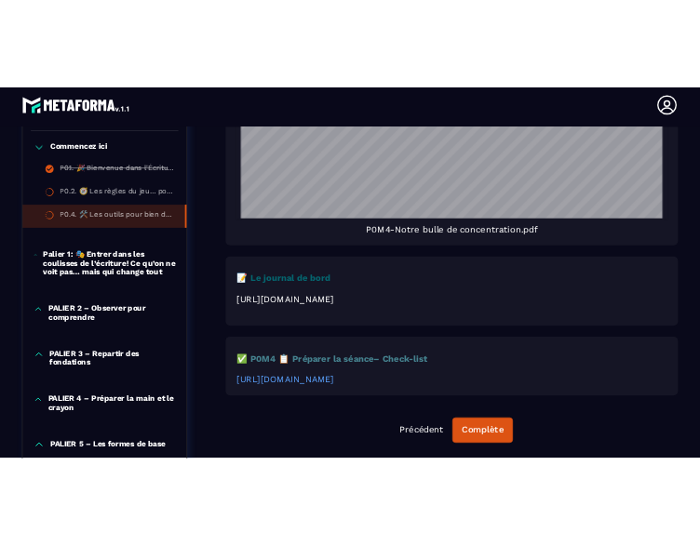
scroll to position [1477, 0]
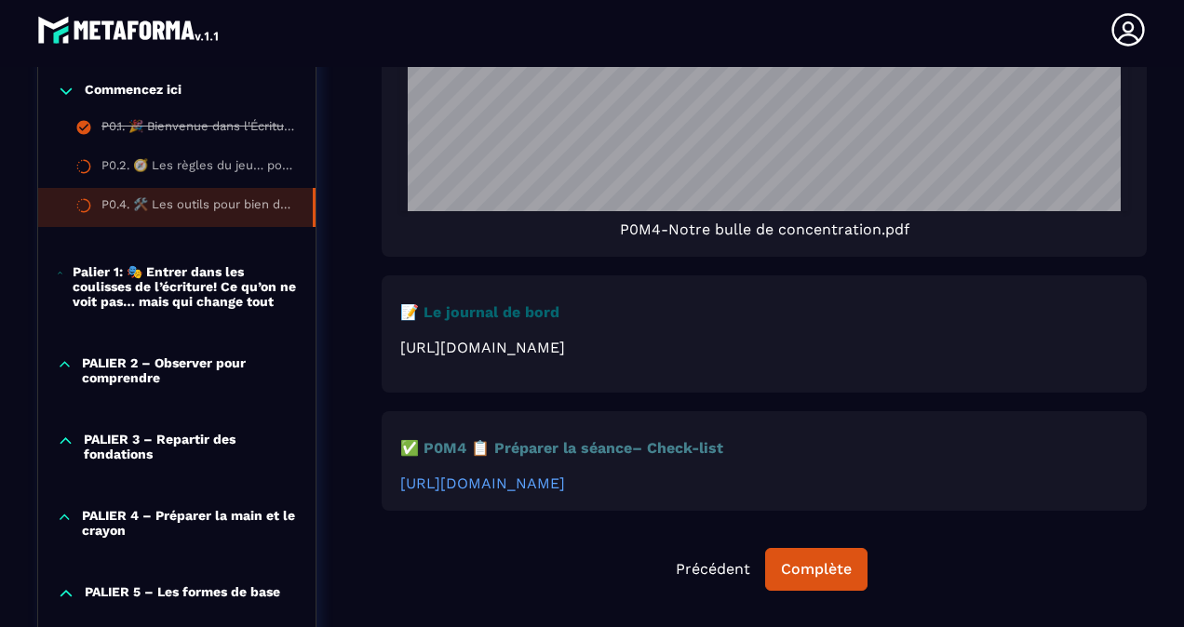
click at [445, 350] on p "﻿ [URL][DOMAIN_NAME]" at bounding box center [764, 348] width 728 height 18
click at [538, 492] on link "[URL][DOMAIN_NAME]" at bounding box center [482, 484] width 165 height 18
click at [546, 344] on p "﻿ [URL][DOMAIN_NAME]" at bounding box center [764, 348] width 728 height 18
click at [419, 316] on strong "📝 Le journal de bord" at bounding box center [479, 312] width 159 height 18
click at [453, 356] on p "﻿ [URL][DOMAIN_NAME]" at bounding box center [764, 348] width 728 height 18
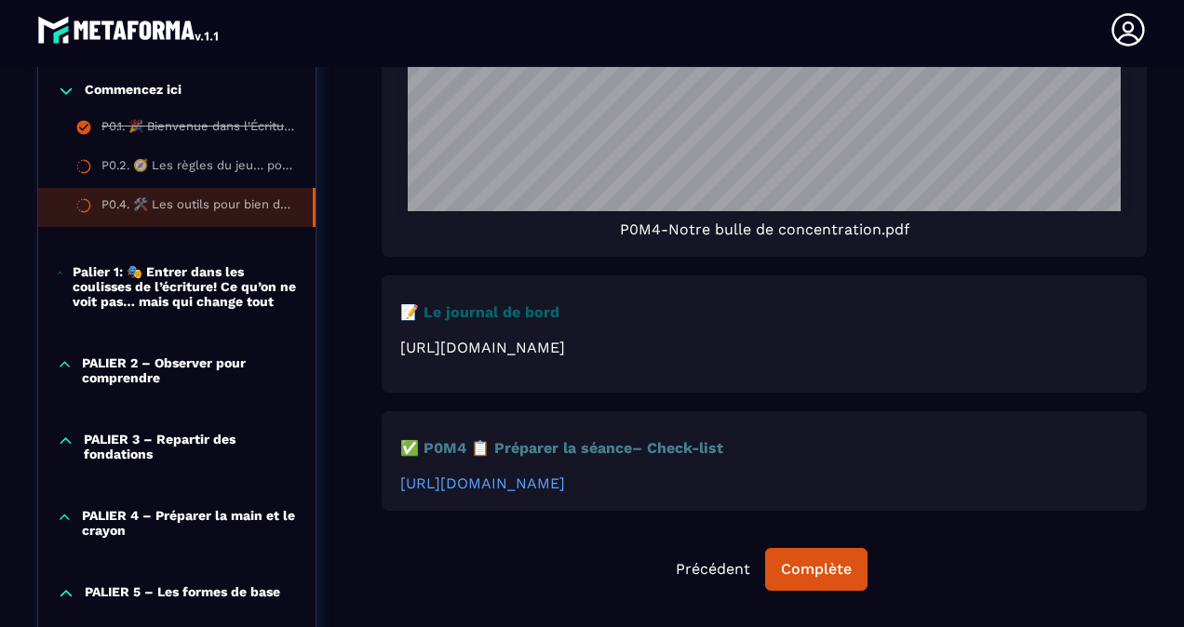
drag, startPoint x: 400, startPoint y: 355, endPoint x: 456, endPoint y: 370, distance: 57.8
click at [456, 356] on p "﻿ [URL][DOMAIN_NAME]" at bounding box center [764, 348] width 728 height 18
copy p "[URL][DOMAIN_NAME]"
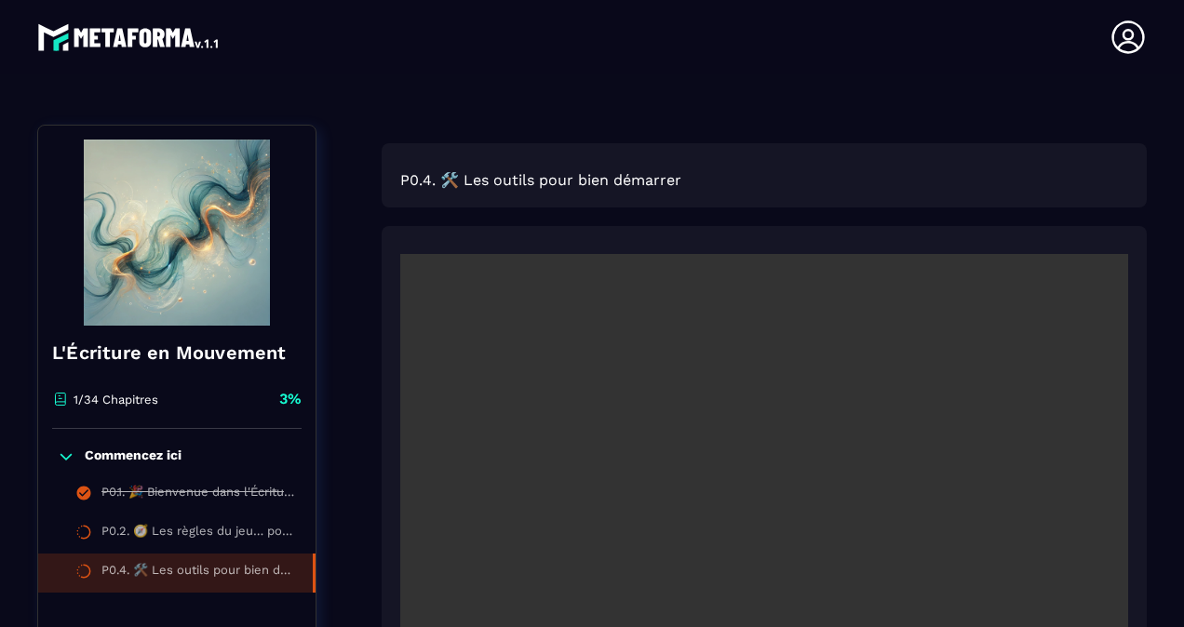
scroll to position [141, 0]
